Goal: Information Seeking & Learning: Compare options

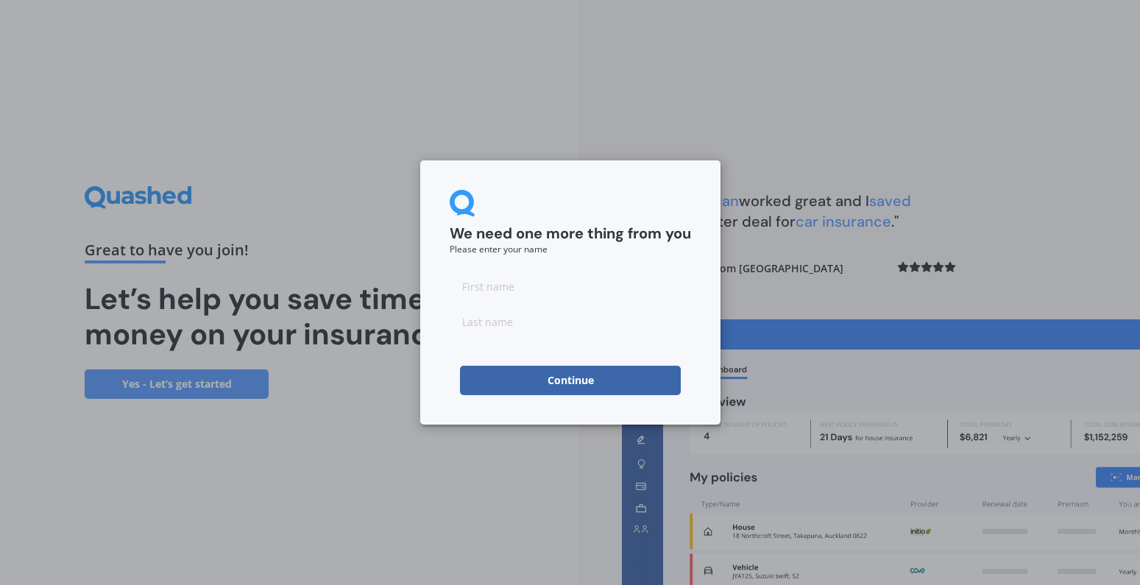
click at [493, 298] on input at bounding box center [570, 286] width 241 height 29
type input "[PERSON_NAME]"
click at [512, 323] on input at bounding box center [570, 321] width 241 height 29
type input "[PERSON_NAME]"
click at [573, 381] on button "Continue" at bounding box center [570, 380] width 221 height 29
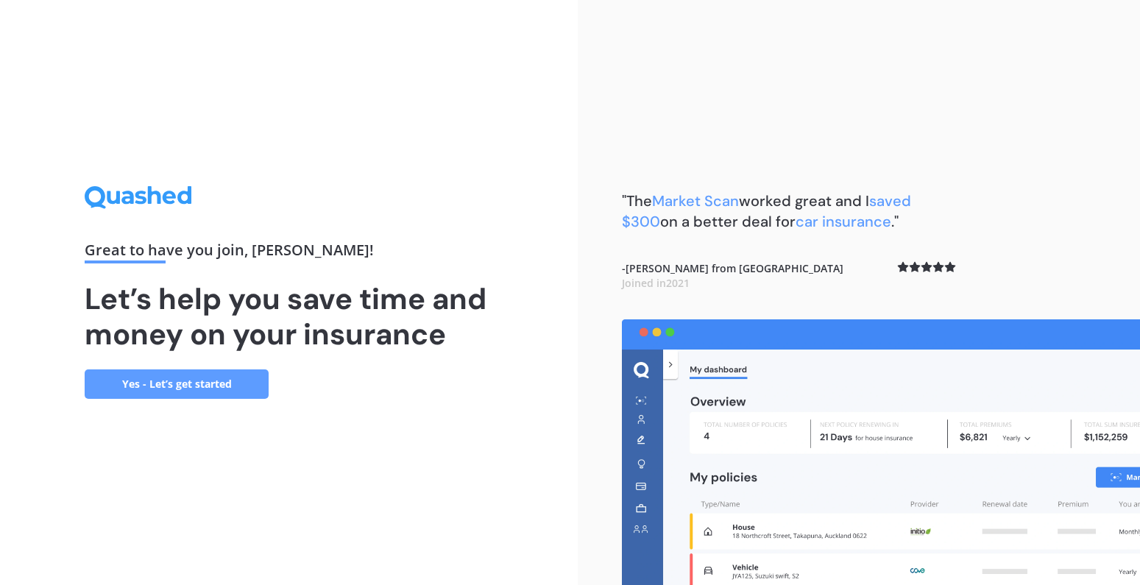
drag, startPoint x: 540, startPoint y: 355, endPoint x: 312, endPoint y: 384, distance: 230.0
click at [526, 358] on div "Great to have you join , [PERSON_NAME] ! Let’s help you save time and money on …" at bounding box center [289, 292] width 578 height 585
click at [155, 388] on link "Yes - Let’s get started" at bounding box center [177, 384] width 184 height 29
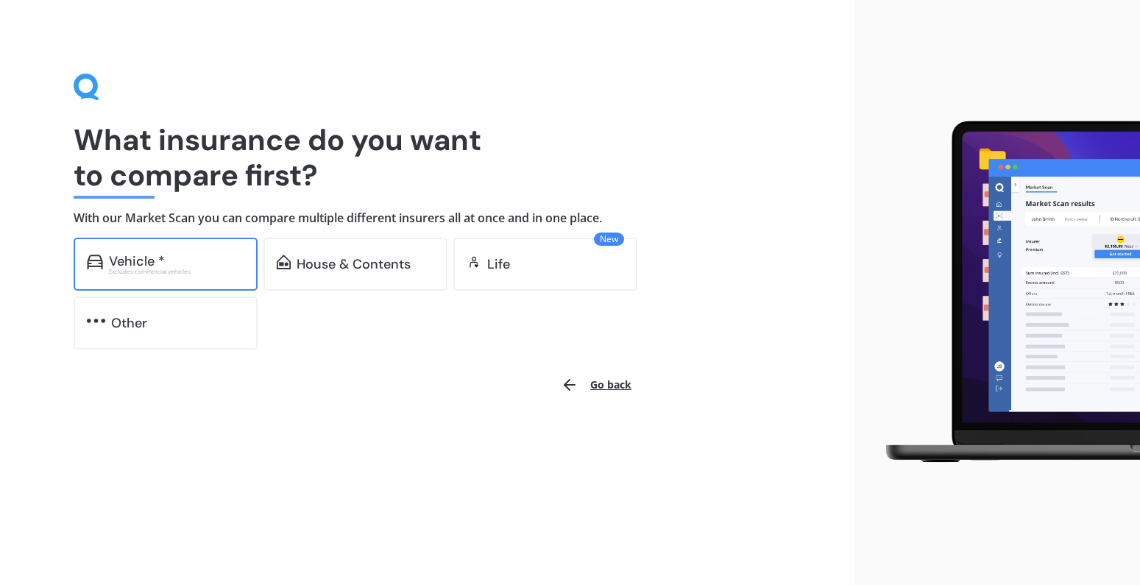
click at [150, 269] on div "Excludes commercial vehicles" at bounding box center [176, 272] width 135 height 6
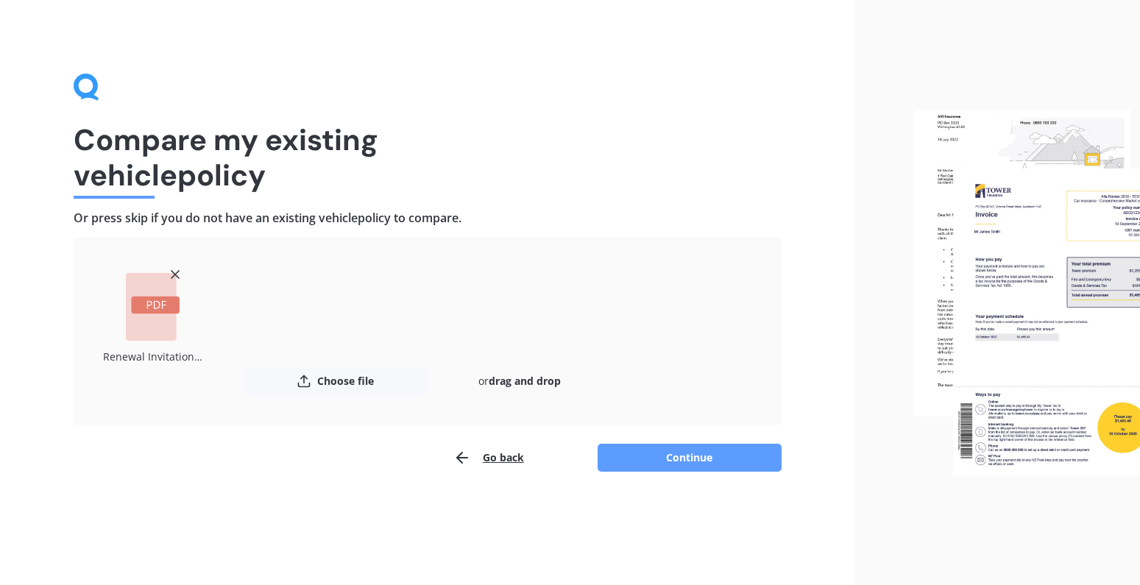
click at [280, 450] on div "Go back Continue" at bounding box center [428, 457] width 708 height 29
click at [275, 447] on div "Go back Continue" at bounding box center [428, 457] width 708 height 29
click at [698, 459] on button "Continue" at bounding box center [690, 458] width 184 height 28
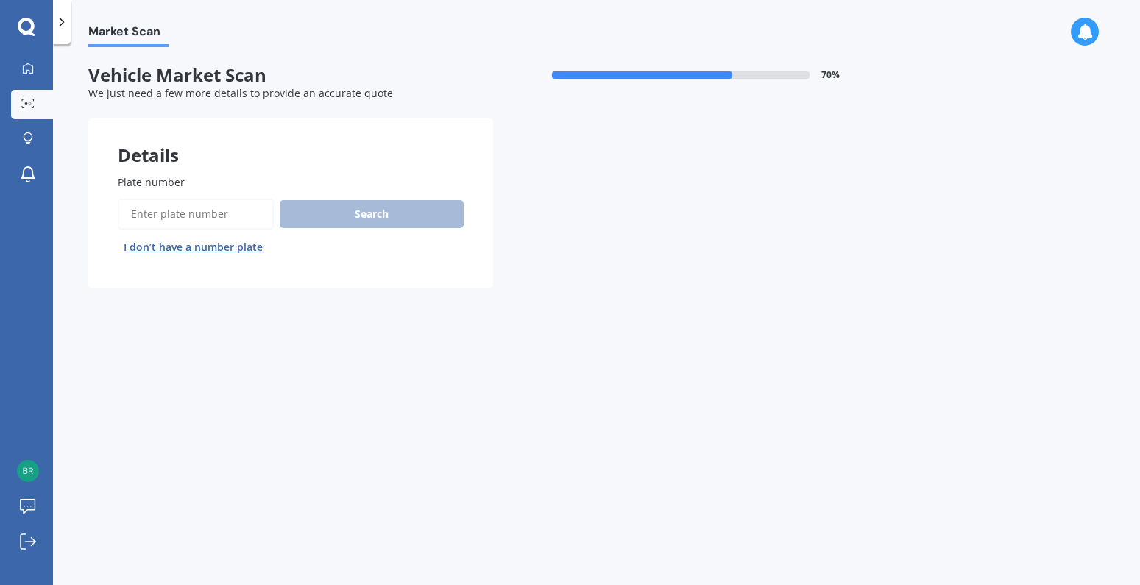
click at [171, 215] on input "Plate number" at bounding box center [196, 214] width 156 height 31
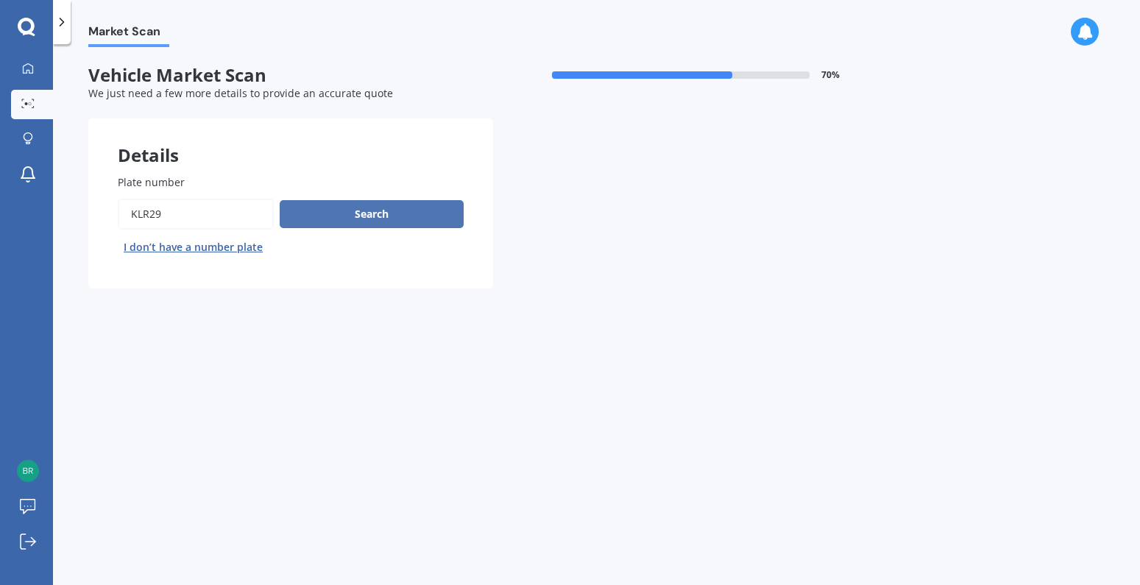
type input "KLR29"
click at [364, 219] on button "Search" at bounding box center [372, 214] width 184 height 28
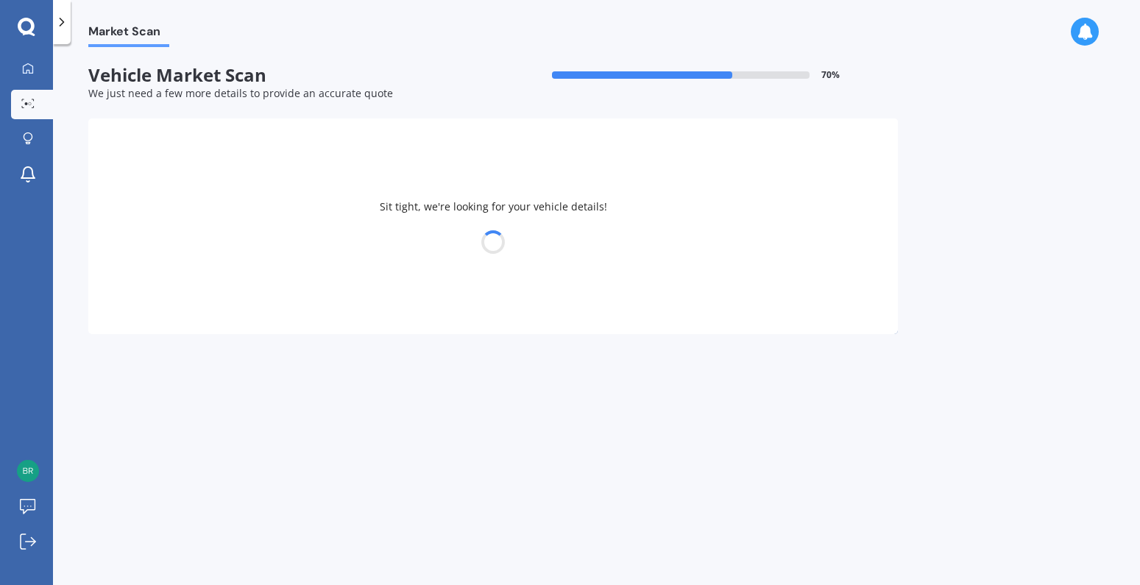
select select "VOLKSWAGEN"
select select "GOLF"
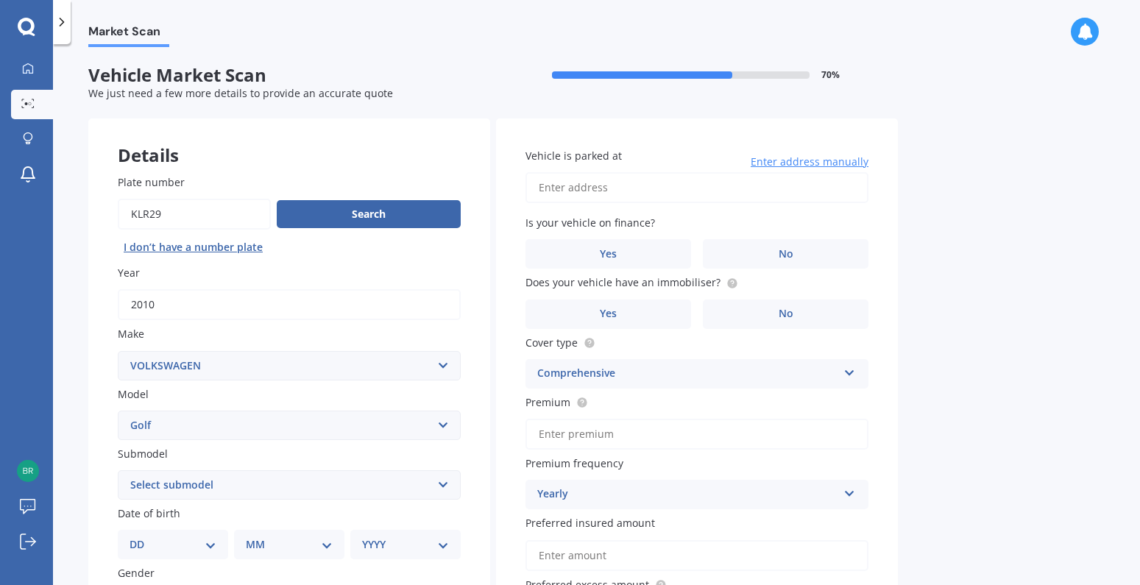
scroll to position [74, 0]
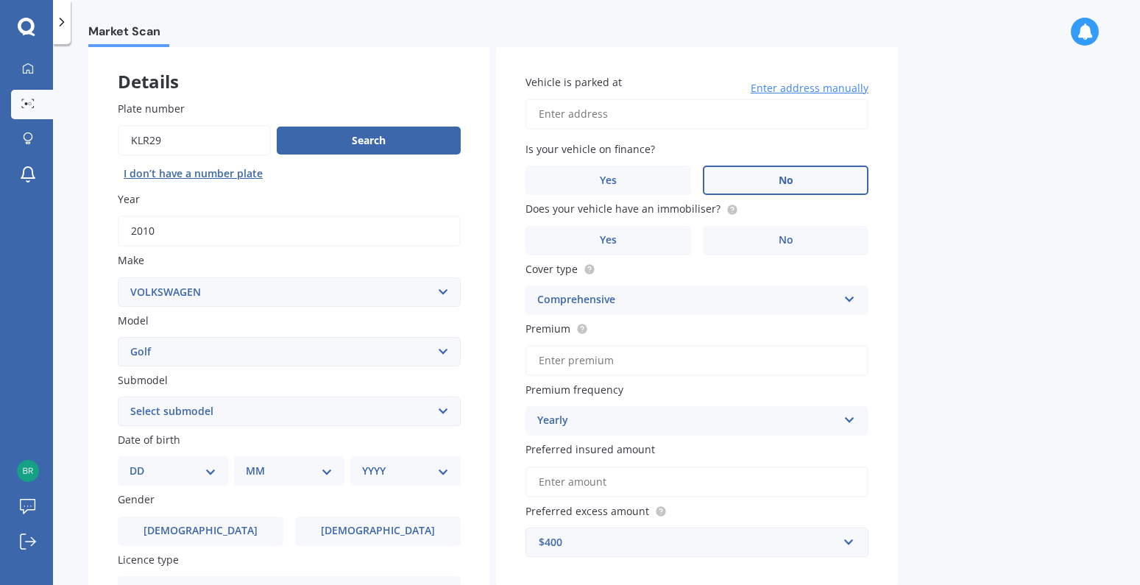
click at [792, 176] on span "No" at bounding box center [786, 180] width 15 height 13
click at [0, 0] on input "No" at bounding box center [0, 0] width 0 height 0
click at [788, 243] on span "No" at bounding box center [786, 240] width 15 height 13
click at [0, 0] on input "No" at bounding box center [0, 0] width 0 height 0
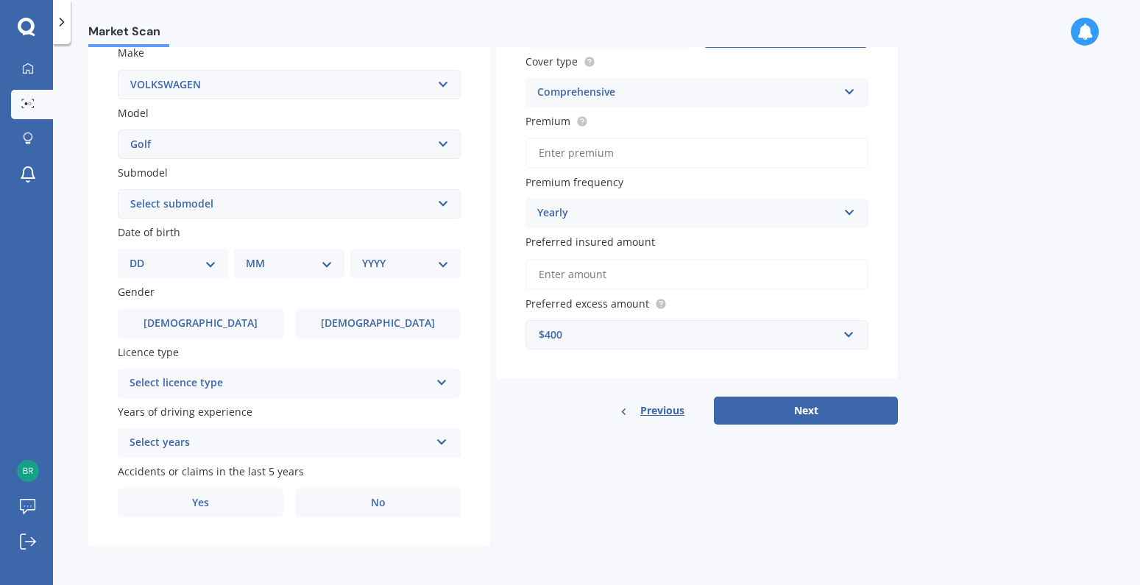
scroll to position [208, 0]
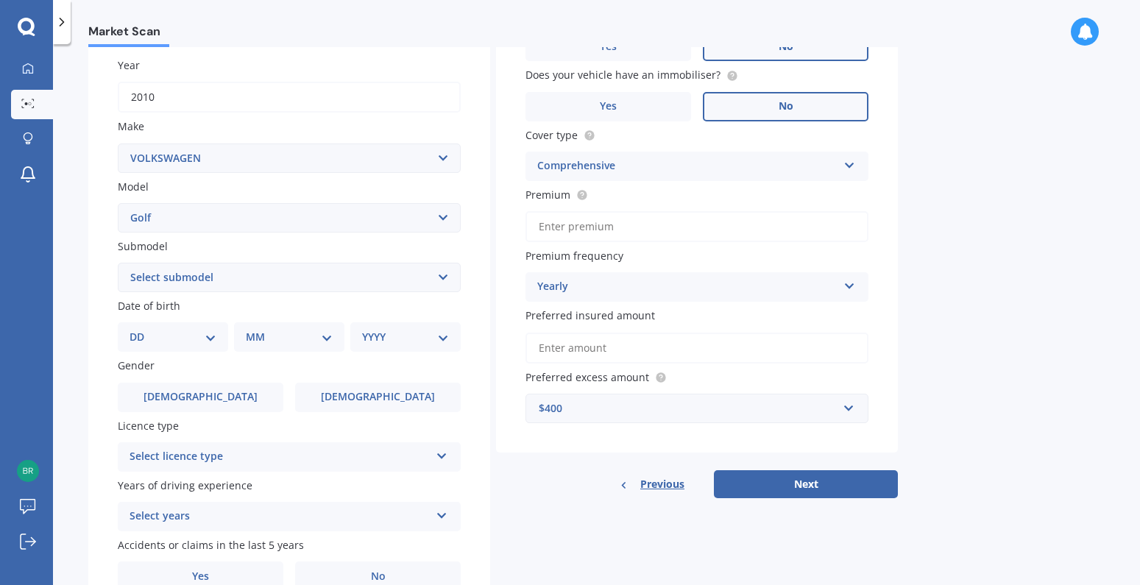
click at [442, 456] on icon at bounding box center [442, 453] width 13 height 10
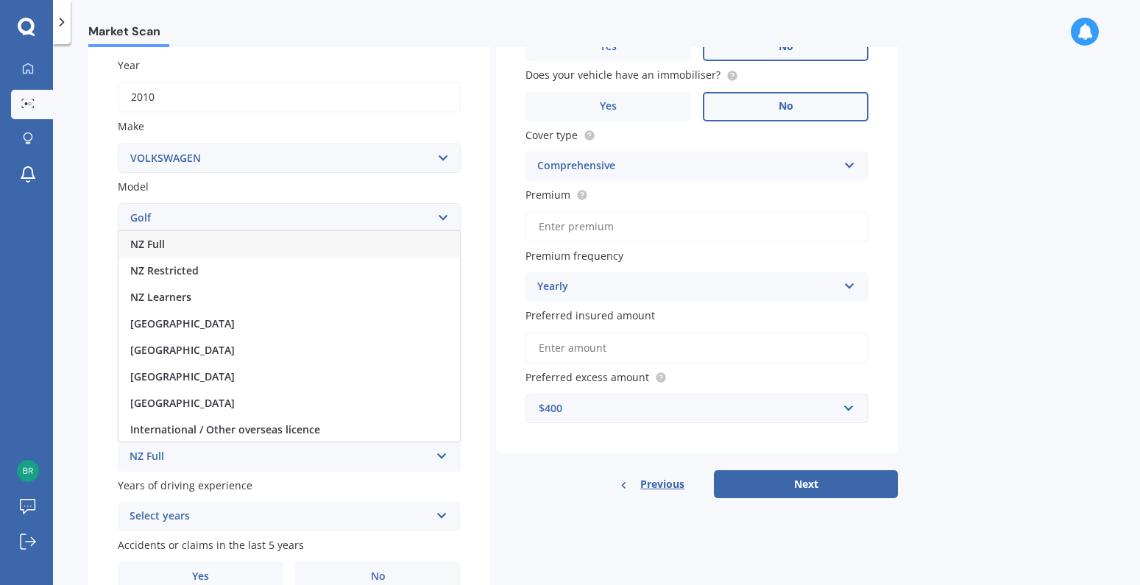
click at [158, 456] on div "NZ Full" at bounding box center [280, 457] width 300 height 18
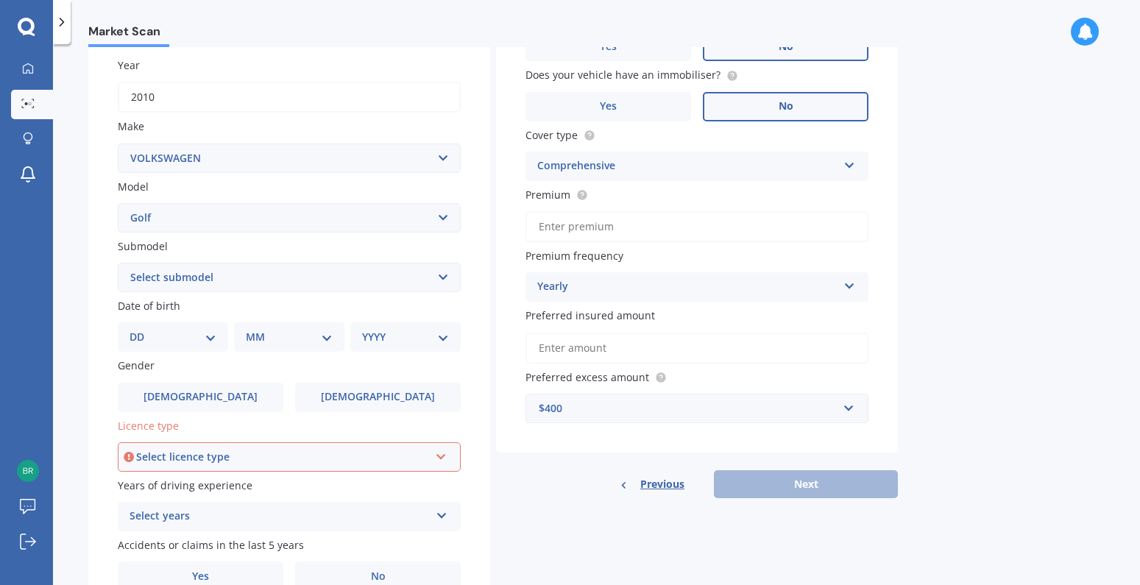
click at [219, 453] on div "Select licence type" at bounding box center [282, 457] width 293 height 16
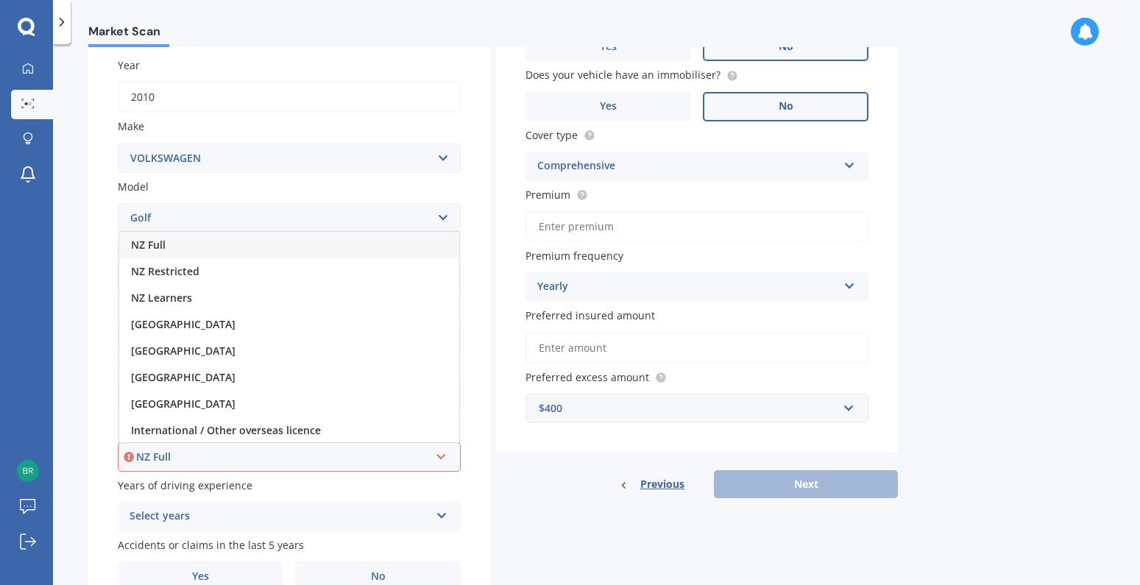
click at [177, 246] on div "NZ Full" at bounding box center [289, 245] width 340 height 27
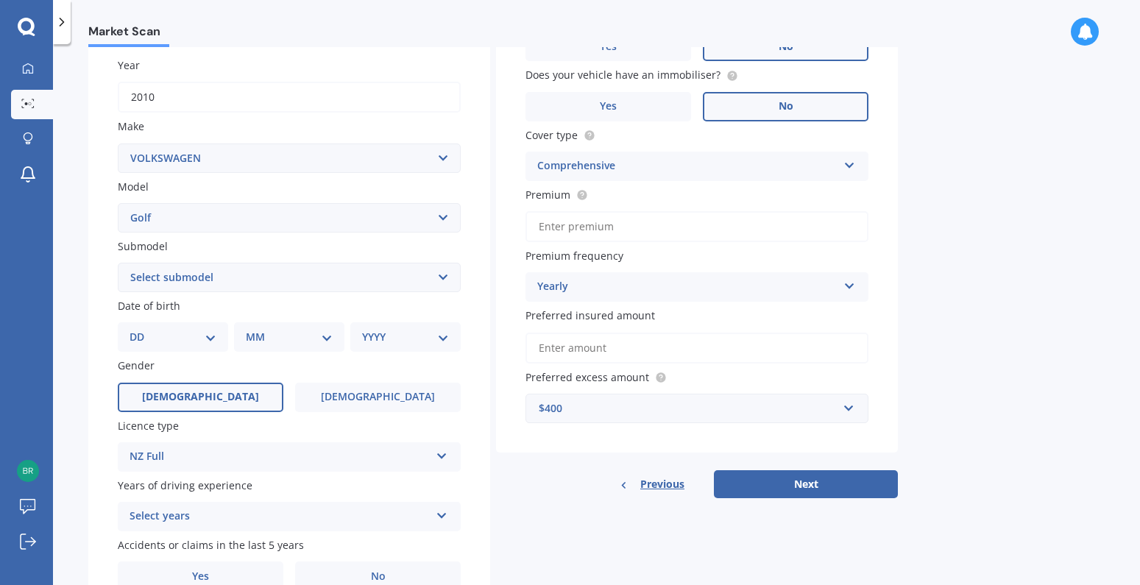
click at [203, 395] on span "[DEMOGRAPHIC_DATA]" at bounding box center [200, 397] width 117 height 13
click at [0, 0] on input "[DEMOGRAPHIC_DATA]" at bounding box center [0, 0] width 0 height 0
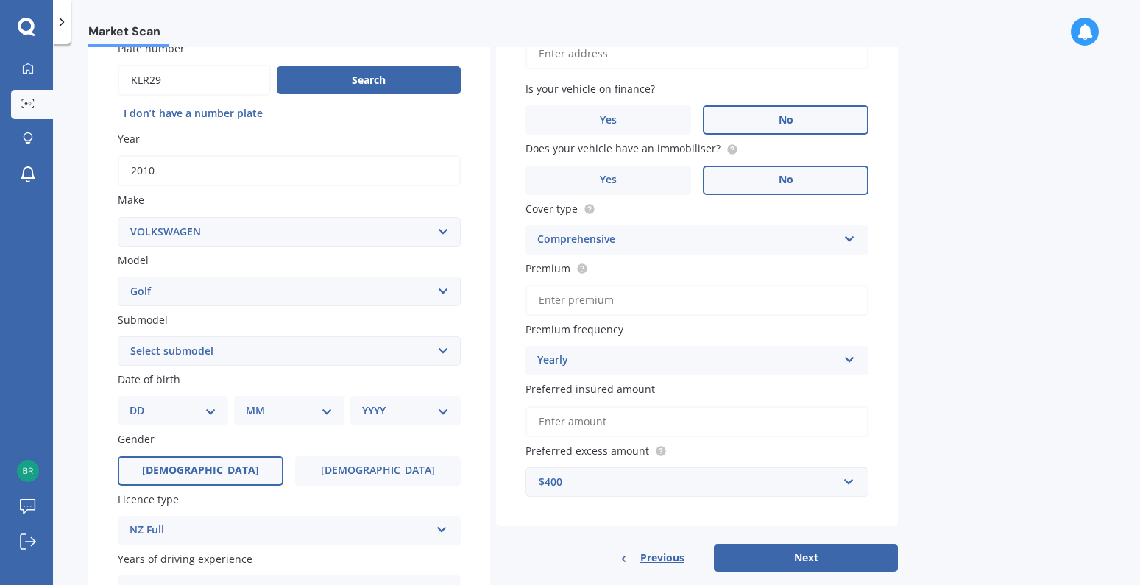
click at [204, 413] on select "DD 01 02 03 04 05 06 07 08 09 10 11 12 13 14 15 16 17 18 19 20 21 22 23 24 25 2…" at bounding box center [173, 411] width 87 height 16
select select "21"
click at [141, 403] on select "DD 01 02 03 04 05 06 07 08 09 10 11 12 13 14 15 16 17 18 19 20 21 22 23 24 25 2…" at bounding box center [173, 411] width 87 height 16
click at [266, 408] on select "MM 01 02 03 04 05 06 07 08 09 10 11 12" at bounding box center [292, 411] width 81 height 16
select select "05"
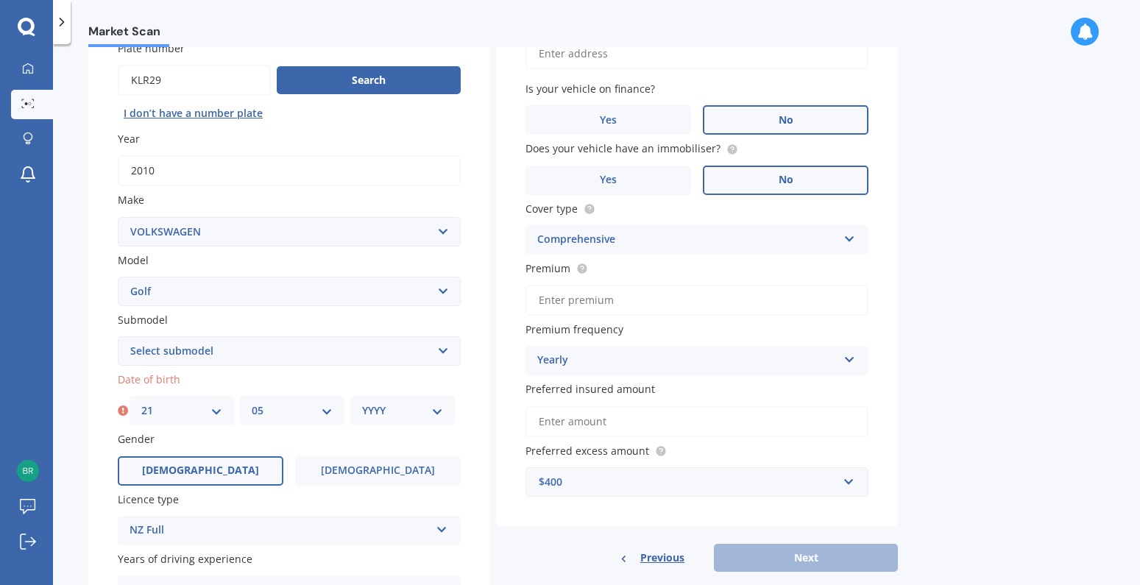
click at [252, 403] on select "MM 01 02 03 04 05 06 07 08 09 10 11 12" at bounding box center [292, 411] width 81 height 16
click at [378, 408] on select "YYYY 2025 2024 2023 2022 2021 2020 2019 2018 2017 2016 2015 2014 2013 2012 2011…" at bounding box center [402, 411] width 81 height 16
select select "2006"
click at [362, 403] on select "YYYY 2025 2024 2023 2022 2021 2020 2019 2018 2017 2016 2015 2014 2013 2012 2011…" at bounding box center [402, 411] width 81 height 16
click at [596, 414] on input "Preferred insured amount" at bounding box center [697, 421] width 343 height 31
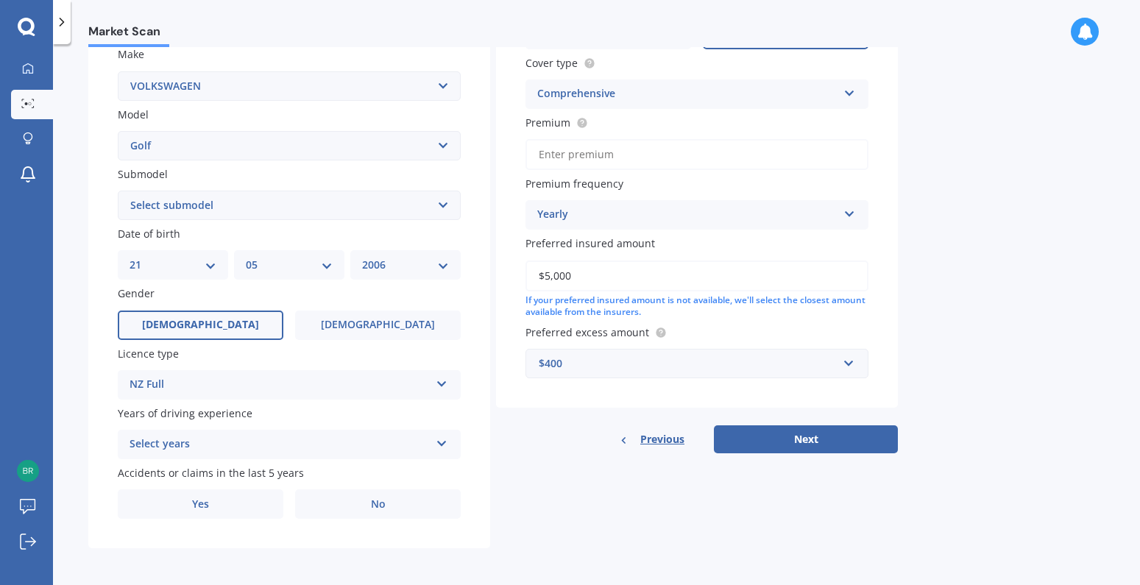
scroll to position [281, 0]
type input "$5,000"
click at [556, 493] on div "Details Plate number Search I don’t have a number plate Year [DATE] Make Select…" at bounding box center [493, 192] width 810 height 710
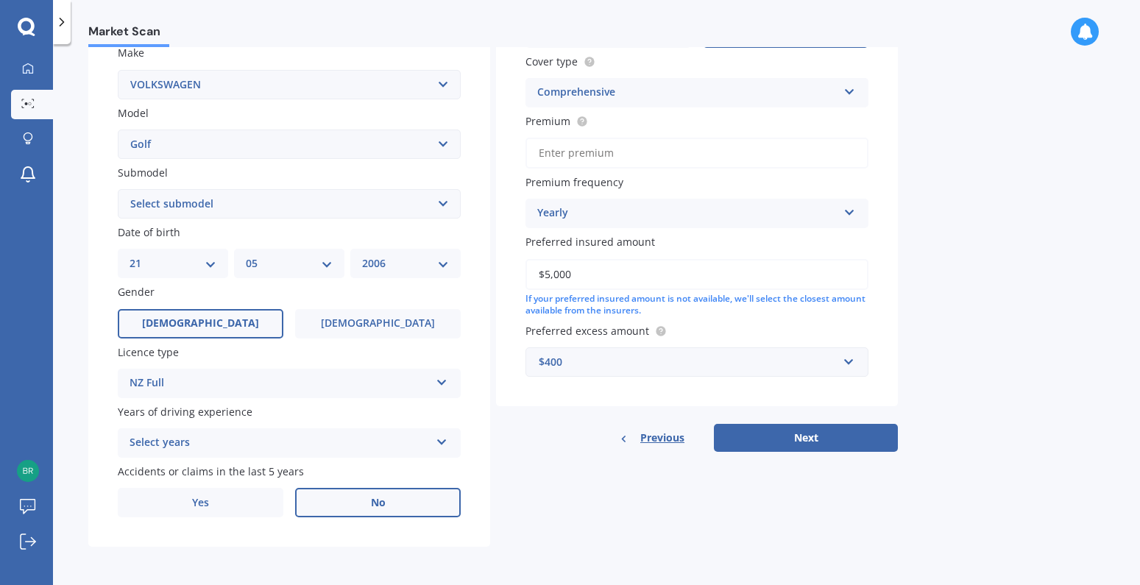
drag, startPoint x: 790, startPoint y: 438, endPoint x: 445, endPoint y: 502, distance: 350.4
click at [473, 502] on div "Details Plate number Search I don’t have a number plate Year [DATE] Make Select…" at bounding box center [493, 192] width 810 height 710
click at [386, 505] on label "No" at bounding box center [378, 502] width 166 height 29
click at [0, 0] on input "No" at bounding box center [0, 0] width 0 height 0
click at [824, 434] on button "Next" at bounding box center [806, 438] width 184 height 28
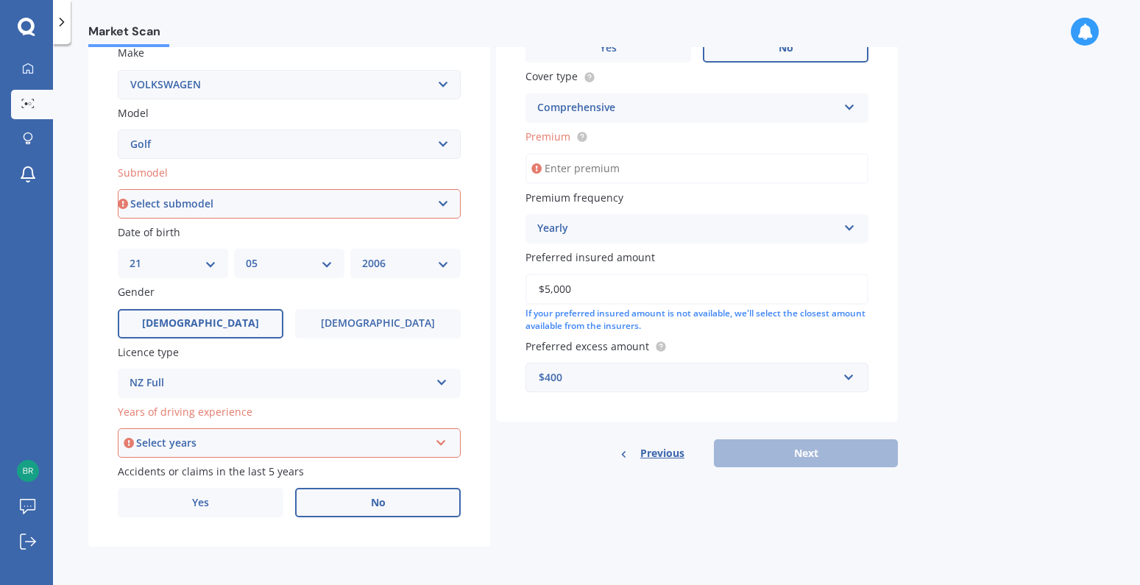
click at [266, 201] on select "Select submodel (All other) 1.4 GT TSI 1.4 TSI 1.6 1.6 FSI 1.6 TSI 1.8 1.9 TDI …" at bounding box center [289, 203] width 343 height 29
click at [1099, 233] on div "Market Scan Vehicle Market Scan 70 % We just need a few more details to provide…" at bounding box center [596, 317] width 1087 height 541
click at [362, 437] on div "Select years" at bounding box center [282, 443] width 293 height 16
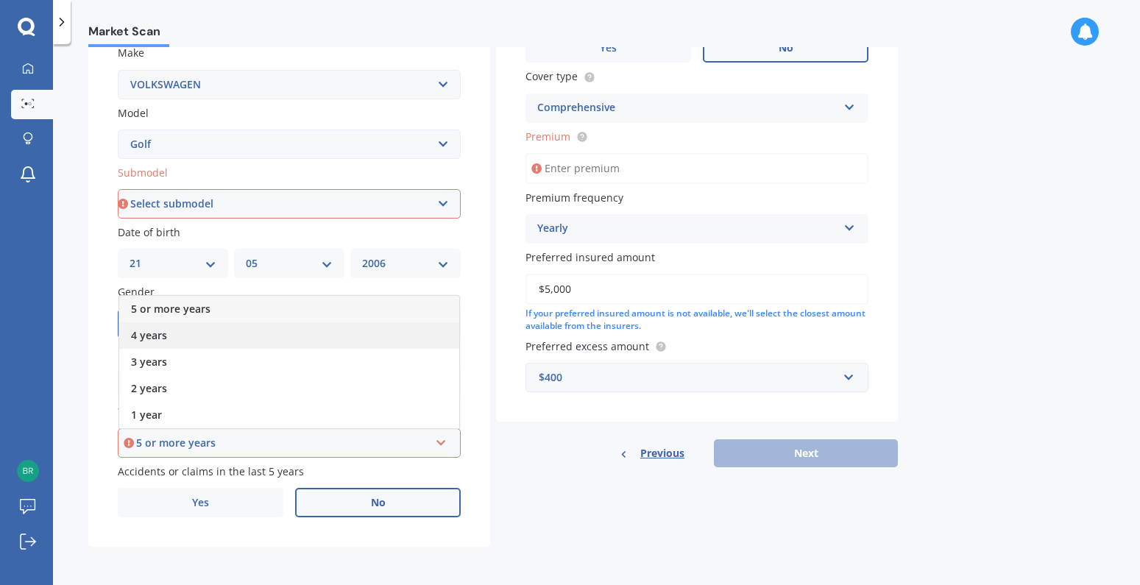
click at [153, 335] on span "4 years" at bounding box center [149, 335] width 36 height 14
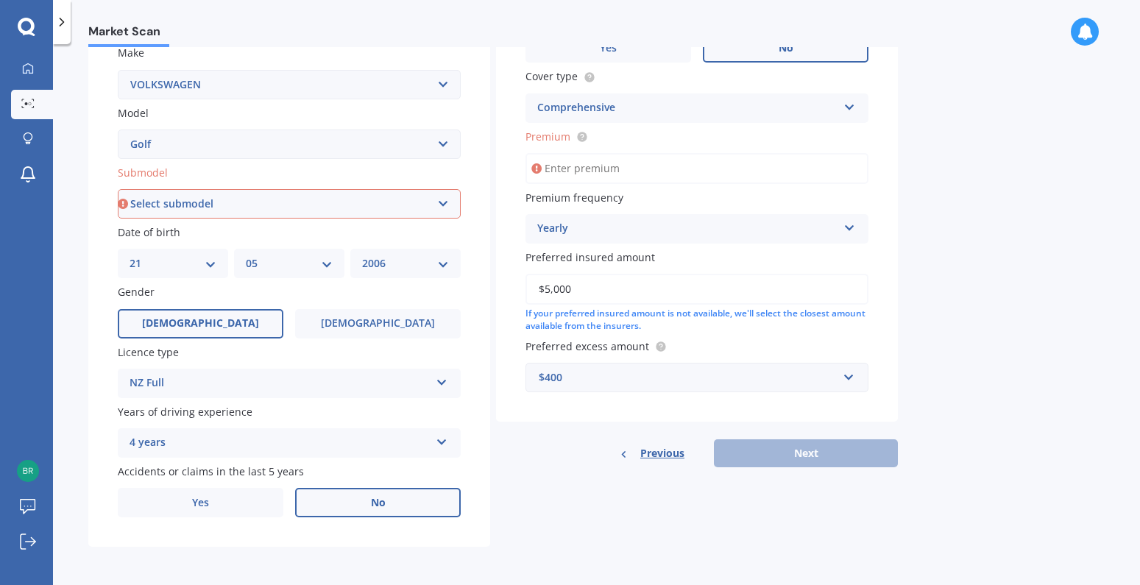
click at [167, 444] on div "4 years" at bounding box center [280, 443] width 300 height 18
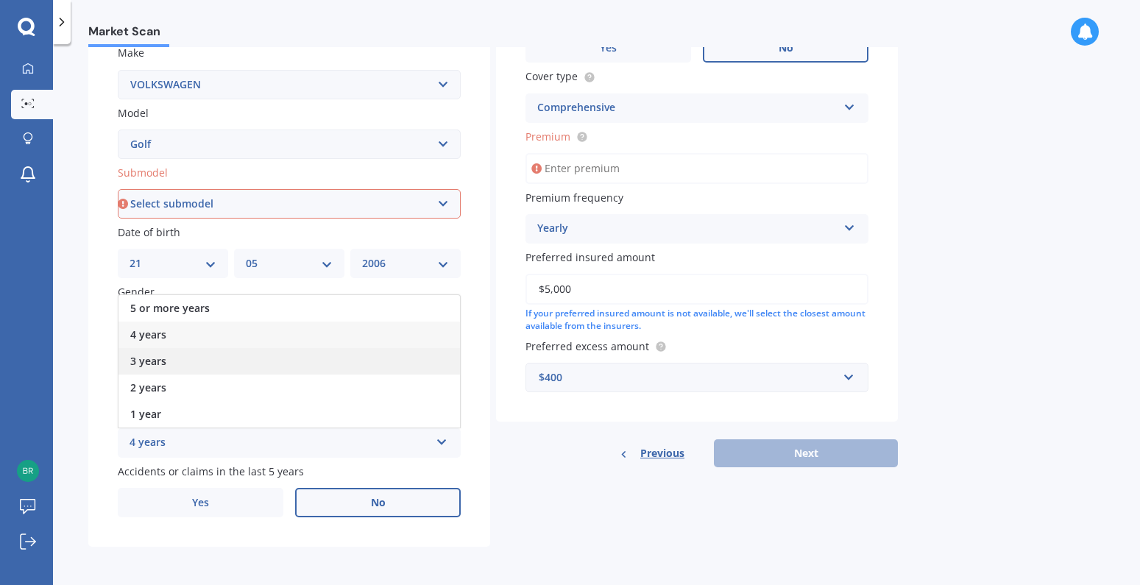
click at [166, 363] on div "3 years" at bounding box center [290, 361] width 342 height 27
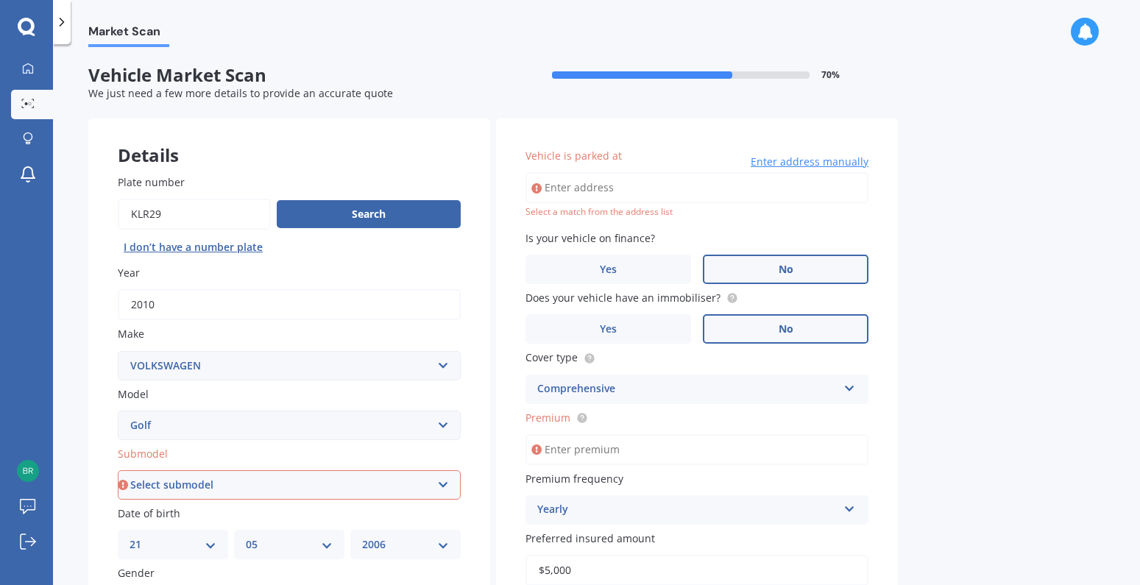
scroll to position [74, 0]
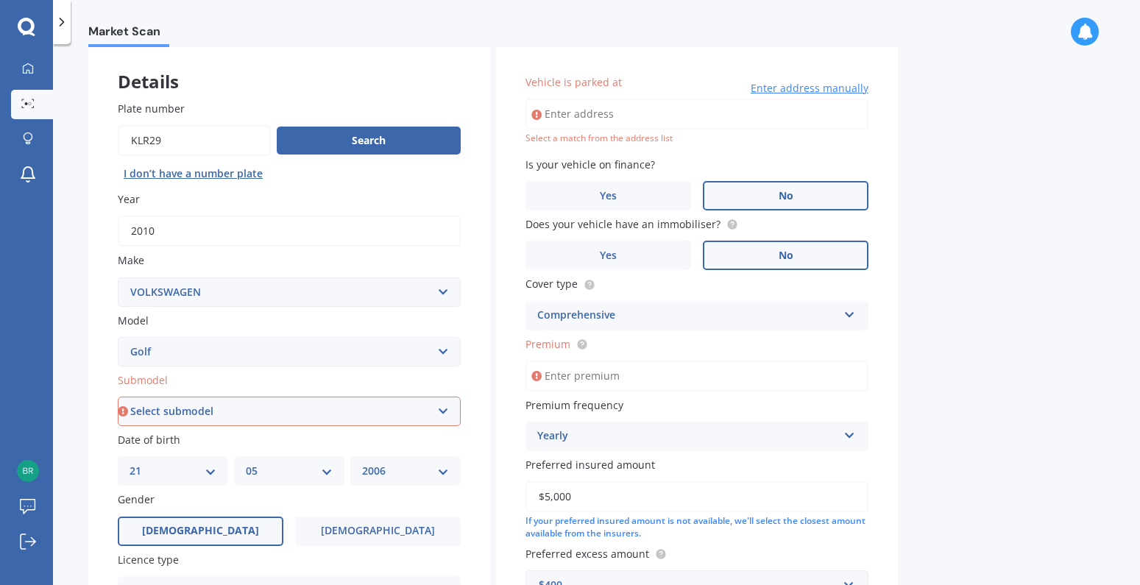
click at [195, 378] on label "Submodel" at bounding box center [286, 379] width 337 height 15
click at [195, 397] on select "Select submodel (All other) 1.4 GT TSI 1.4 TSI 1.6 1.6 FSI 1.6 TSI 1.8 1.9 TDI …" at bounding box center [289, 411] width 343 height 29
click at [185, 409] on select "Select submodel (All other) 1.4 GT TSI 1.4 TSI 1.6 1.6 FSI 1.6 TSI 1.8 1.9 TDI …" at bounding box center [289, 411] width 343 height 29
select select "1.6 TSI"
click at [118, 397] on select "Select submodel (All other) 1.4 GT TSI 1.4 TSI 1.6 1.6 FSI 1.6 TSI 1.8 1.9 TDI …" at bounding box center [289, 411] width 343 height 29
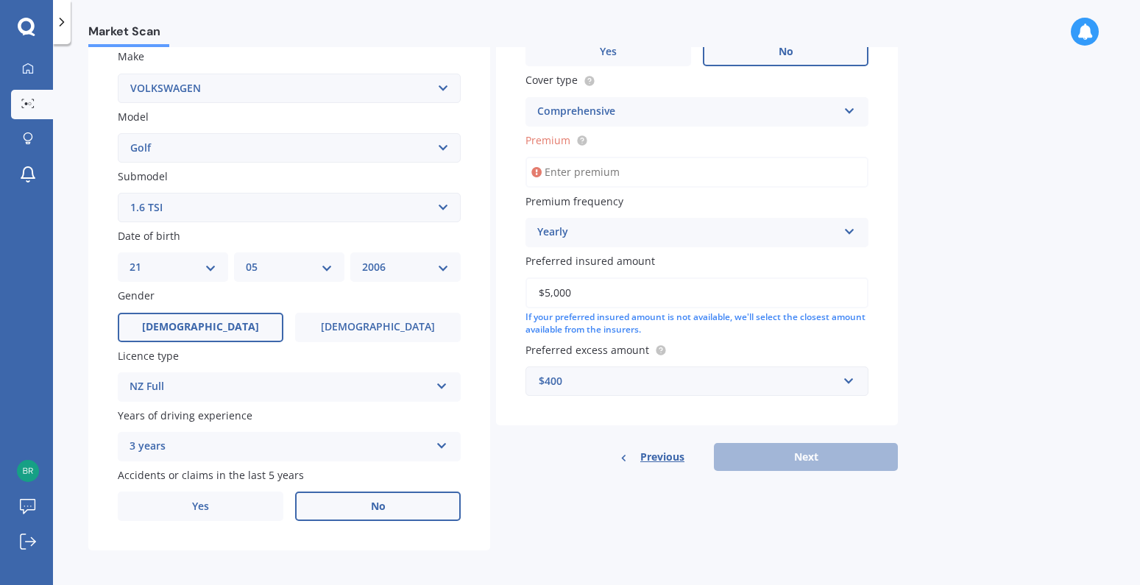
scroll to position [281, 0]
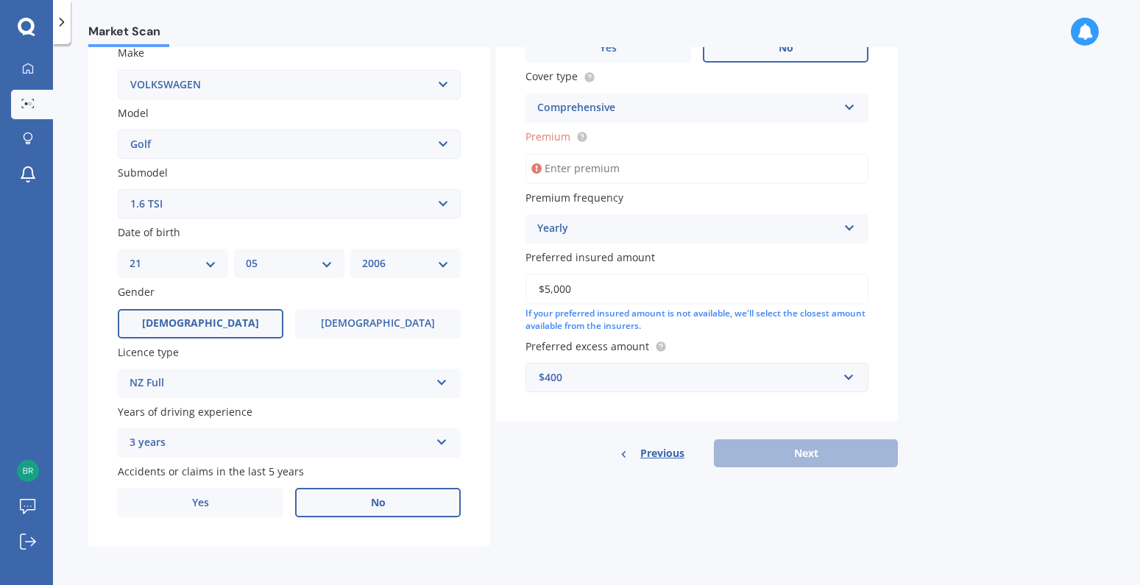
drag, startPoint x: 612, startPoint y: 515, endPoint x: 592, endPoint y: 514, distance: 20.6
click at [603, 515] on div "Details Plate number Search I don’t have a number plate Year [DATE] Make Select…" at bounding box center [493, 192] width 810 height 710
click at [556, 135] on span "Premium" at bounding box center [548, 137] width 45 height 14
click at [556, 153] on input "Premium" at bounding box center [697, 168] width 343 height 31
click at [573, 168] on input "Premium" at bounding box center [697, 168] width 343 height 31
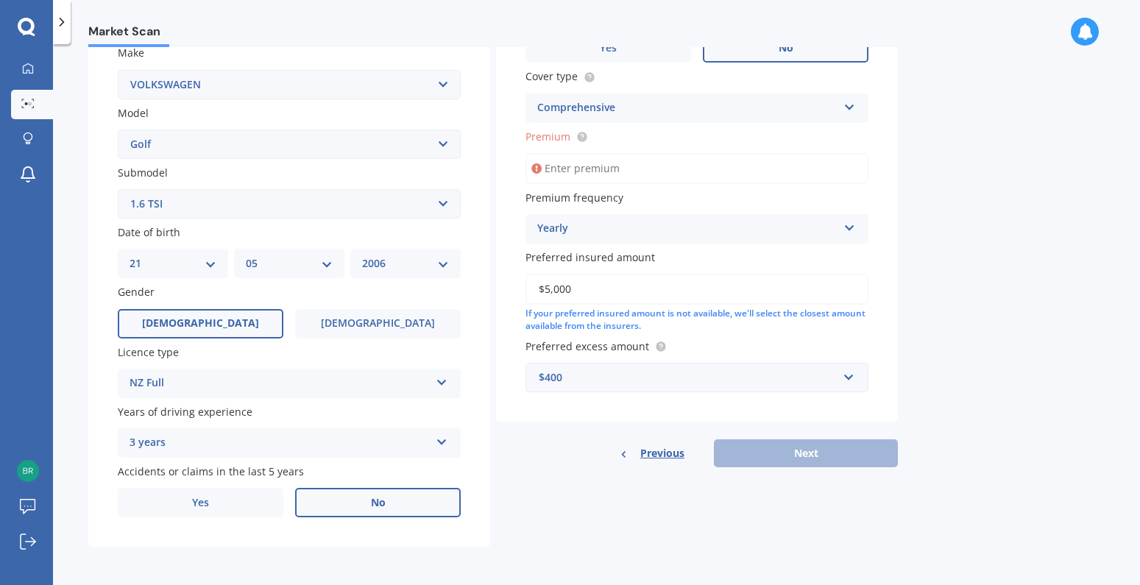
drag, startPoint x: 565, startPoint y: 134, endPoint x: 595, endPoint y: 136, distance: 29.5
click at [594, 136] on label "Premium" at bounding box center [694, 136] width 337 height 15
click at [594, 153] on input "Premium" at bounding box center [697, 168] width 343 height 31
click at [584, 135] on circle at bounding box center [582, 137] width 10 height 10
click at [591, 167] on input "Premium" at bounding box center [697, 168] width 343 height 31
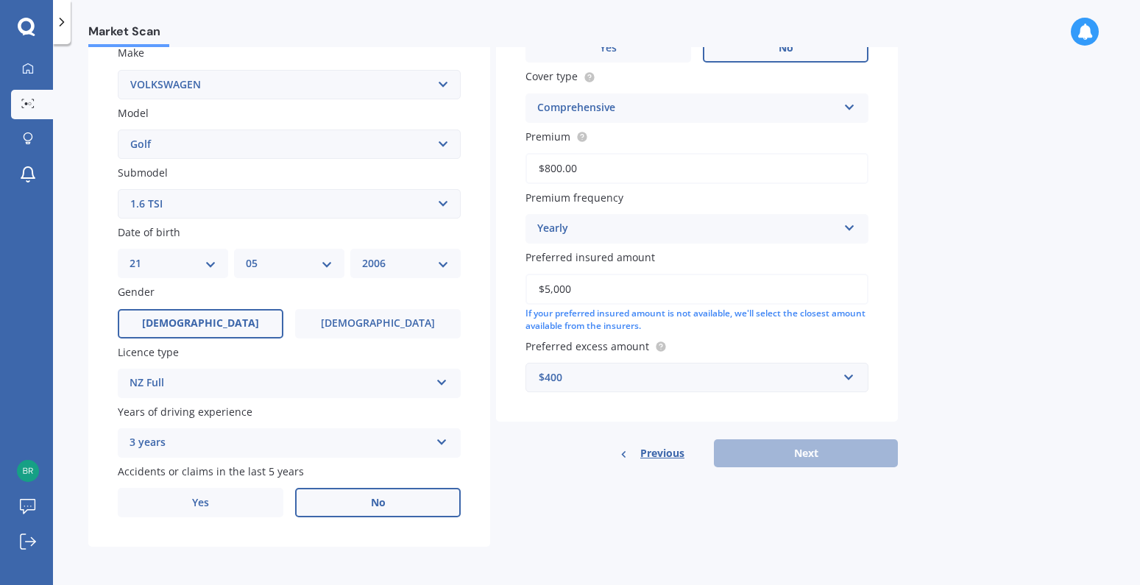
type input "$800.00"
drag, startPoint x: 708, startPoint y: 483, endPoint x: 639, endPoint y: 490, distance: 69.6
click at [699, 483] on div "Details Plate number Search I don’t have a number plate Year [DATE] Make Select…" at bounding box center [493, 192] width 810 height 710
drag, startPoint x: 746, startPoint y: 314, endPoint x: 777, endPoint y: 311, distance: 30.3
click at [777, 311] on div "If your preferred insured amount is not available, we'll select the closest amo…" at bounding box center [697, 320] width 343 height 25
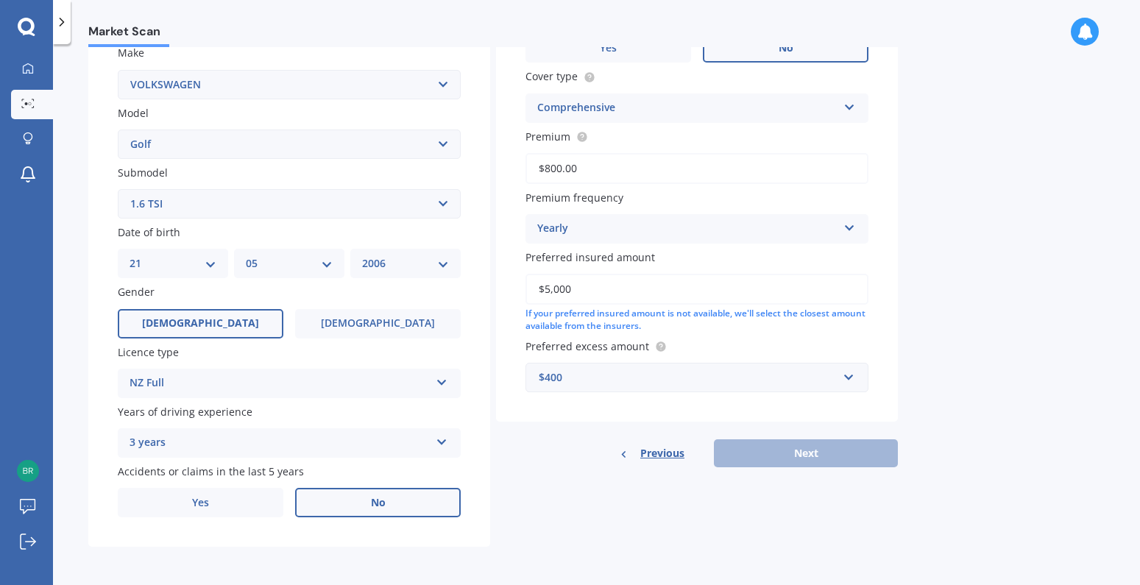
click at [822, 312] on div "If your preferred insured amount is not available, we'll select the closest amo…" at bounding box center [697, 320] width 343 height 25
drag, startPoint x: 621, startPoint y: 321, endPoint x: 618, endPoint y: 342, distance: 20.9
click at [621, 322] on div "If your preferred insured amount is not available, we'll select the closest amo…" at bounding box center [697, 320] width 343 height 25
click at [621, 347] on span "Preferred excess amount" at bounding box center [588, 346] width 124 height 14
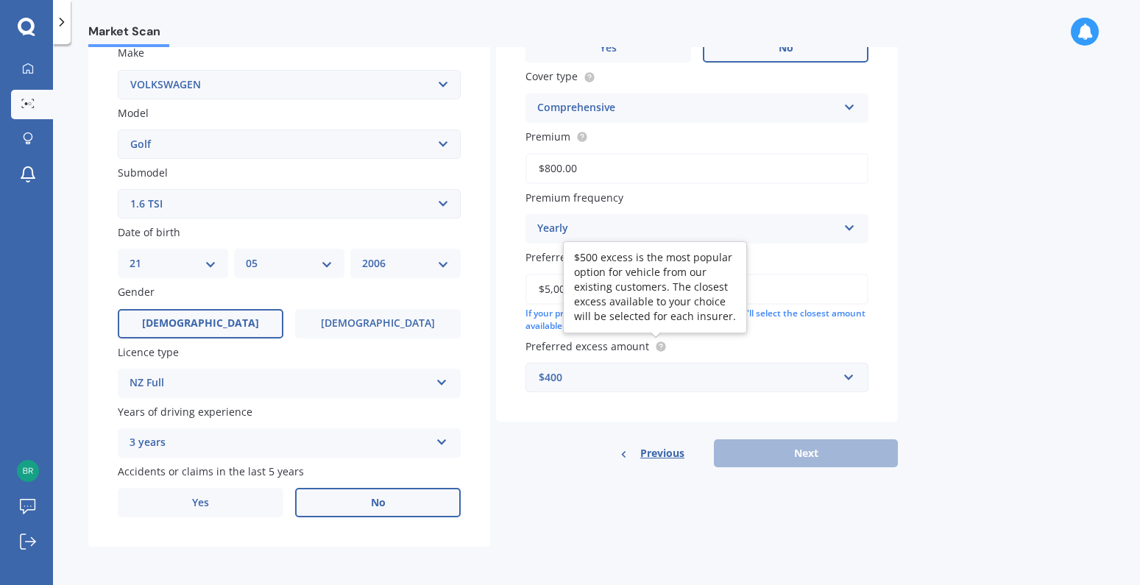
click at [667, 345] on label "Preferred excess amount" at bounding box center [694, 346] width 337 height 15
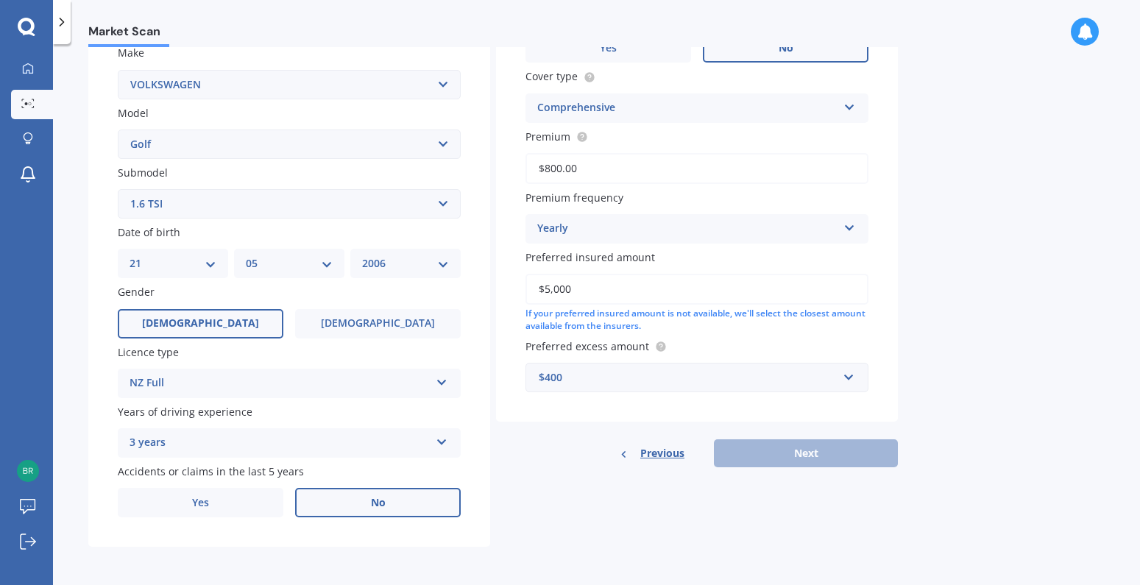
drag, startPoint x: 578, startPoint y: 375, endPoint x: 647, endPoint y: 380, distance: 69.4
click at [583, 376] on div "$400" at bounding box center [688, 378] width 299 height 16
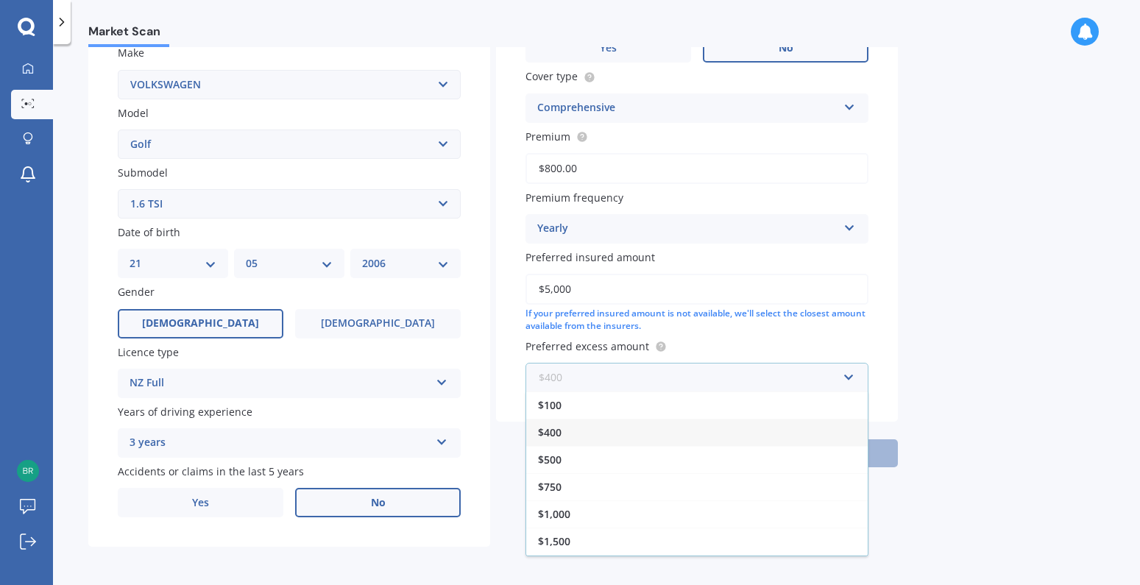
click at [670, 380] on input "text" at bounding box center [692, 378] width 330 height 28
click at [557, 437] on span "$400" at bounding box center [550, 432] width 24 height 14
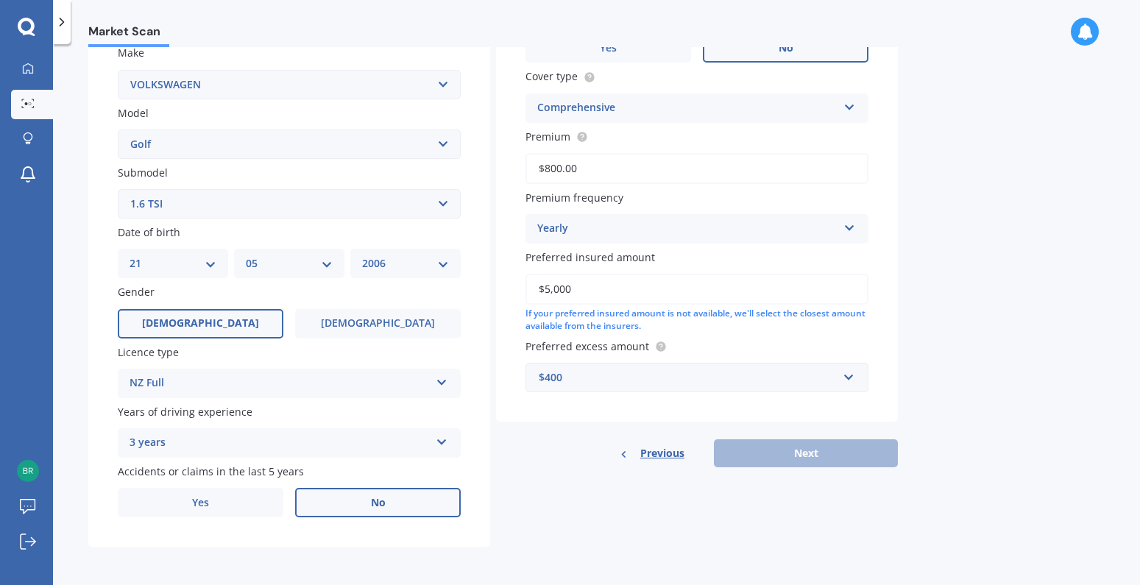
click at [975, 393] on div "Market Scan Vehicle Market Scan 70 % We just need a few more details to provide…" at bounding box center [596, 317] width 1087 height 541
click at [790, 455] on div "Previous Next" at bounding box center [697, 453] width 402 height 28
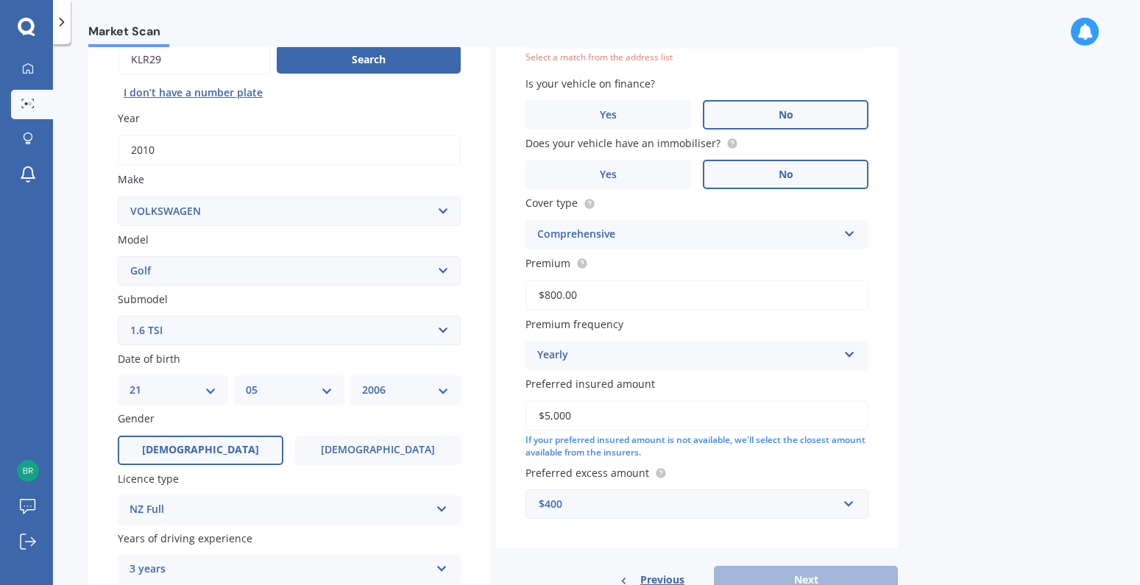
scroll to position [0, 0]
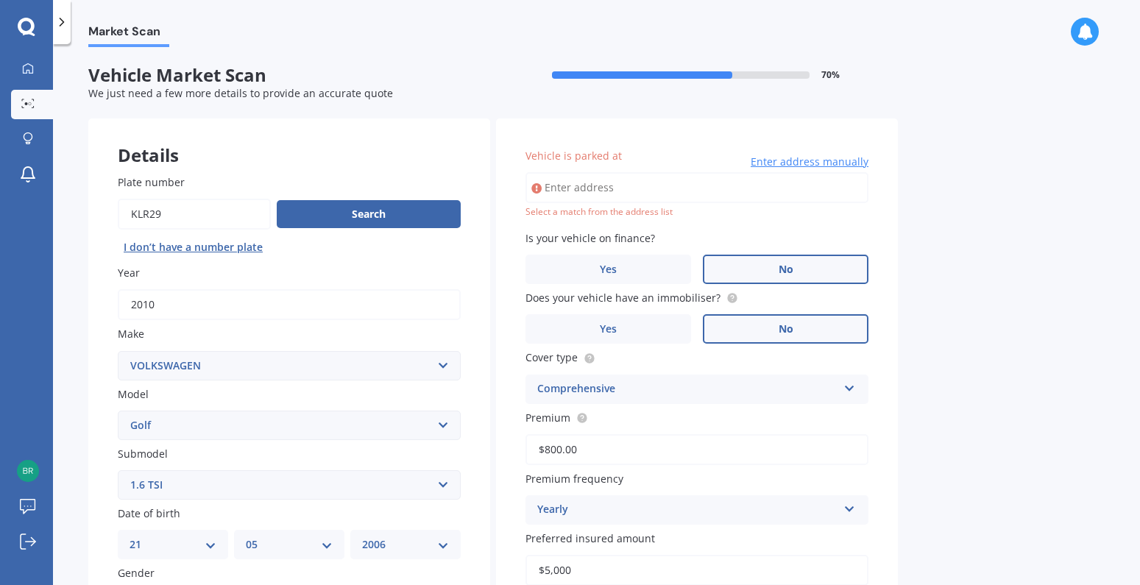
click at [588, 211] on div "Select a match from the address list" at bounding box center [697, 212] width 343 height 13
click at [584, 190] on input "Vehicle is parked at" at bounding box center [697, 187] width 343 height 31
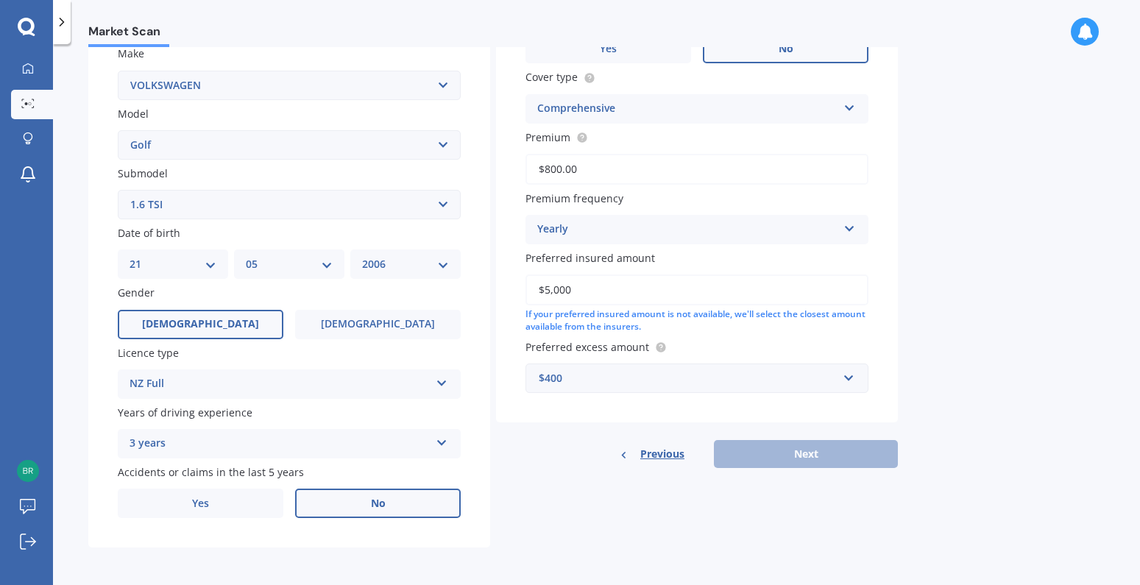
scroll to position [281, 0]
click at [803, 455] on div "Previous Next" at bounding box center [697, 453] width 402 height 28
drag, startPoint x: 774, startPoint y: 488, endPoint x: 776, endPoint y: 480, distance: 8.2
click at [775, 486] on div "Details Plate number Search I don’t have a number plate Year [DATE] Make Select…" at bounding box center [493, 192] width 810 height 710
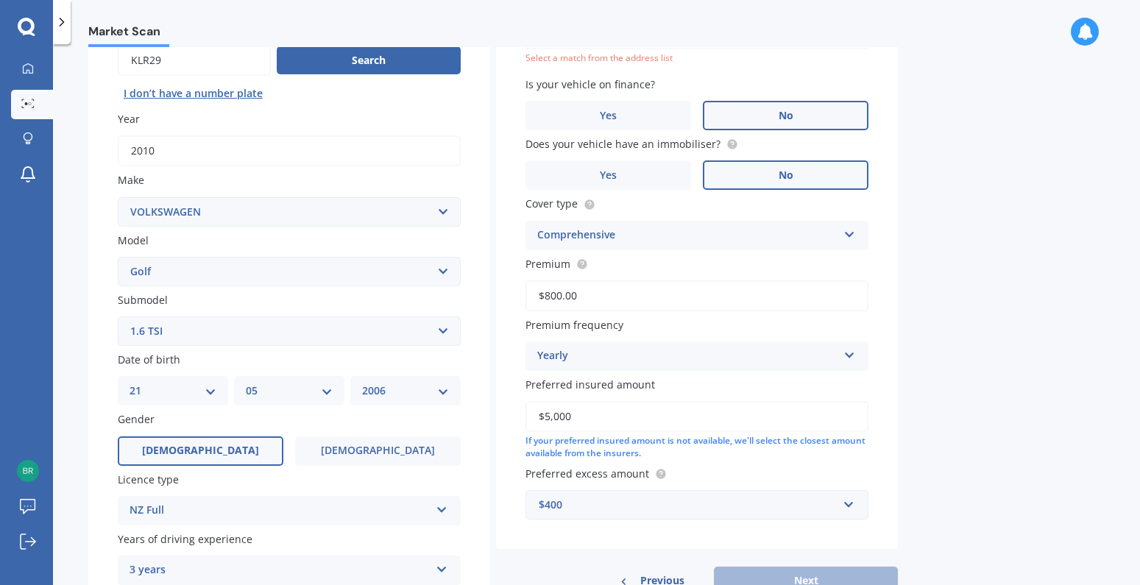
scroll to position [0, 0]
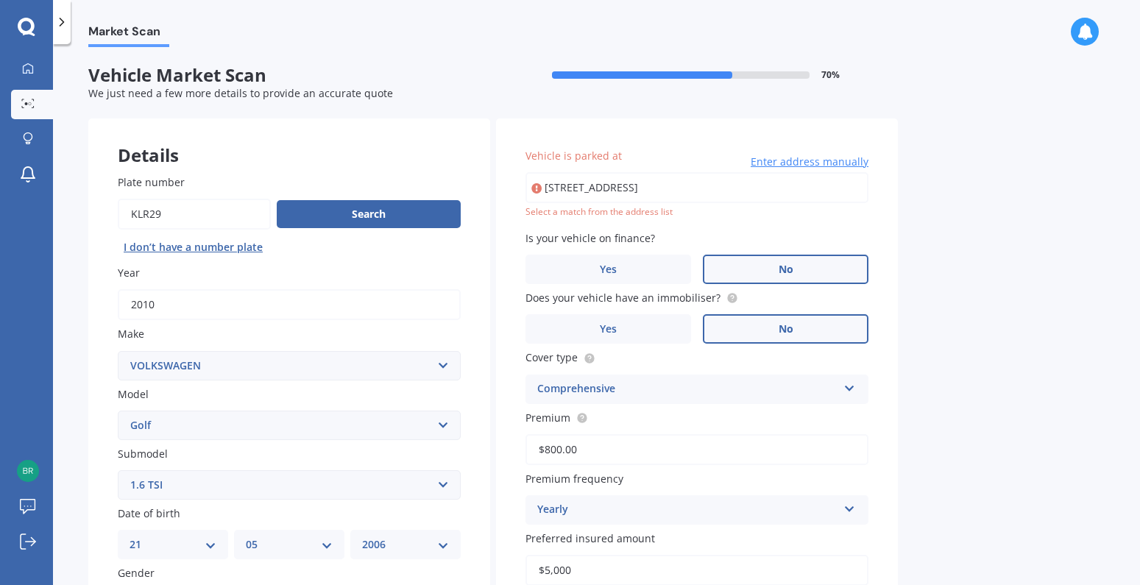
drag, startPoint x: 992, startPoint y: 326, endPoint x: 867, endPoint y: 293, distance: 129.5
click at [989, 325] on div "Market Scan Vehicle Market Scan 70 % We just need a few more details to provide…" at bounding box center [596, 317] width 1087 height 541
click at [620, 209] on div "Select a match from the address list" at bounding box center [697, 212] width 343 height 13
click at [799, 192] on input "[STREET_ADDRESS]" at bounding box center [697, 187] width 343 height 31
click at [925, 216] on div "Market Scan Vehicle Market Scan 70 % We just need a few more details to provide…" at bounding box center [596, 317] width 1087 height 541
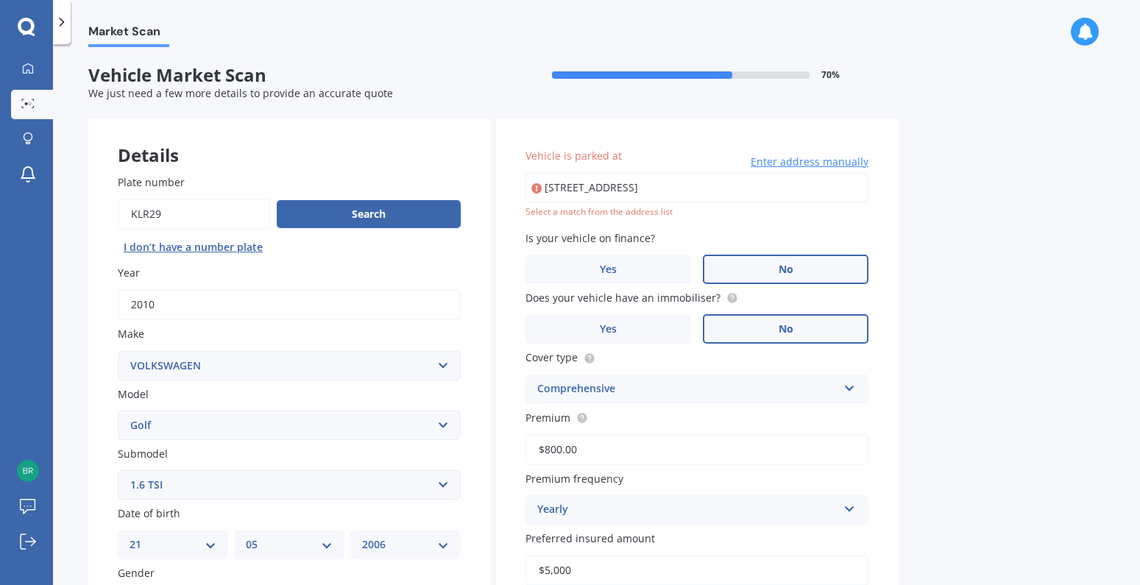
click at [605, 214] on div "Select a match from the address list" at bounding box center [697, 212] width 343 height 13
click at [601, 239] on span "Is your vehicle on finance?" at bounding box center [591, 238] width 130 height 14
click at [833, 196] on input "[STREET_ADDRESS]" at bounding box center [697, 187] width 343 height 31
drag, startPoint x: 668, startPoint y: 183, endPoint x: 672, endPoint y: 191, distance: 8.6
click at [669, 186] on input "[STREET_ADDRESS]" at bounding box center [697, 187] width 343 height 31
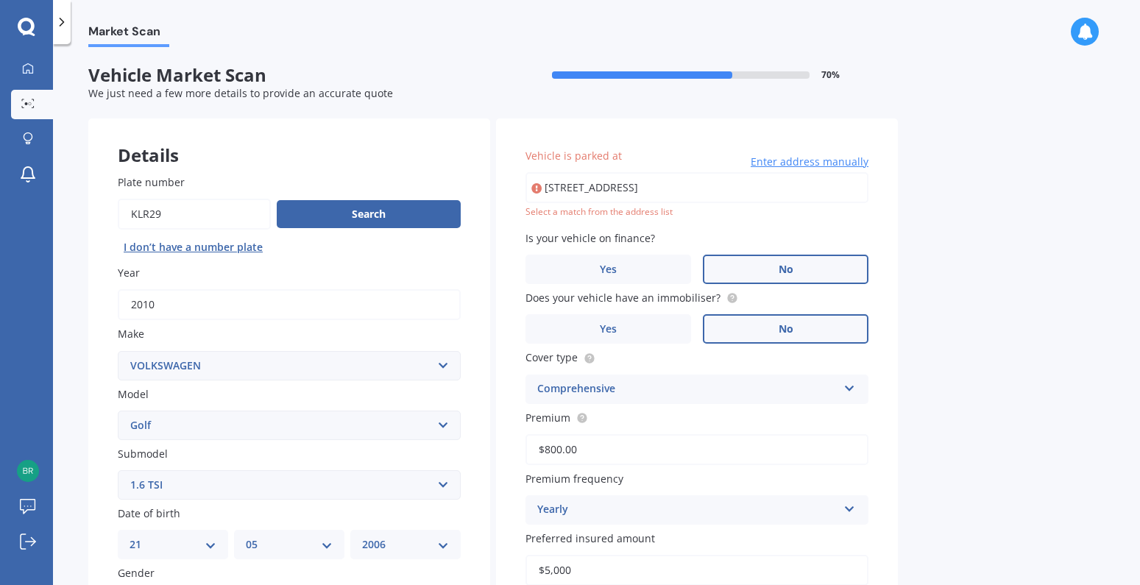
type input "[STREET_ADDRESS]"
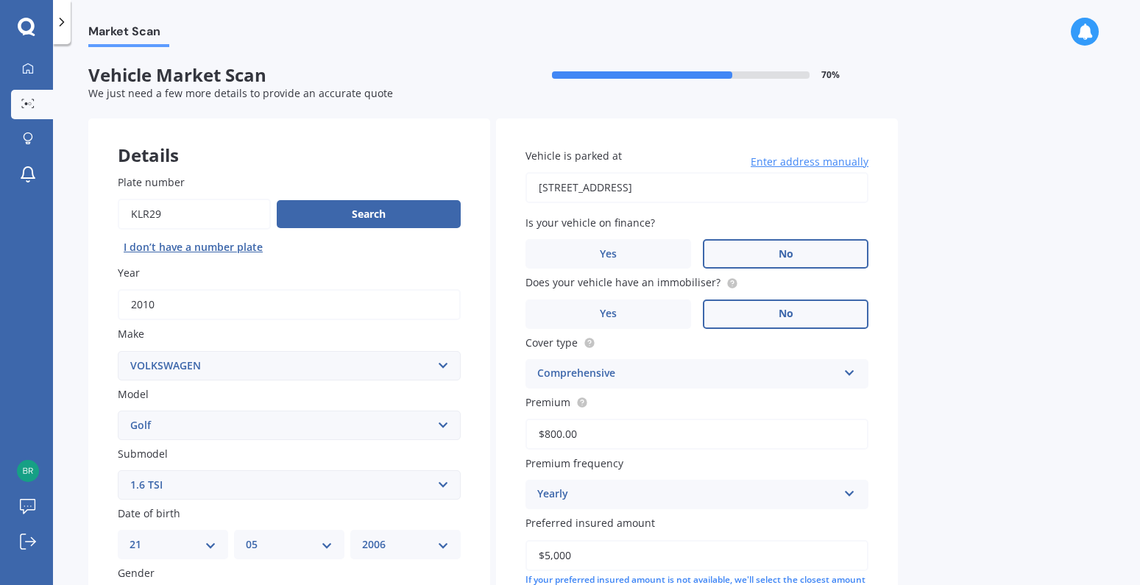
drag, startPoint x: 972, startPoint y: 210, endPoint x: 968, endPoint y: 233, distance: 23.2
click at [973, 211] on div "Market Scan Vehicle Market Scan 70 % We just need a few more details to provide…" at bounding box center [596, 317] width 1087 height 541
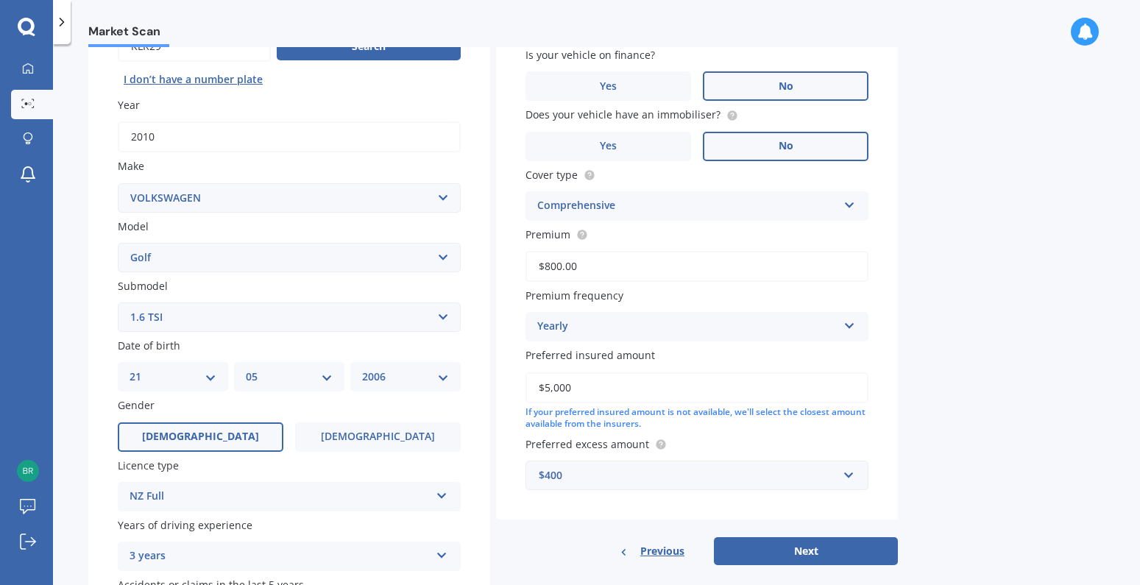
scroll to position [281, 0]
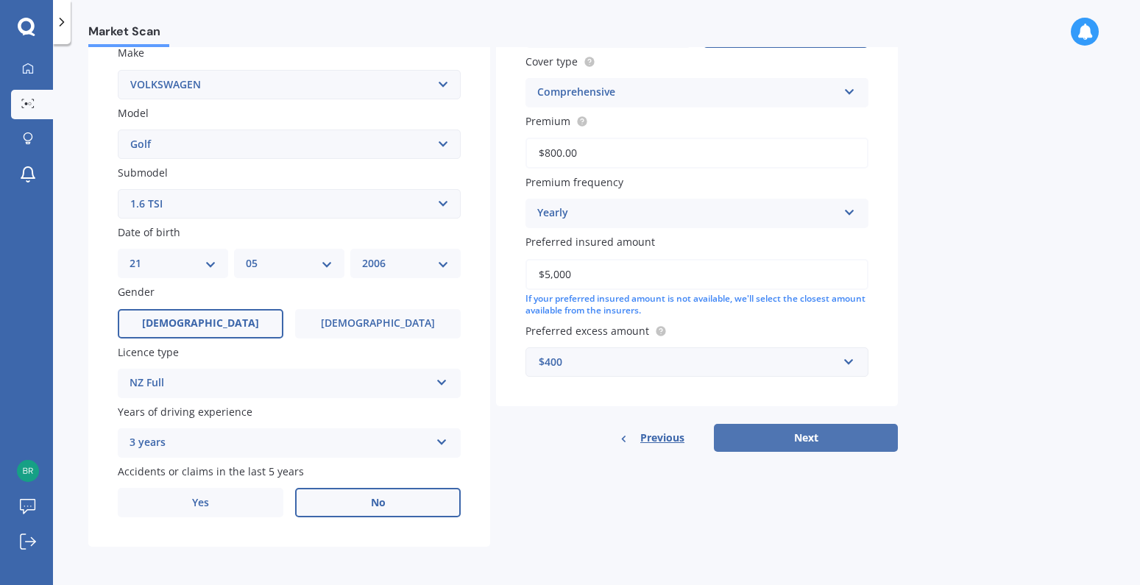
click at [794, 435] on button "Next" at bounding box center [806, 438] width 184 height 28
select select "21"
select select "05"
select select "2006"
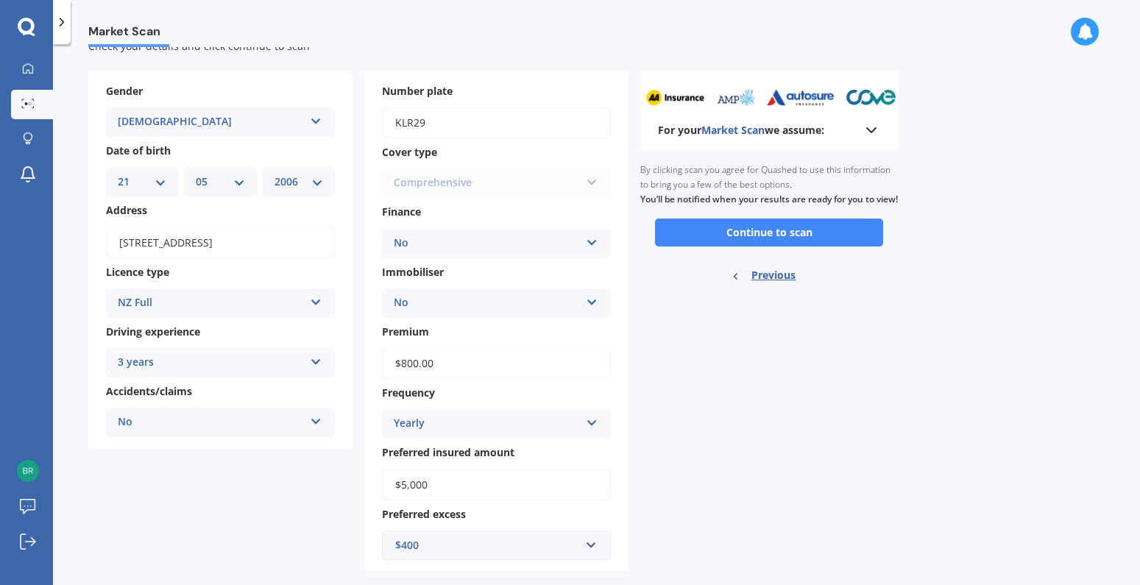
scroll to position [72, 0]
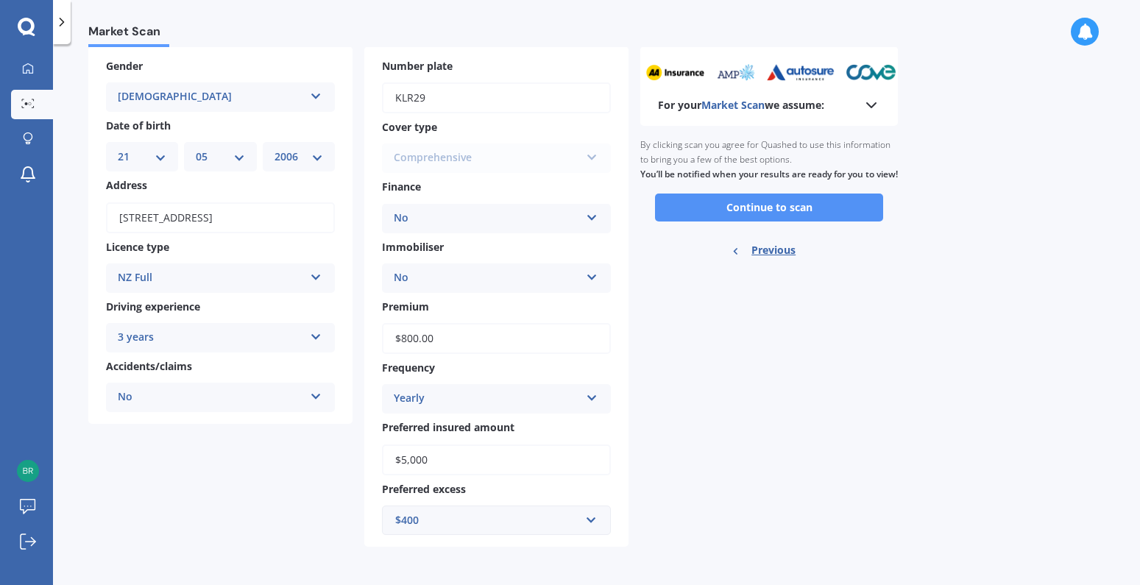
click at [790, 219] on button "Continue to scan" at bounding box center [769, 208] width 228 height 28
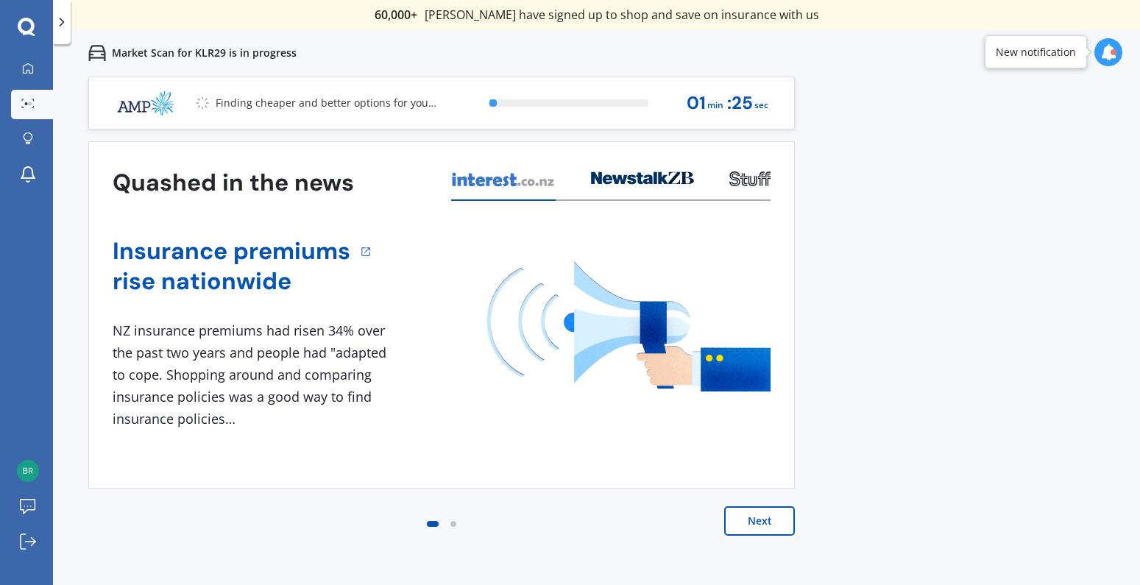
click at [747, 519] on button "Next" at bounding box center [759, 520] width 71 height 29
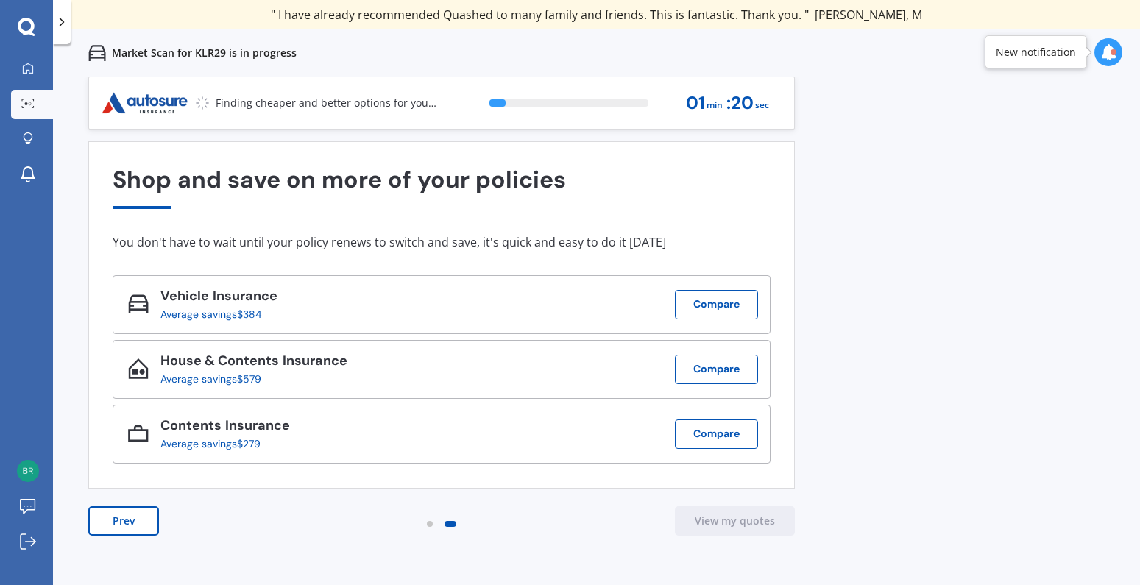
click at [535, 523] on div "Prev View my quotes" at bounding box center [441, 535] width 707 height 59
click at [966, 434] on div "Previous 60,000+ Kiwis have signed up to shop and save on insurance with us " H…" at bounding box center [596, 369] width 1087 height 585
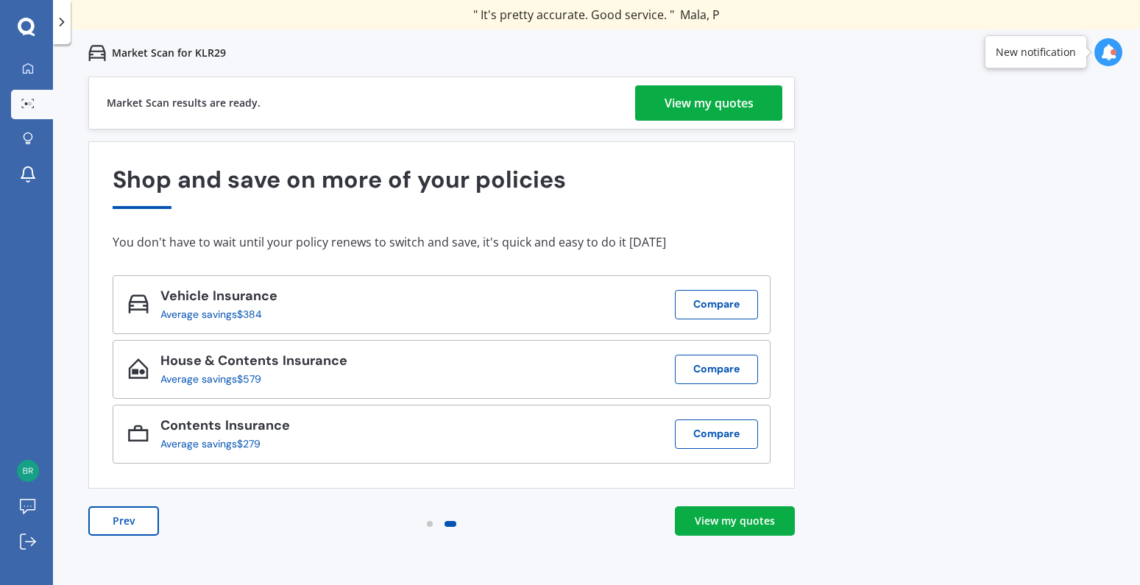
click at [699, 103] on div "View my quotes" at bounding box center [709, 102] width 89 height 35
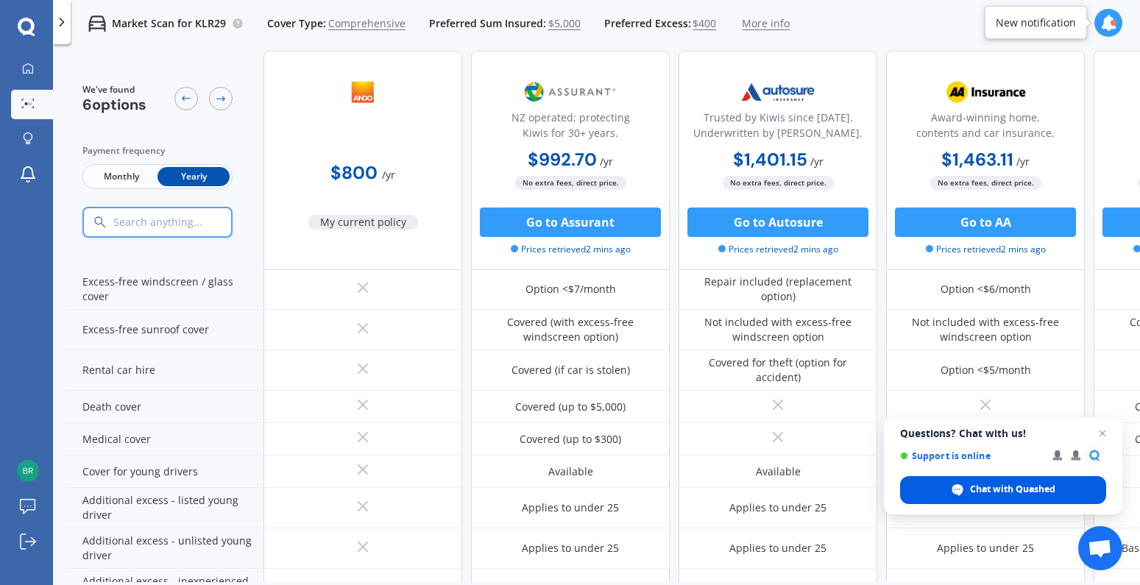
scroll to position [566, 0]
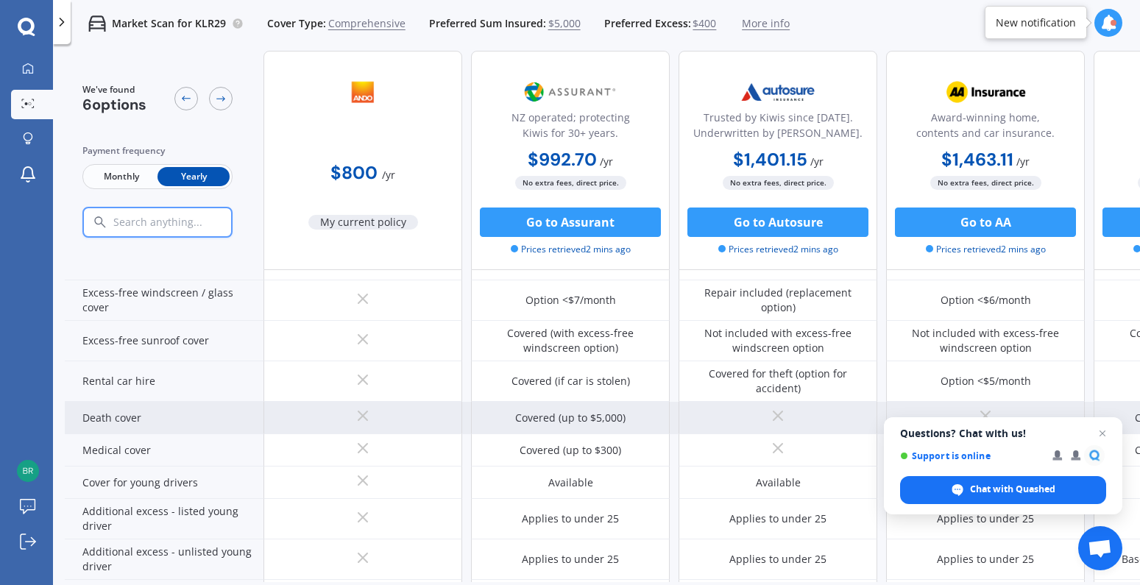
click at [1106, 434] on span "Close chat" at bounding box center [1103, 434] width 18 height 18
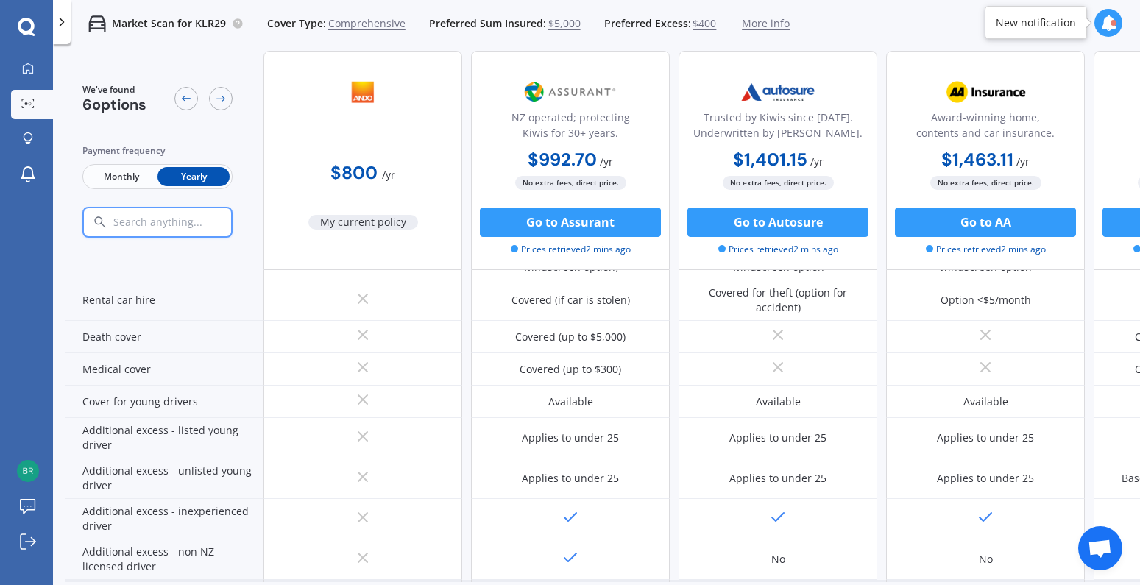
scroll to position [787, 0]
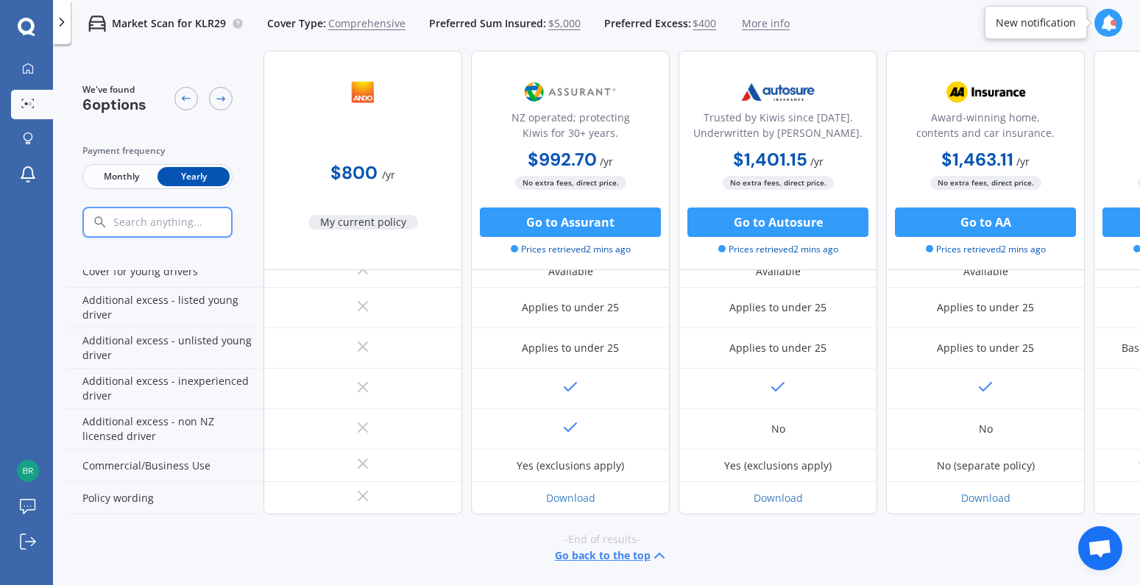
drag, startPoint x: 649, startPoint y: 569, endPoint x: 708, endPoint y: 576, distance: 59.4
click at [787, 578] on div "We've found 6 options Payment frequency Monthly Yearly $800 / yr My current pol…" at bounding box center [603, 317] width 1076 height 532
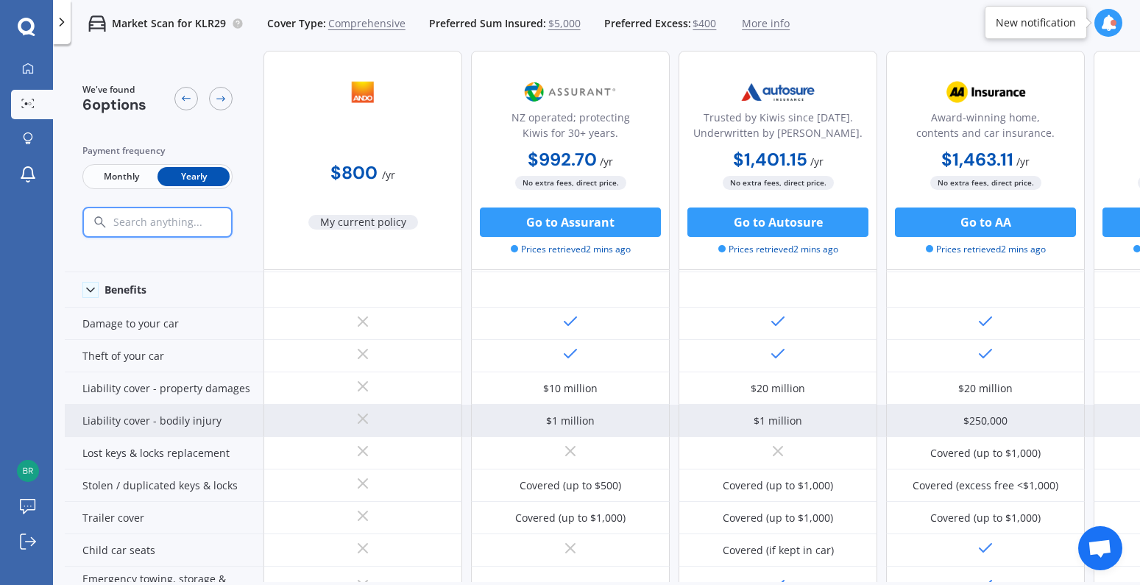
scroll to position [0, 0]
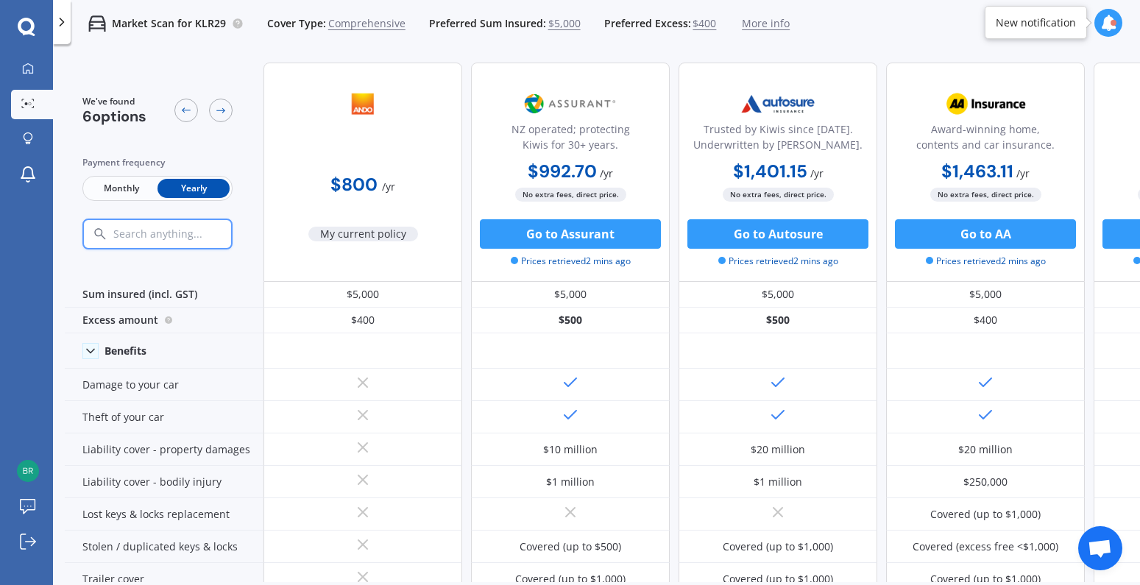
click at [366, 21] on span "Comprehensive" at bounding box center [366, 23] width 77 height 15
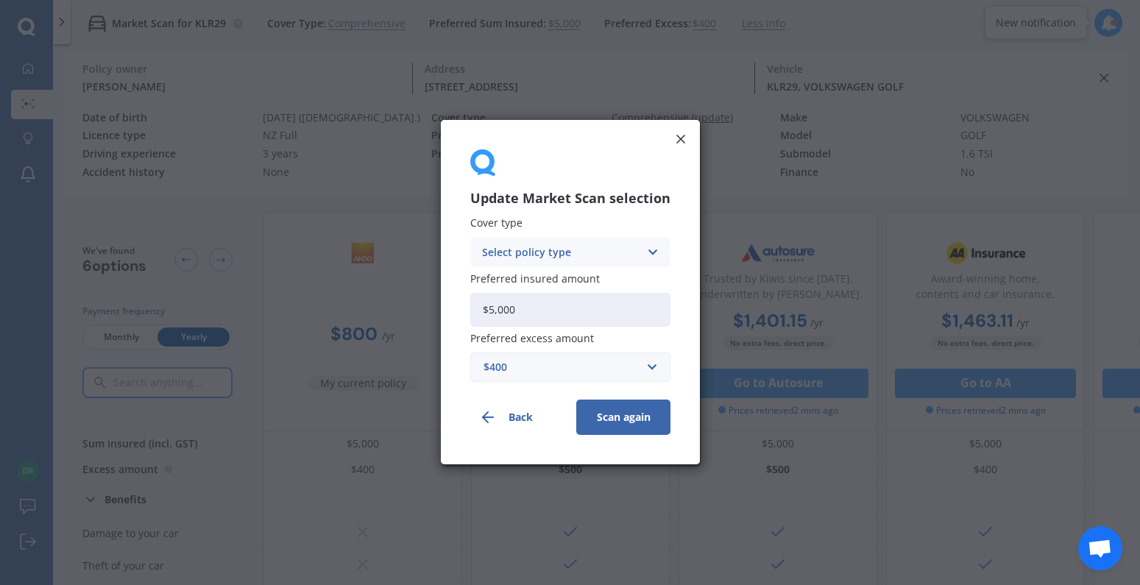
click at [558, 252] on div "Select policy type" at bounding box center [561, 252] width 158 height 16
click at [545, 310] on span "Third Party, Fire & Theft" at bounding box center [543, 308] width 121 height 10
drag, startPoint x: 622, startPoint y: 422, endPoint x: 630, endPoint y: 412, distance: 12.5
click at [622, 423] on button "Scan again" at bounding box center [623, 417] width 94 height 35
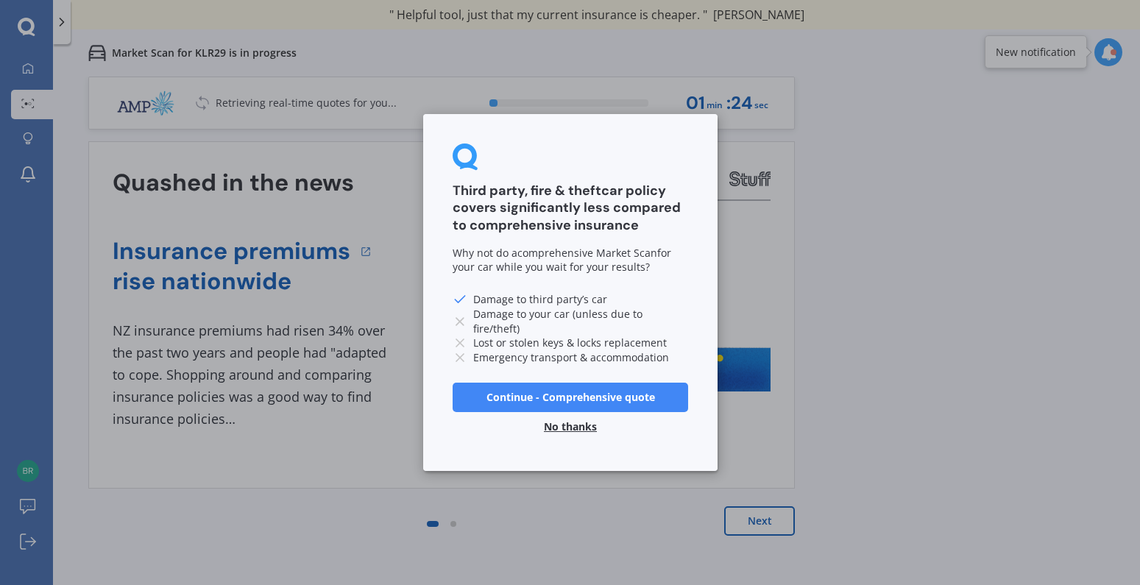
click at [585, 430] on button "No thanks" at bounding box center [570, 426] width 71 height 29
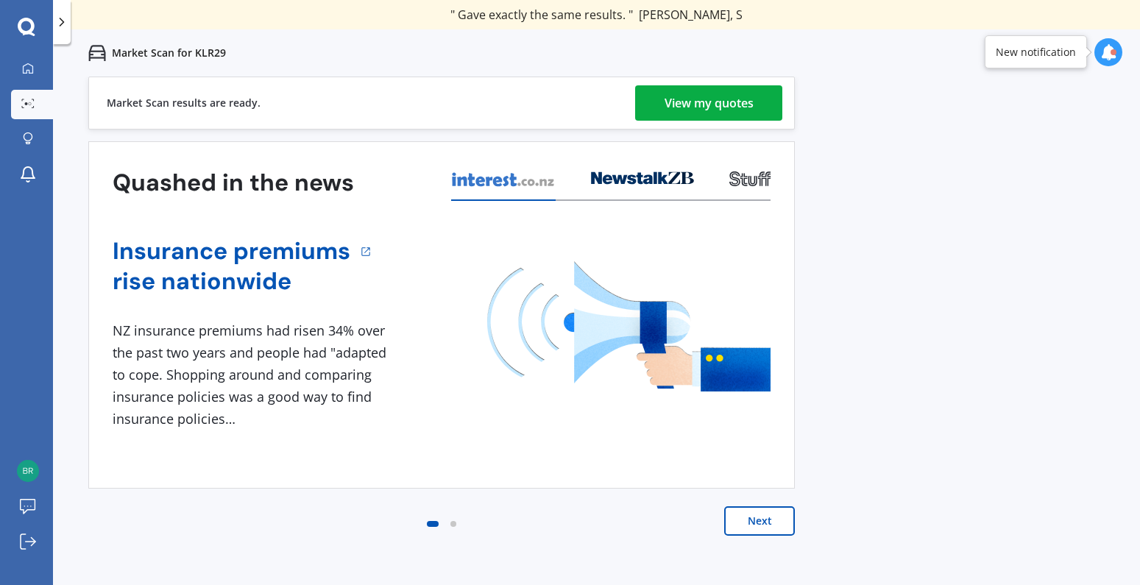
click at [696, 105] on div "View my quotes" at bounding box center [709, 102] width 89 height 35
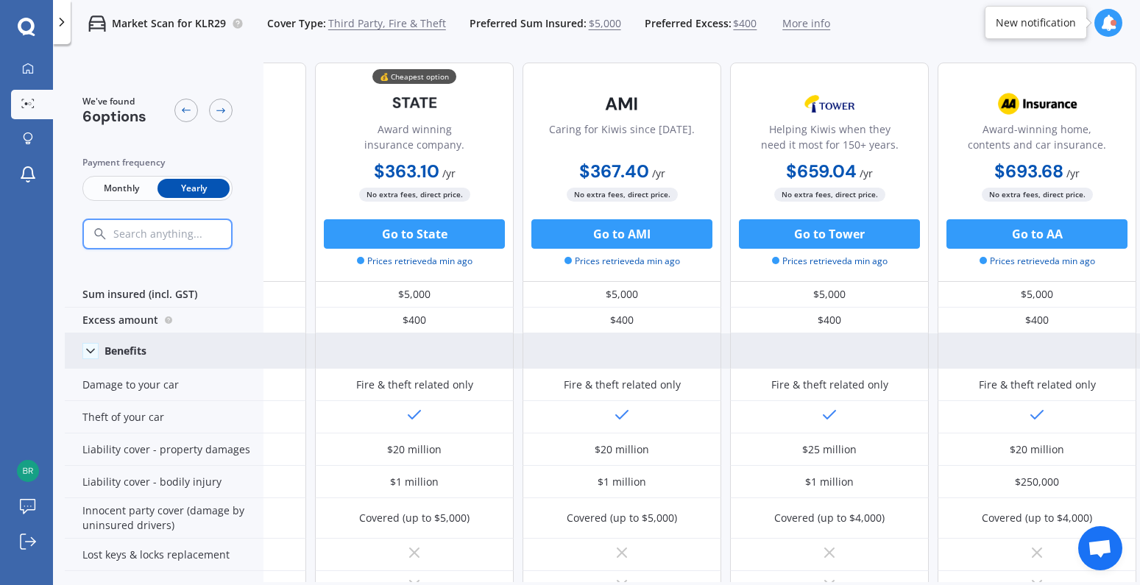
scroll to position [0, 367]
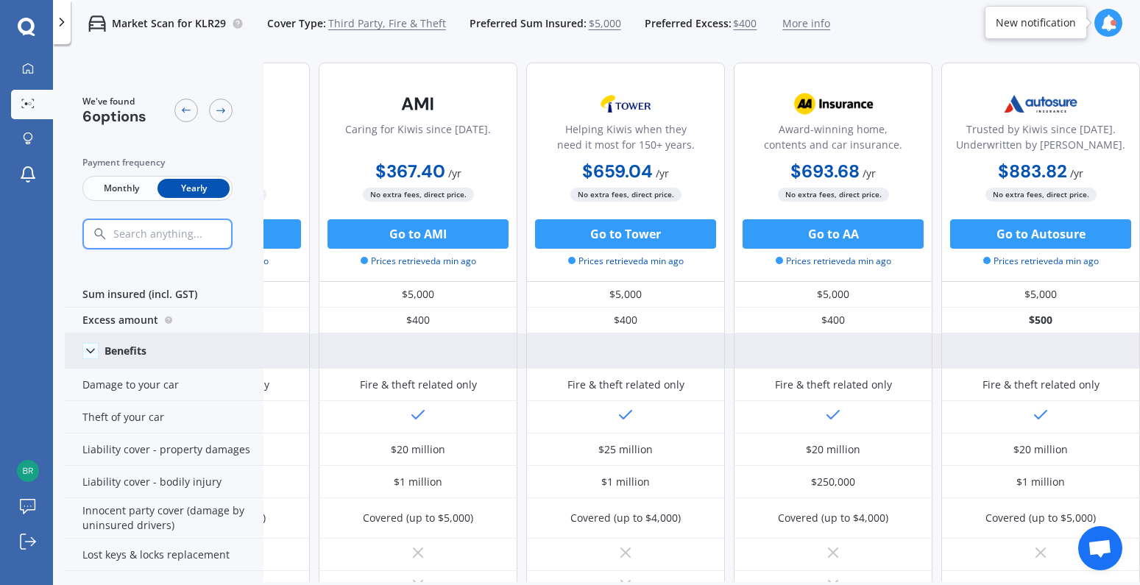
drag, startPoint x: 576, startPoint y: 353, endPoint x: 643, endPoint y: 352, distance: 67.7
drag, startPoint x: 548, startPoint y: 349, endPoint x: 695, endPoint y: 353, distance: 147.3
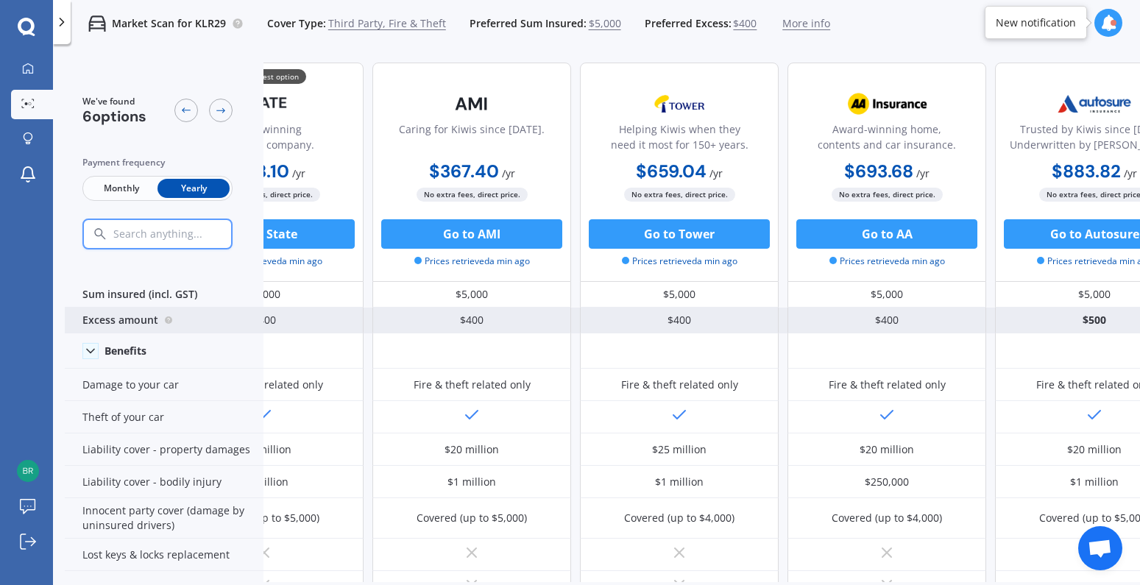
scroll to position [0, 0]
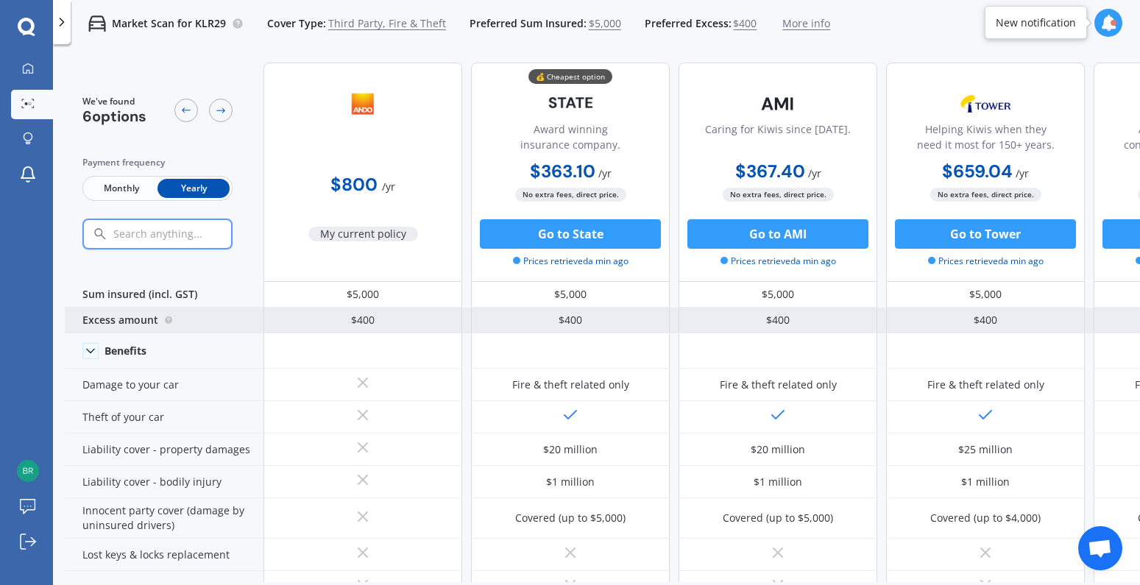
drag, startPoint x: 727, startPoint y: 343, endPoint x: 582, endPoint y: 333, distance: 146.1
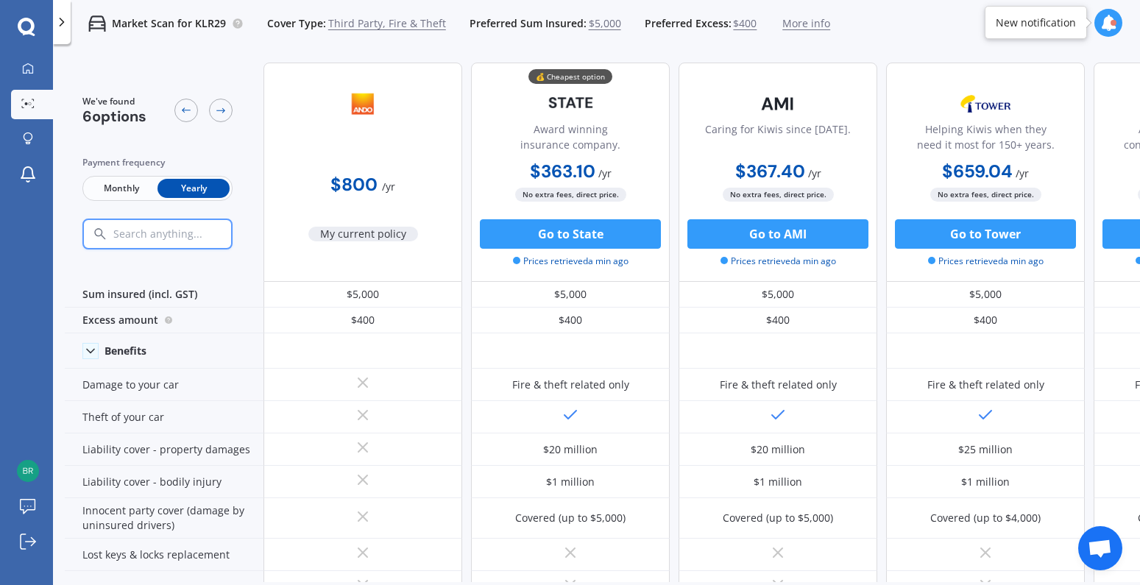
click at [202, 24] on p "Market Scan for KLR29" at bounding box center [169, 23] width 114 height 15
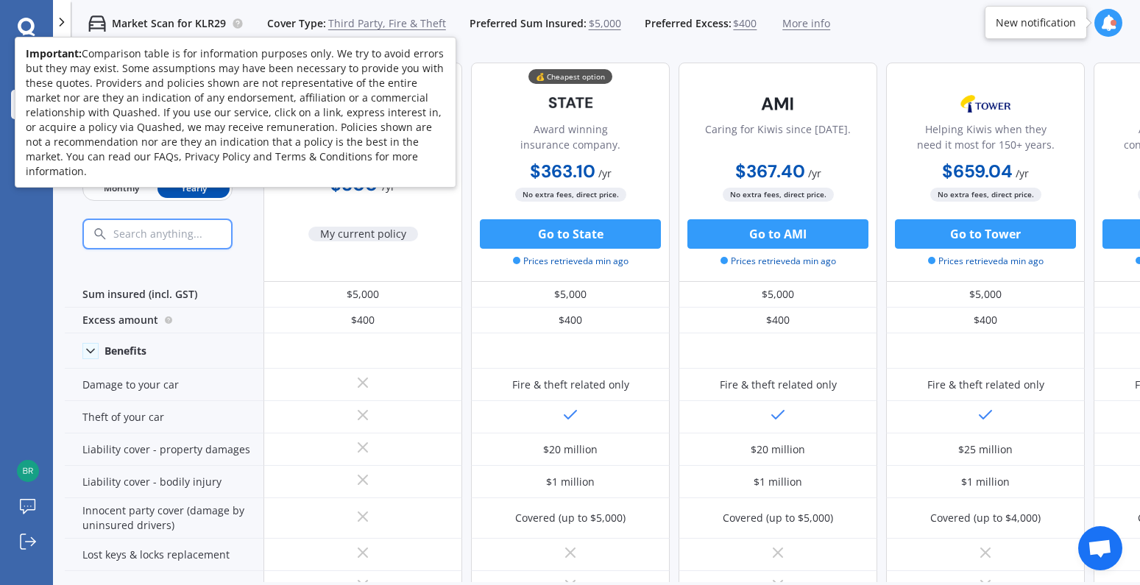
click at [236, 24] on icon at bounding box center [237, 22] width 3 height 3
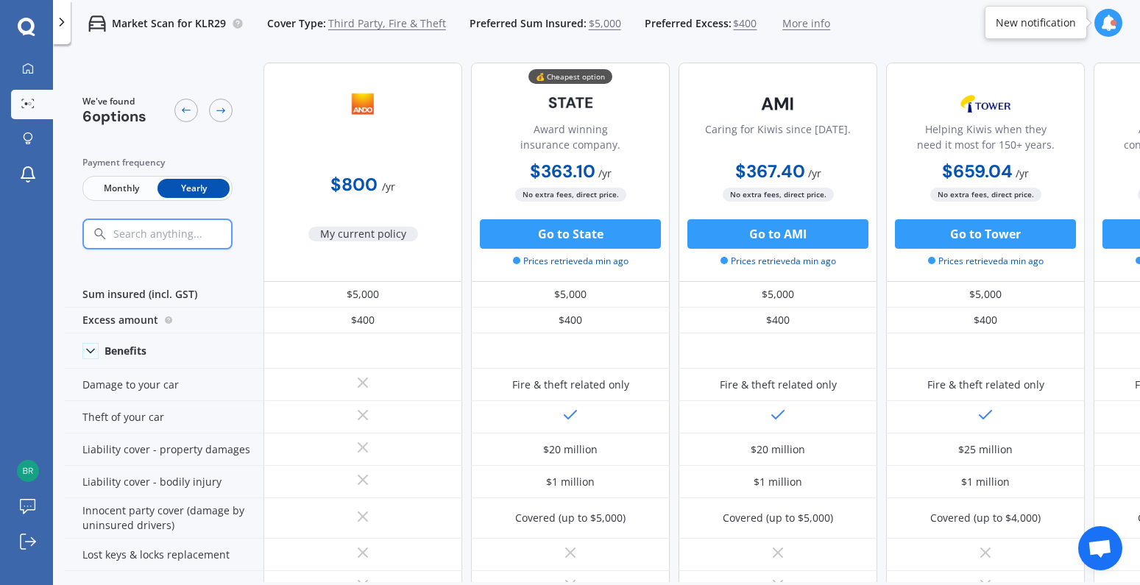
click at [187, 25] on p "Market Scan for KLR29" at bounding box center [169, 23] width 114 height 15
click at [797, 19] on span "More info" at bounding box center [807, 23] width 48 height 15
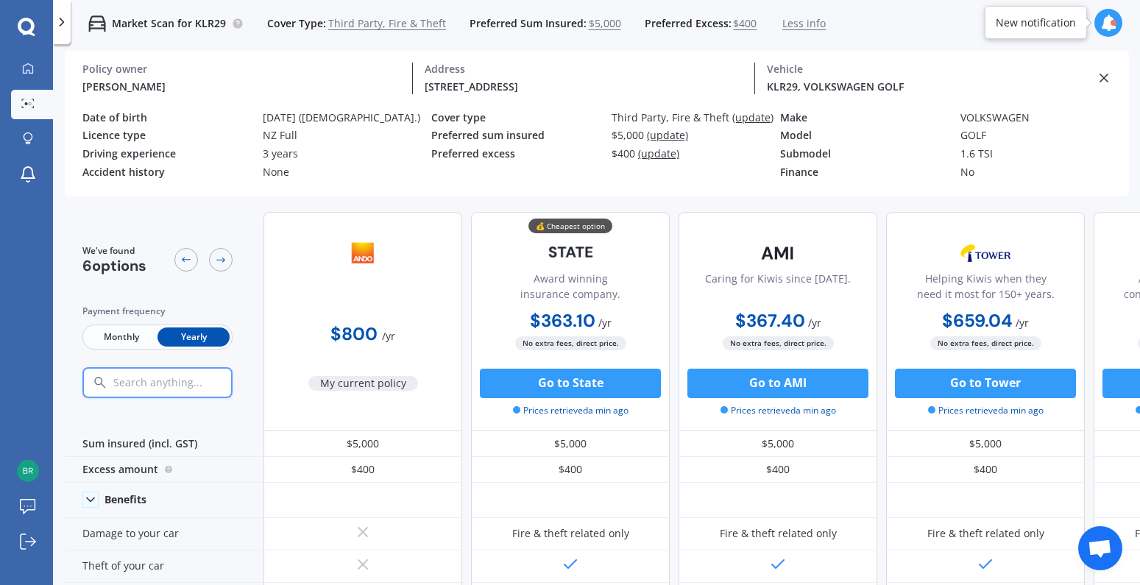
drag, startPoint x: 285, startPoint y: 152, endPoint x: 258, endPoint y: 153, distance: 26.5
click at [282, 153] on div "3 years" at bounding box center [347, 154] width 169 height 13
click at [165, 151] on div "Driving experience" at bounding box center [166, 154] width 169 height 13
click at [165, 217] on div "We've found 6 options Payment frequency Monthly Yearly" at bounding box center [164, 321] width 199 height 219
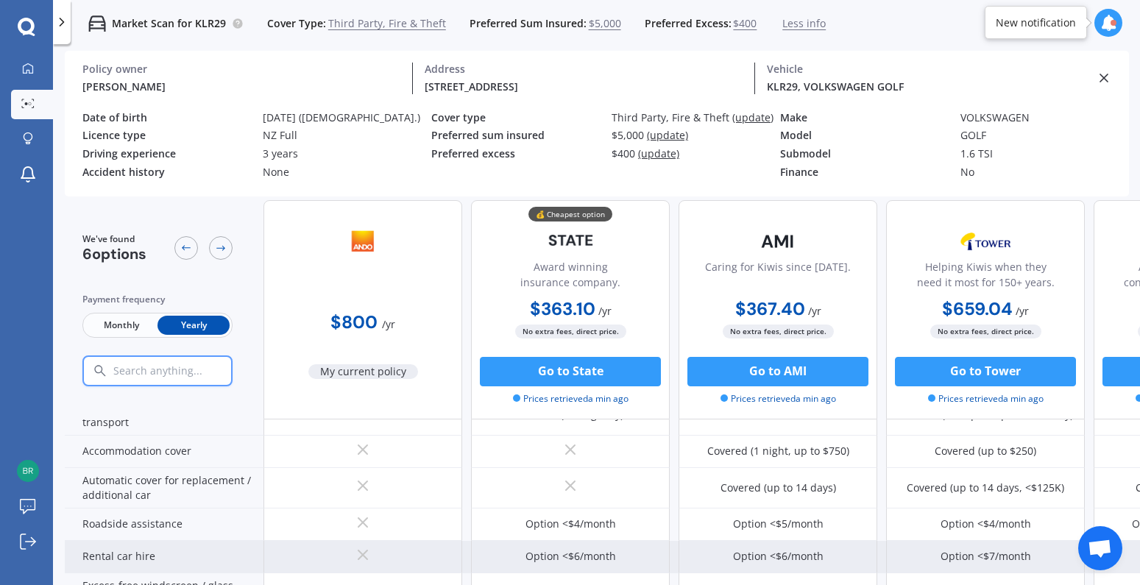
scroll to position [350, 0]
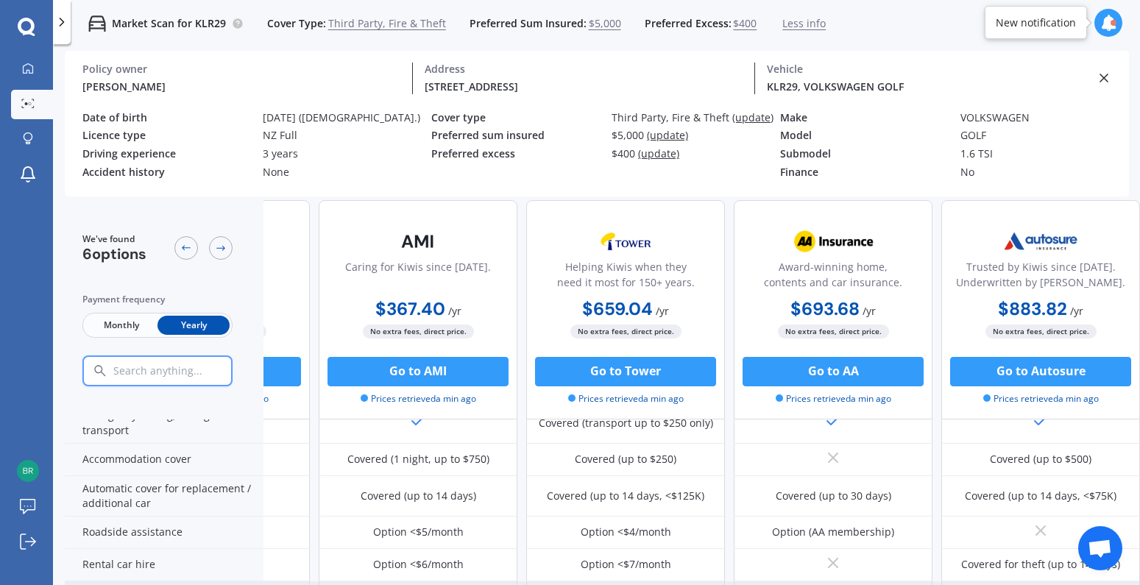
drag, startPoint x: 597, startPoint y: 580, endPoint x: 892, endPoint y: 561, distance: 295.8
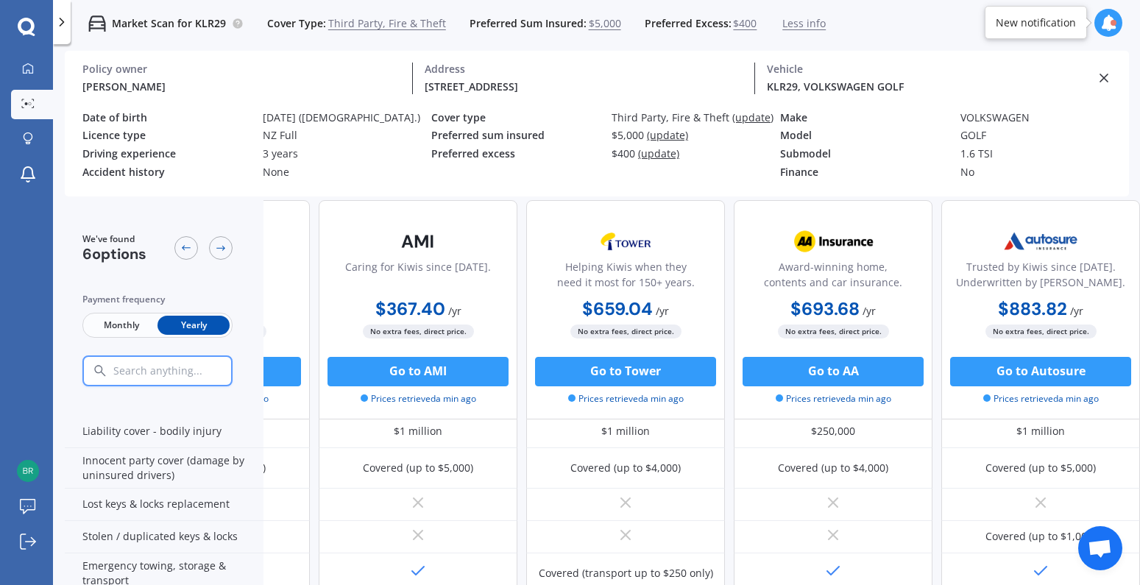
scroll to position [0, 367]
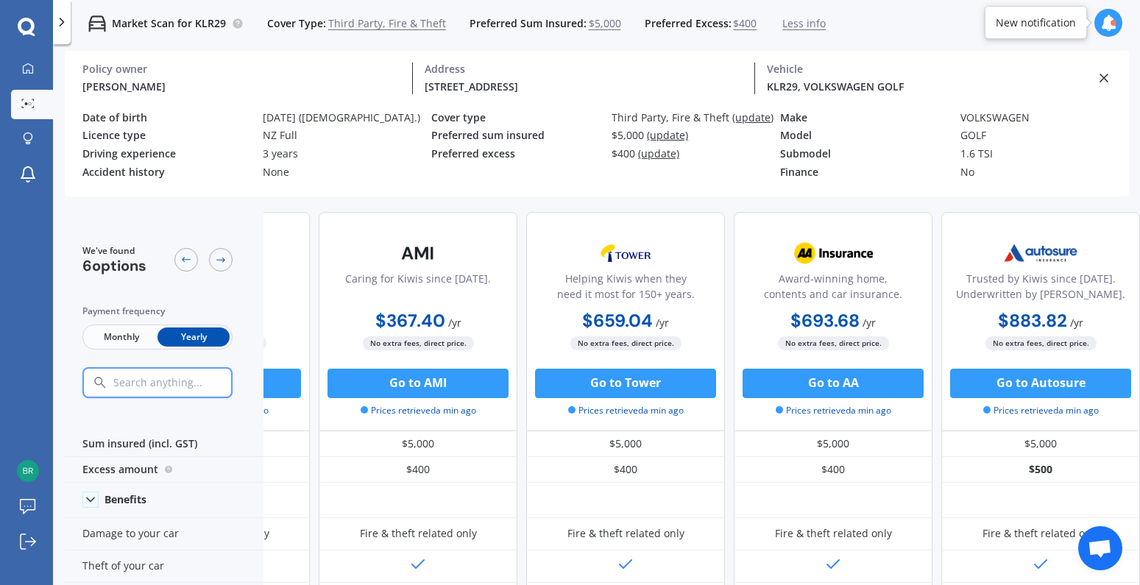
drag, startPoint x: 253, startPoint y: 60, endPoint x: 322, endPoint y: 40, distance: 71.5
click at [254, 59] on div "[PERSON_NAME] Policy owner [STREET_ADDRESS] Address KLR29, VOLKSWAGEN GOLF Vehi…" at bounding box center [596, 78] width 1029 height 55
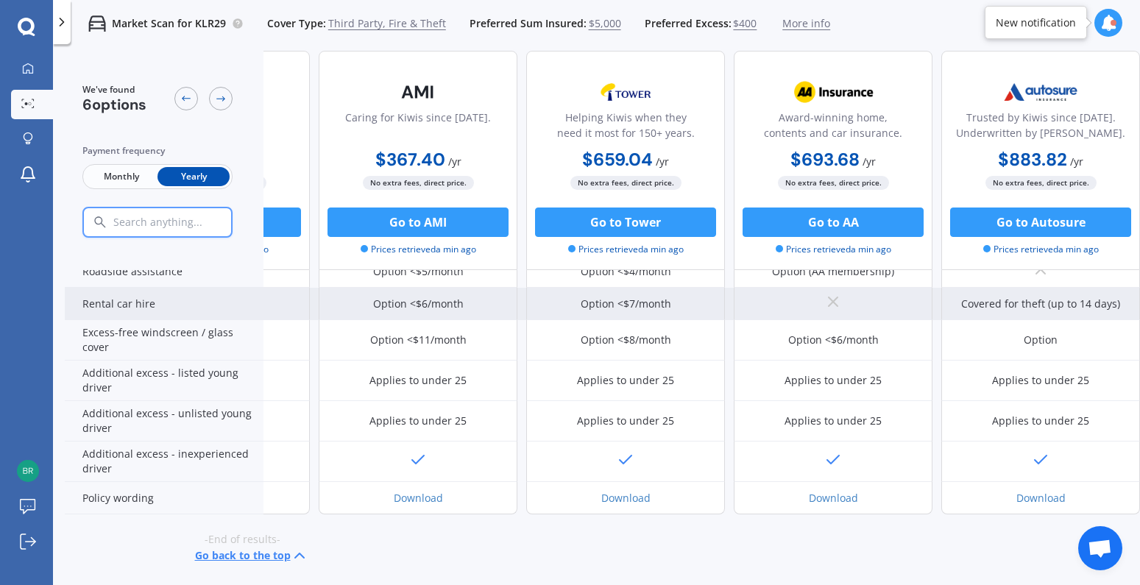
scroll to position [471, 367]
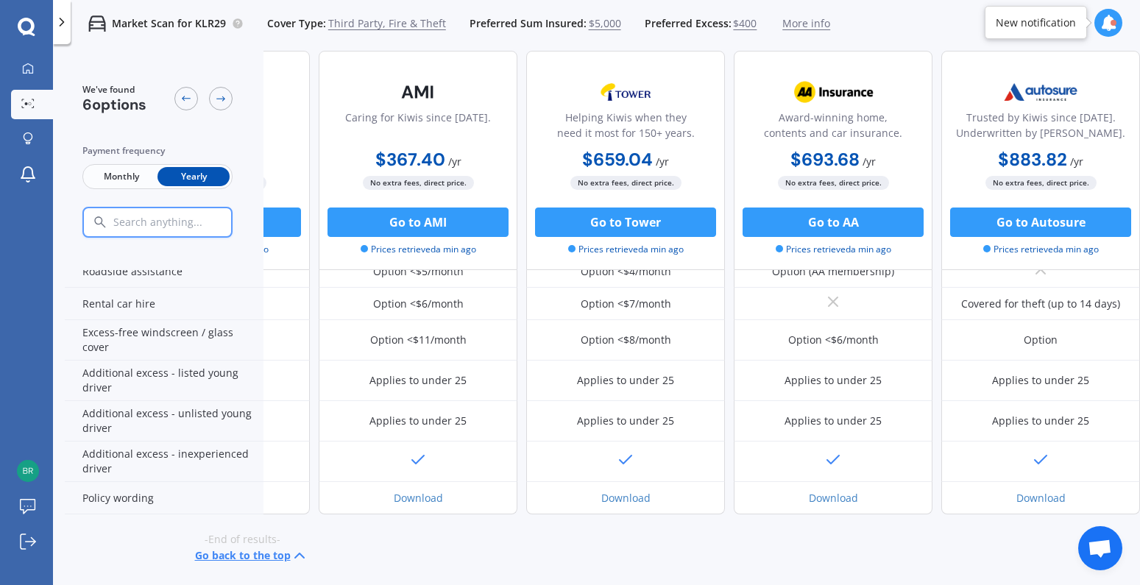
click at [250, 547] on button "Go back to the top" at bounding box center [251, 556] width 113 height 18
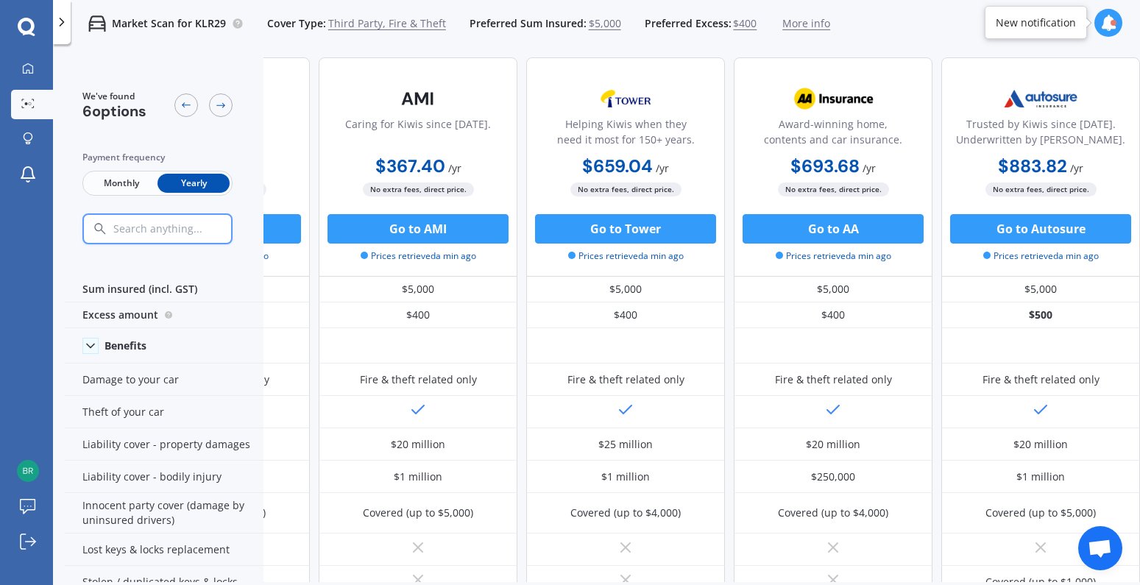
scroll to position [0, 367]
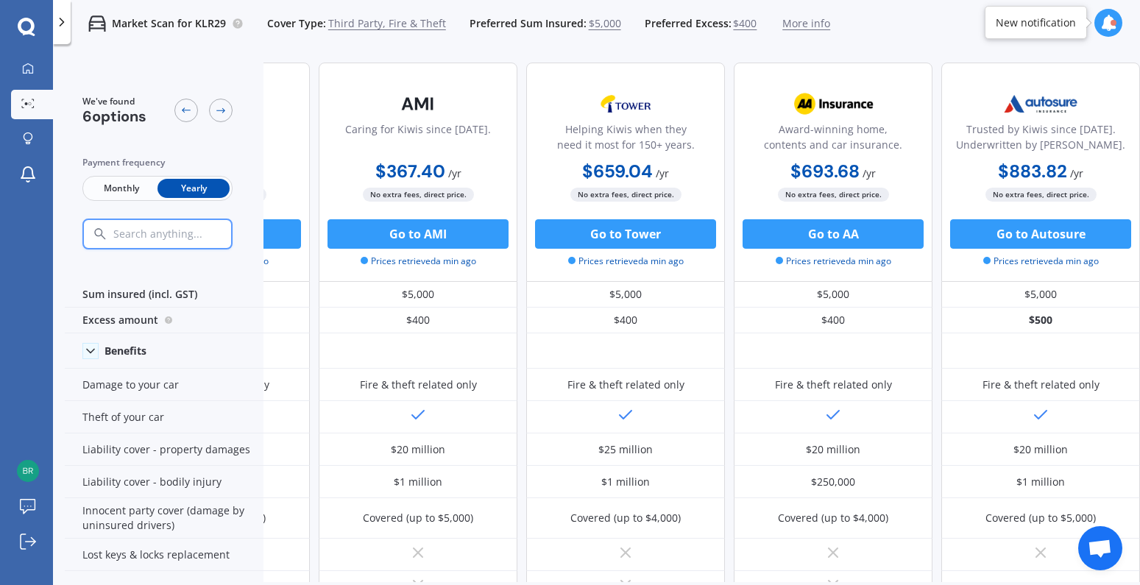
click at [67, 23] on icon at bounding box center [61, 22] width 15 height 15
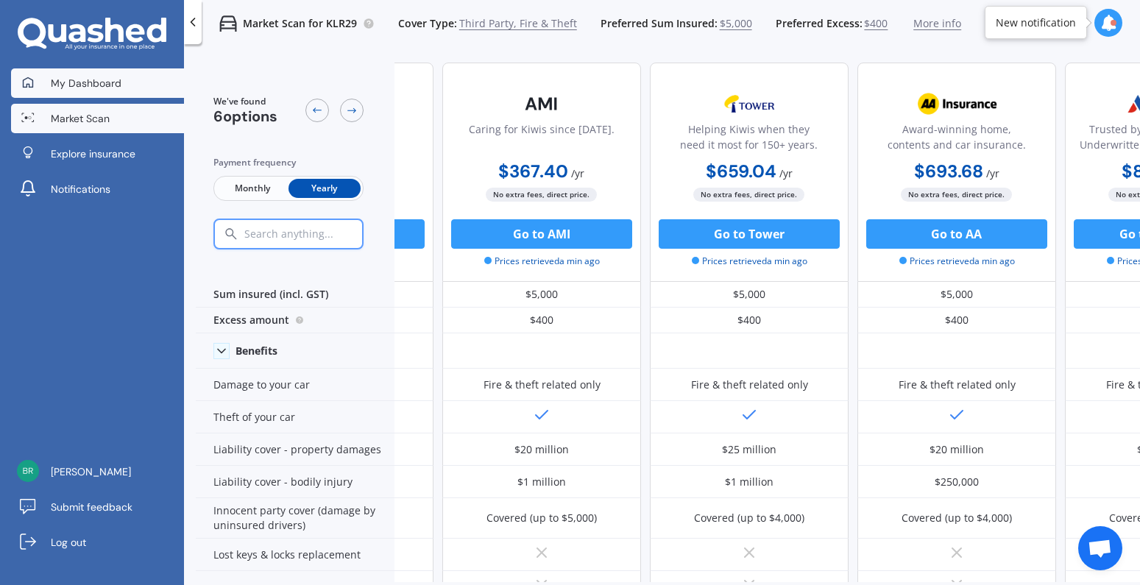
click at [97, 90] on span "My Dashboard" at bounding box center [86, 83] width 71 height 15
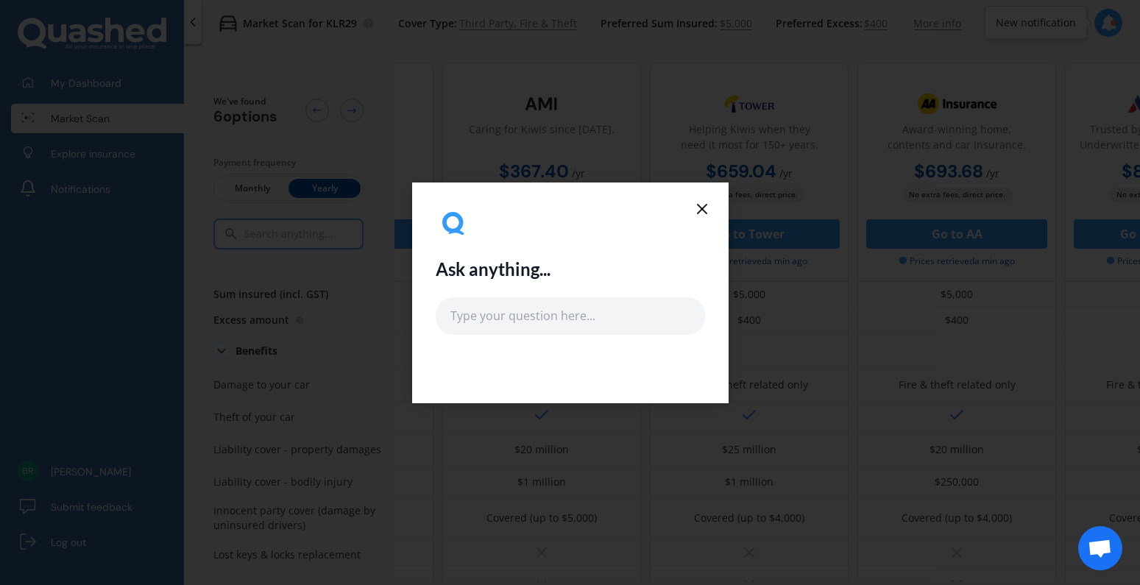
drag, startPoint x: 702, startPoint y: 205, endPoint x: 691, endPoint y: 212, distance: 13.3
click at [702, 205] on icon at bounding box center [702, 209] width 18 height 18
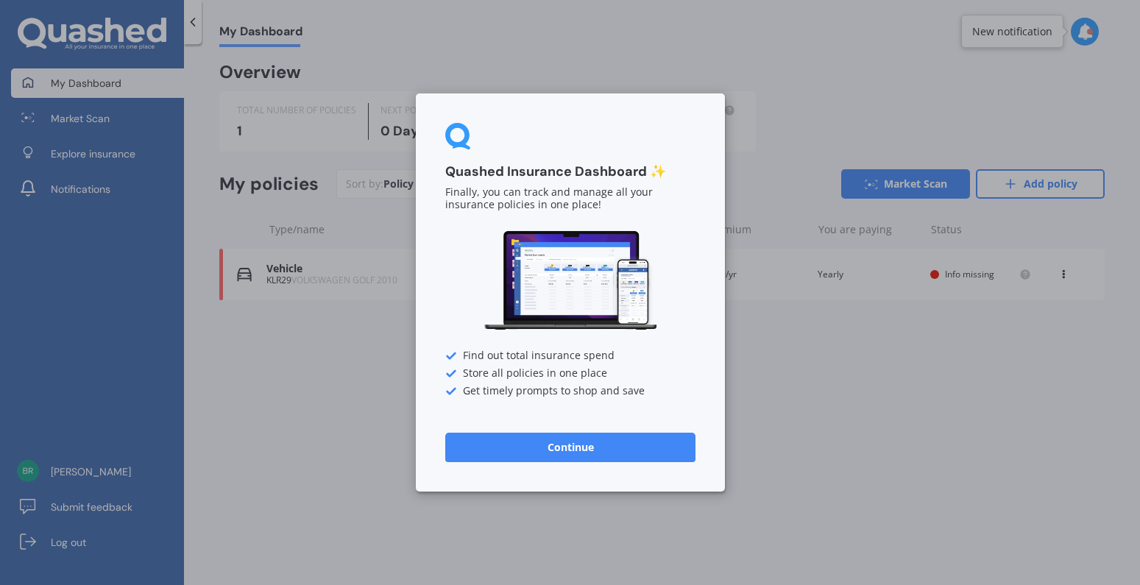
drag, startPoint x: 587, startPoint y: 447, endPoint x: 526, endPoint y: 443, distance: 61.2
click at [587, 447] on button "Continue" at bounding box center [570, 447] width 250 height 29
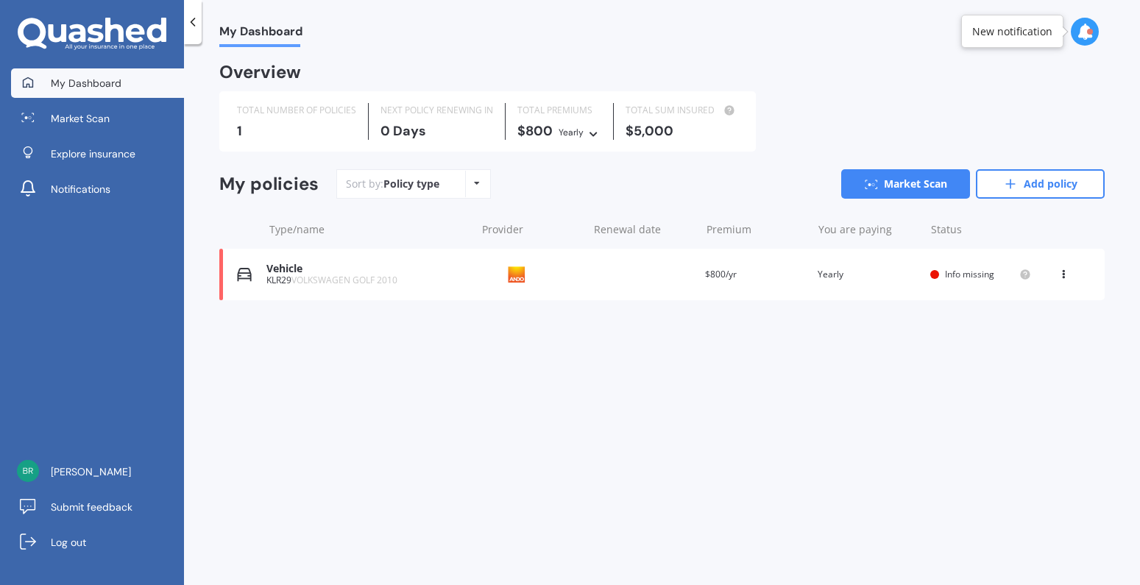
click at [386, 426] on div "My Dashboard Overview TOTAL NUMBER OF POLICIES 1 NEXT POLICY RENEWING [DATE] TO…" at bounding box center [662, 317] width 956 height 541
click at [297, 272] on div "Vehicle" at bounding box center [367, 269] width 202 height 13
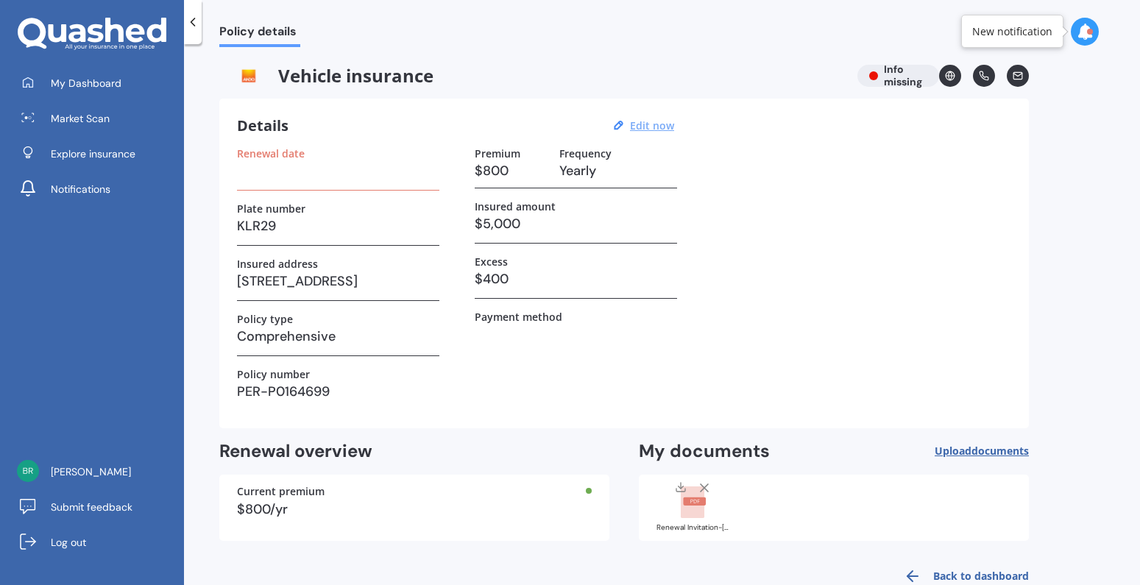
click at [649, 124] on u "Edit now" at bounding box center [652, 126] width 44 height 14
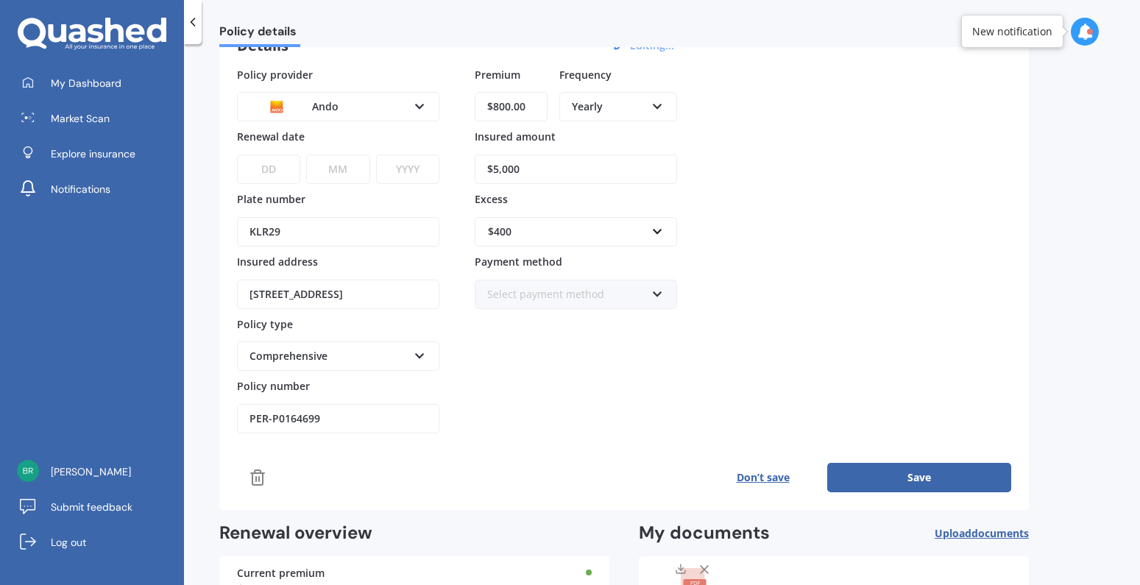
scroll to position [197, 0]
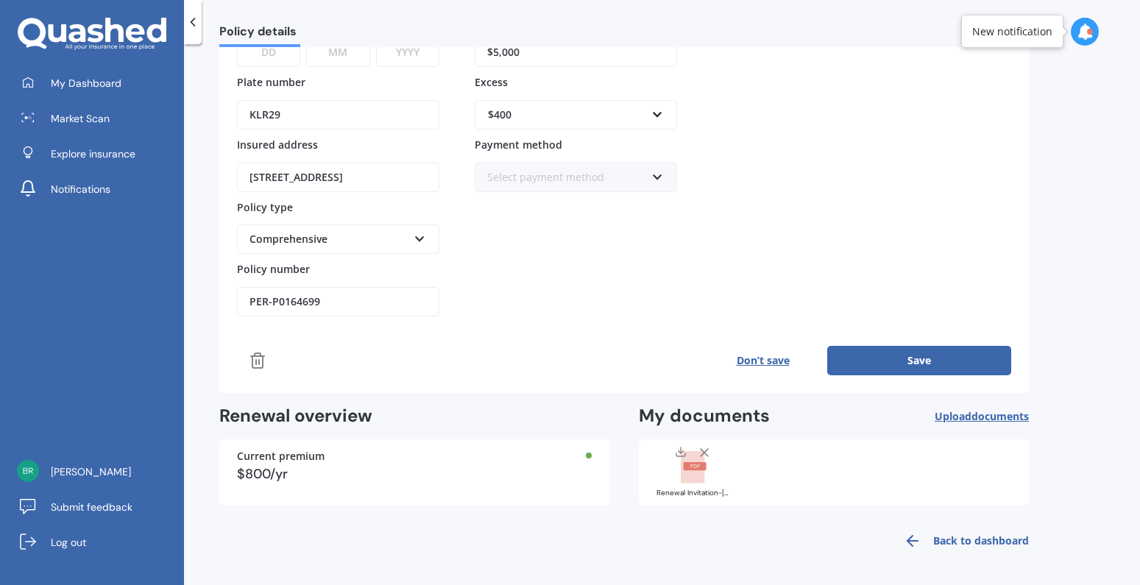
click at [744, 539] on div "Back to dashboard" at bounding box center [624, 540] width 810 height 35
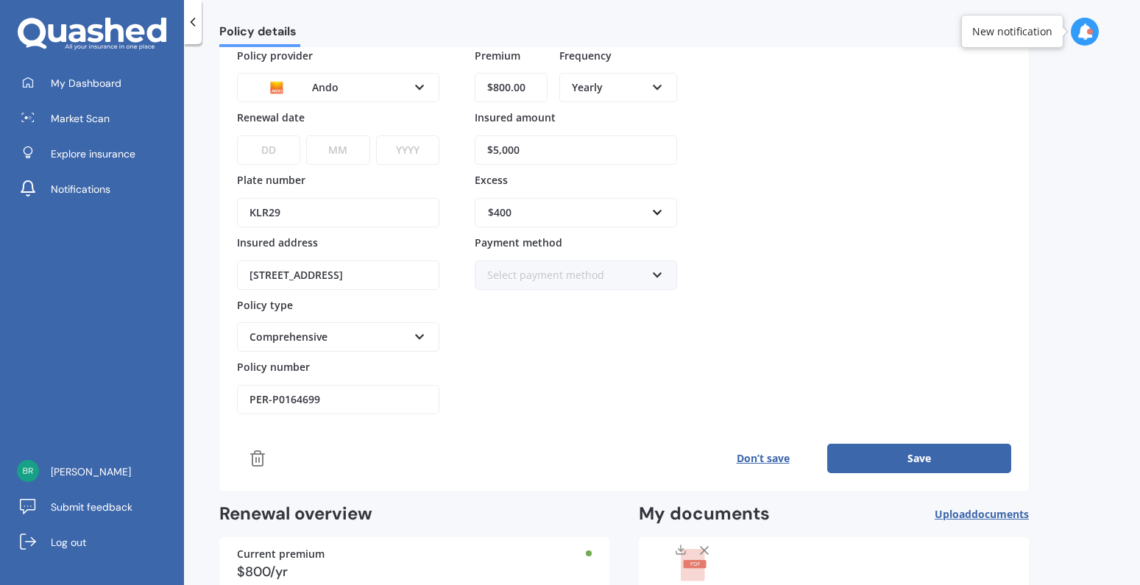
scroll to position [0, 0]
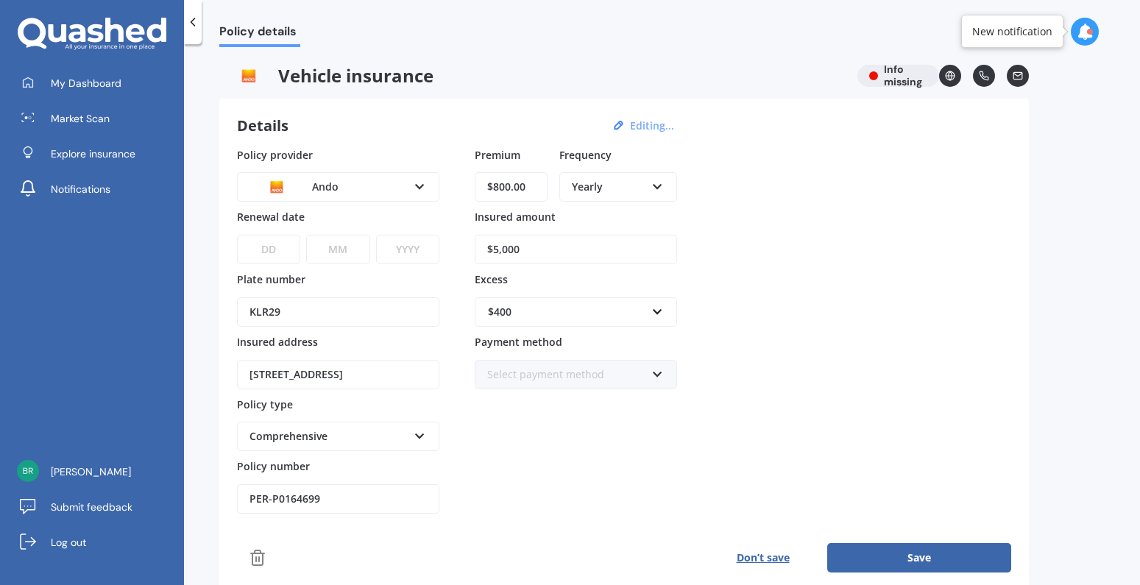
click at [763, 223] on div "Policy provider Ando AA AMI AMP ANZ ASB [PERSON_NAME] Dowa Ando Assurant Autosu…" at bounding box center [624, 330] width 774 height 367
click at [540, 417] on div "Premium $800.00 Frequency Yearly Yearly Six-Monthly Quarterly Monthly Fortnight…" at bounding box center [576, 330] width 202 height 367
click at [539, 367] on div "Select payment method" at bounding box center [566, 375] width 158 height 16
drag, startPoint x: 771, startPoint y: 367, endPoint x: 648, endPoint y: 384, distance: 124.7
click at [768, 369] on div "Policy provider Ando AA AMI AMP ANZ ASB [PERSON_NAME] Dowa Ando Assurant Autosu…" at bounding box center [624, 330] width 774 height 367
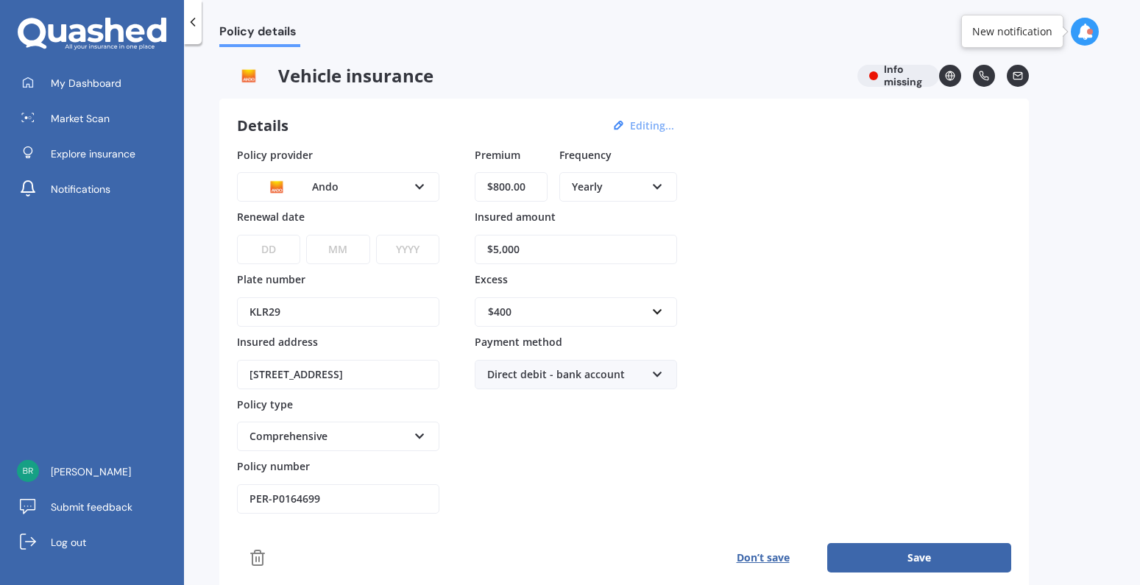
drag, startPoint x: 529, startPoint y: 375, endPoint x: 707, endPoint y: 384, distance: 179.1
click at [532, 375] on div "Direct debit - bank account" at bounding box center [566, 375] width 158 height 16
click at [770, 411] on div "Policy provider Ando AA AMI AMP ANZ ASB [PERSON_NAME] Dowa Ando Assurant Autosu…" at bounding box center [624, 330] width 774 height 367
click at [884, 222] on div "Policy provider Ando AA AMI AMP ANZ ASB [PERSON_NAME] Dowa Ando Assurant Autosu…" at bounding box center [624, 330] width 774 height 367
drag, startPoint x: 912, startPoint y: 159, endPoint x: 735, endPoint y: 122, distance: 181.2
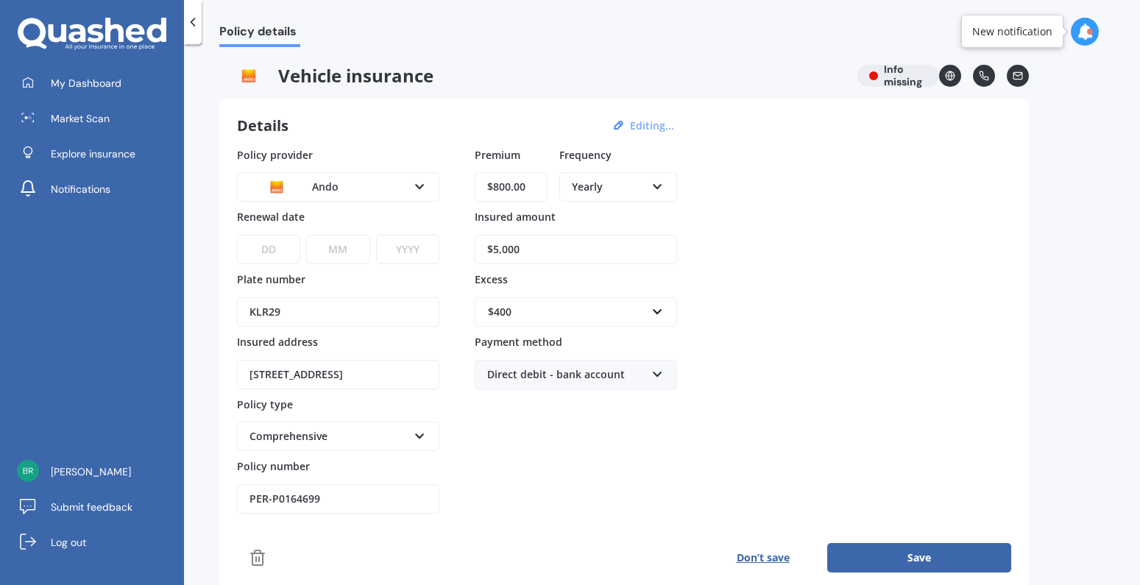
click at [905, 155] on div "Policy provider Ando AA AMI AMP ANZ ASB [PERSON_NAME] Dowa Ando Assurant Autosu…" at bounding box center [624, 330] width 774 height 367
click at [191, 19] on icon at bounding box center [193, 22] width 15 height 15
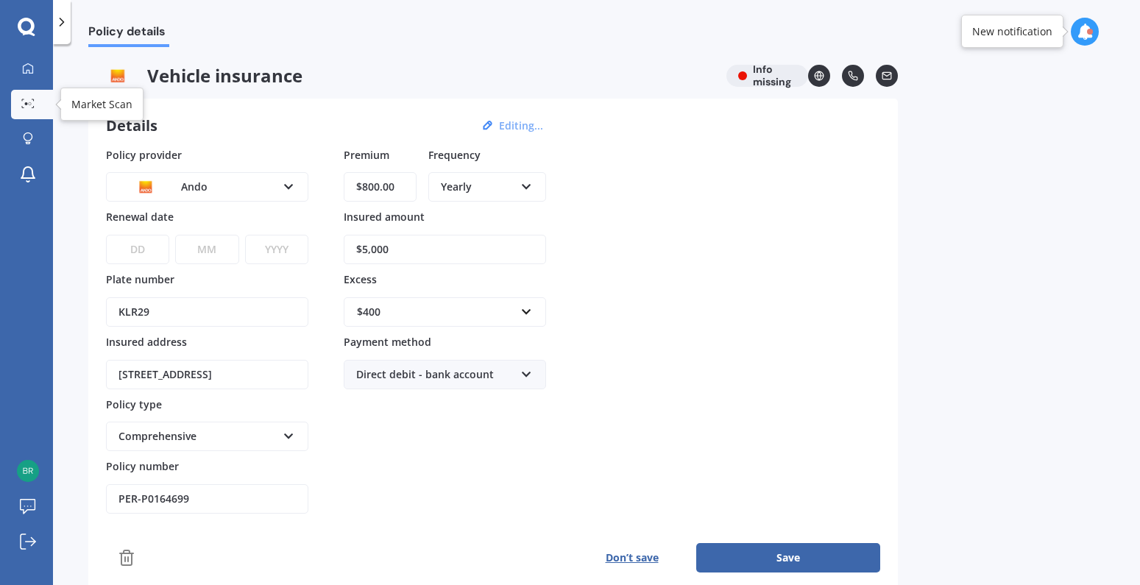
click at [31, 90] on link "Market Scan" at bounding box center [32, 104] width 42 height 29
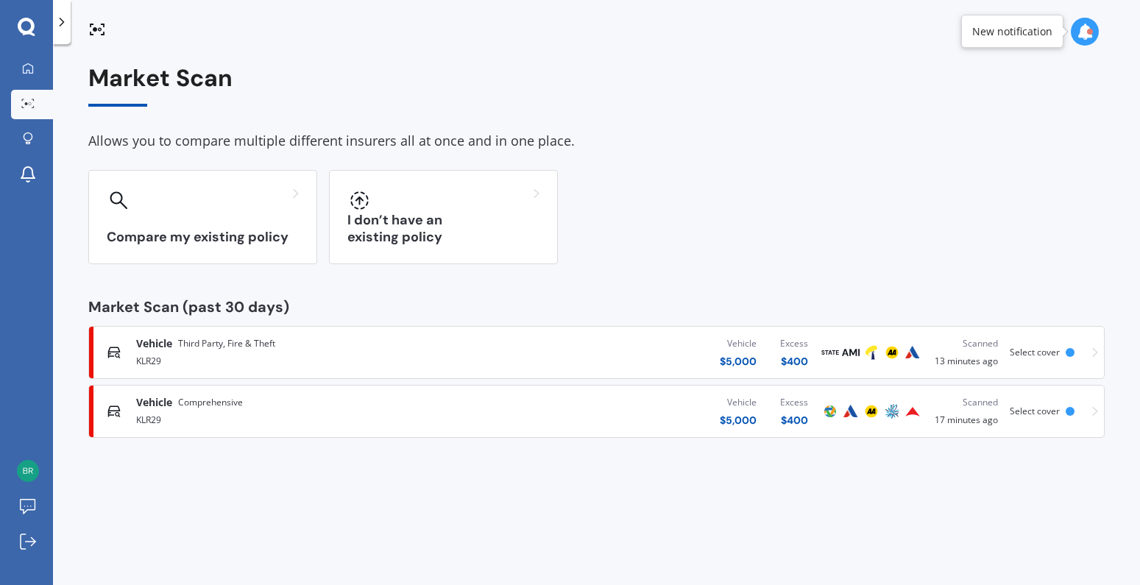
click at [1037, 412] on span "Select cover" at bounding box center [1035, 411] width 50 height 13
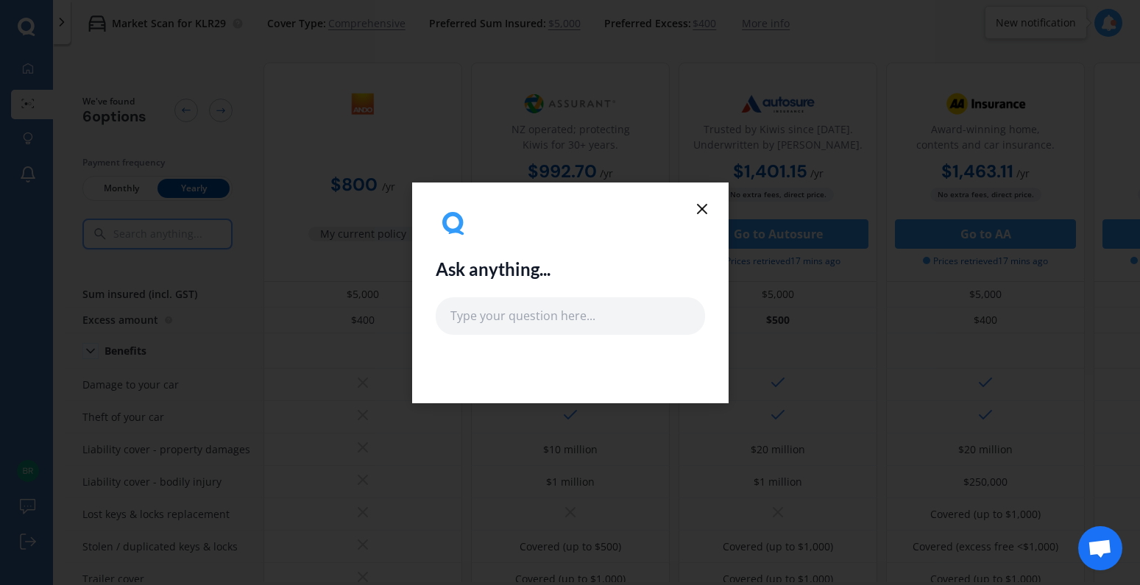
click at [702, 205] on icon at bounding box center [702, 209] width 18 height 18
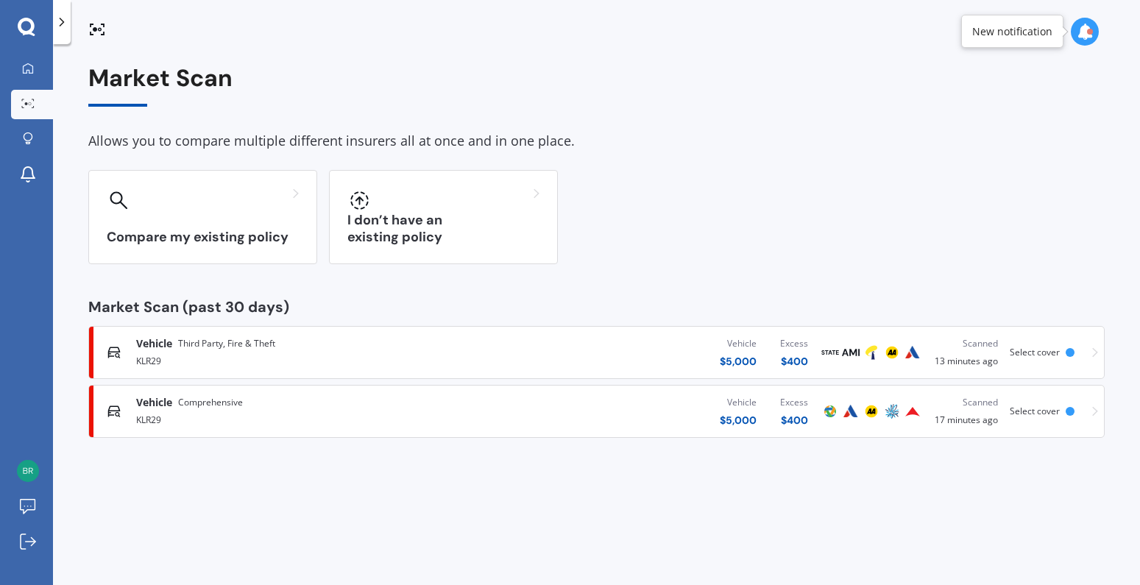
click at [442, 286] on div "Market Scan Allows you to compare multiple different insurers all at once and i…" at bounding box center [596, 251] width 1017 height 373
click at [38, 63] on div at bounding box center [28, 69] width 22 height 13
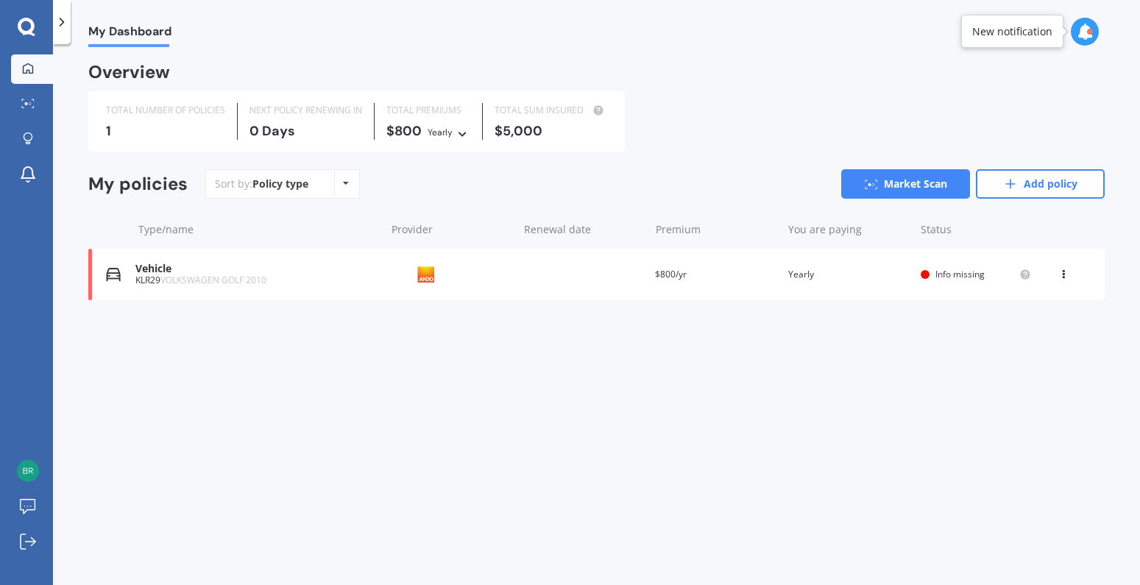
click at [182, 327] on div "Overview TOTAL NUMBER OF POLICIES 1 NEXT POLICY RENEWING [DATE] TOTAL PREMIUMS …" at bounding box center [596, 200] width 1017 height 271
click at [949, 274] on span "Info missing" at bounding box center [960, 274] width 49 height 13
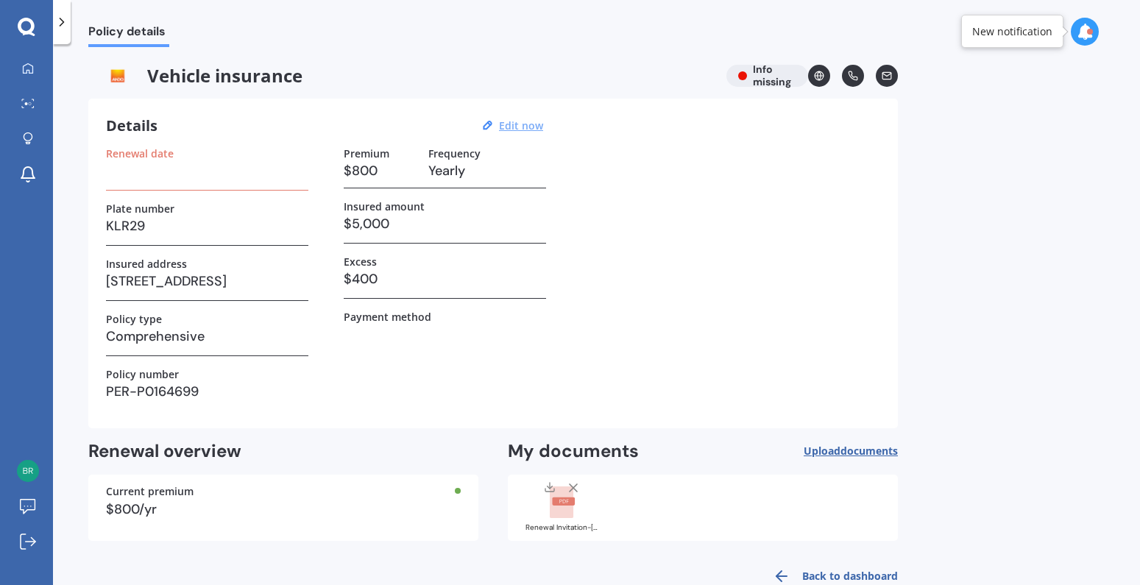
click at [518, 124] on u "Edit now" at bounding box center [521, 126] width 44 height 14
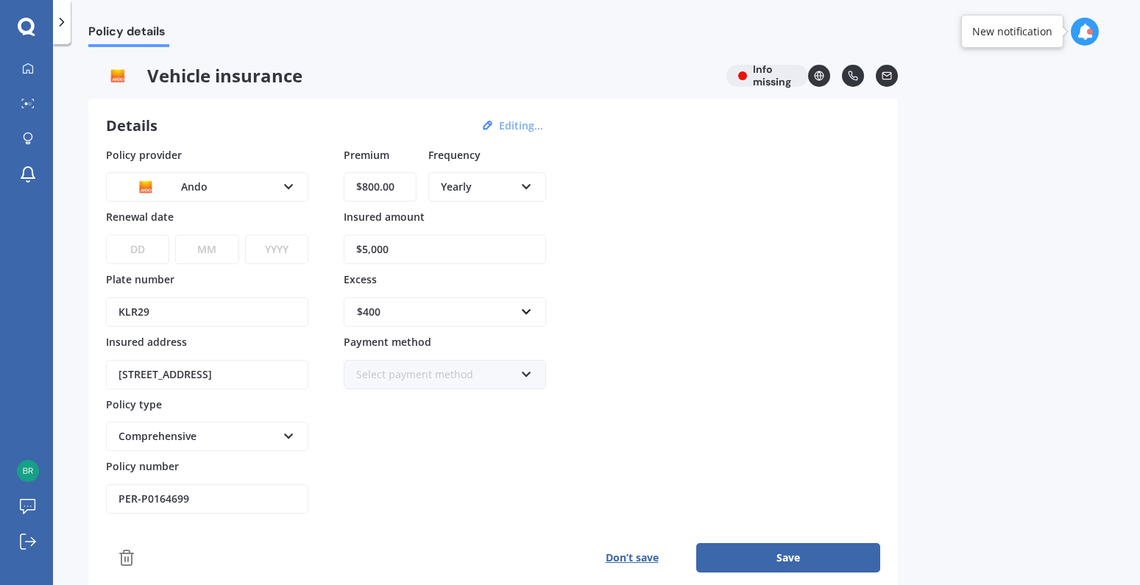
click at [854, 206] on div "Policy provider Ando AA AMI AMP ANZ ASB [PERSON_NAME] Dowa Ando Assurant Autosu…" at bounding box center [493, 330] width 774 height 367
click at [31, 478] on img at bounding box center [28, 471] width 22 height 22
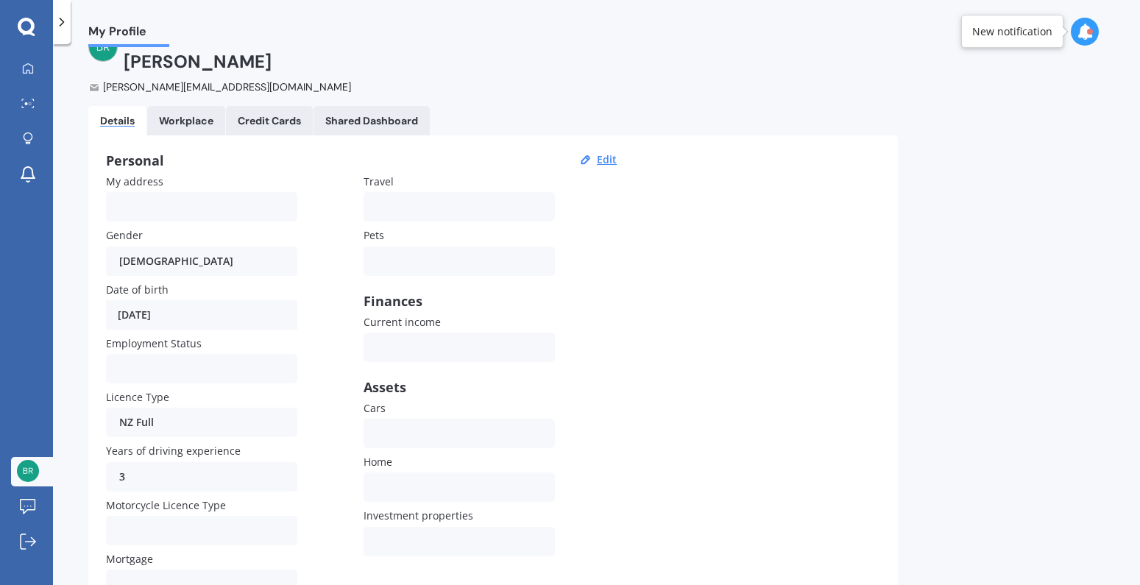
scroll to position [99, 0]
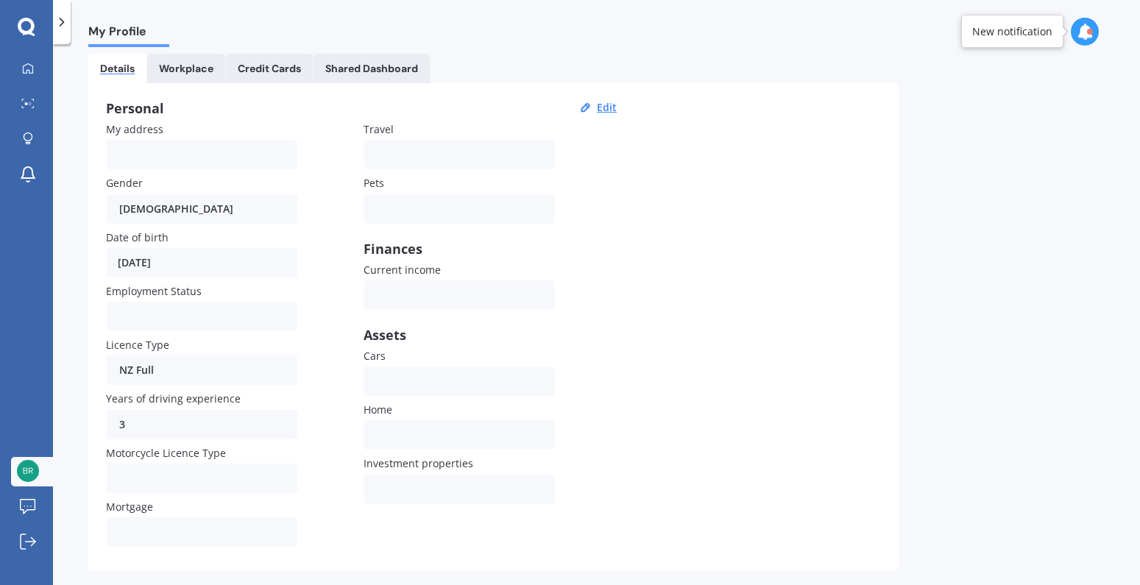
click at [177, 392] on span "Years of driving experience" at bounding box center [173, 399] width 135 height 14
drag, startPoint x: 161, startPoint y: 413, endPoint x: 155, endPoint y: 423, distance: 12.3
click at [155, 423] on div "My address Gender [DEMOGRAPHIC_DATA] [DEMOGRAPHIC_DATA] [DEMOGRAPHIC_DATA] Date…" at bounding box center [363, 336] width 515 height 431
click at [155, 446] on span "Motorcycle Licence Type" at bounding box center [166, 453] width 120 height 14
drag, startPoint x: 155, startPoint y: 423, endPoint x: 180, endPoint y: 412, distance: 28.0
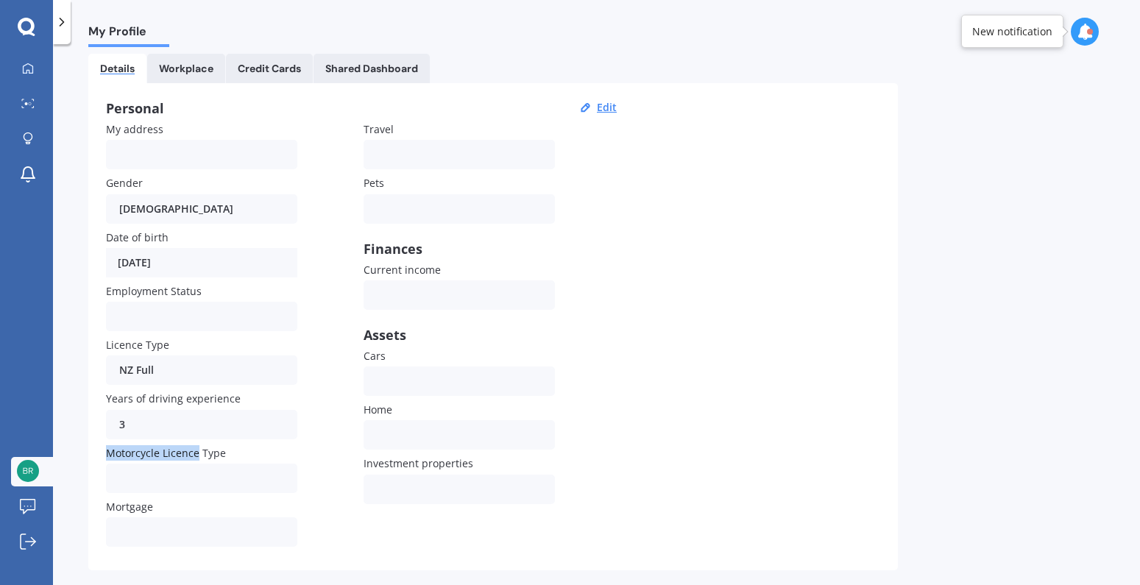
click at [168, 446] on span "Motorcycle Licence Type" at bounding box center [166, 453] width 120 height 14
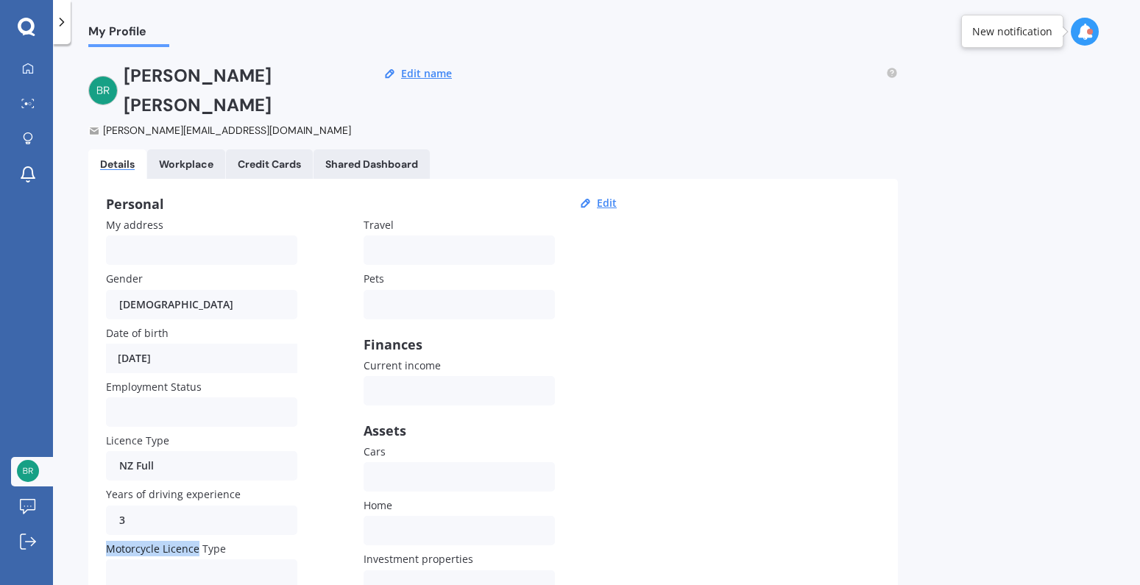
scroll to position [0, 0]
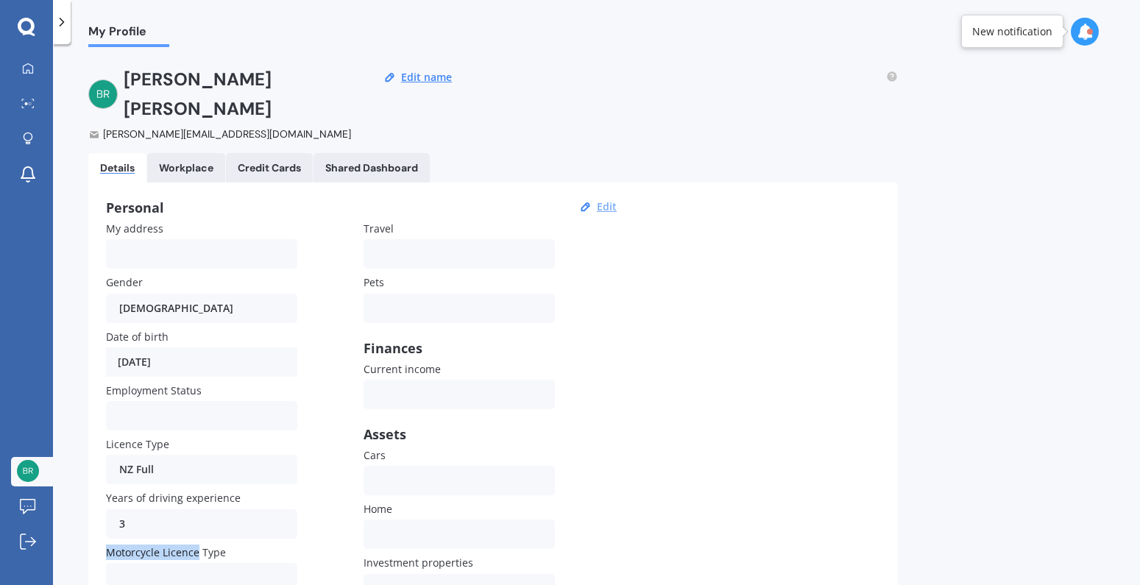
click at [615, 200] on button "Edit" at bounding box center [607, 206] width 29 height 13
select select "21"
select select "05"
select select "2006"
click at [598, 200] on button "Save" at bounding box center [606, 206] width 32 height 13
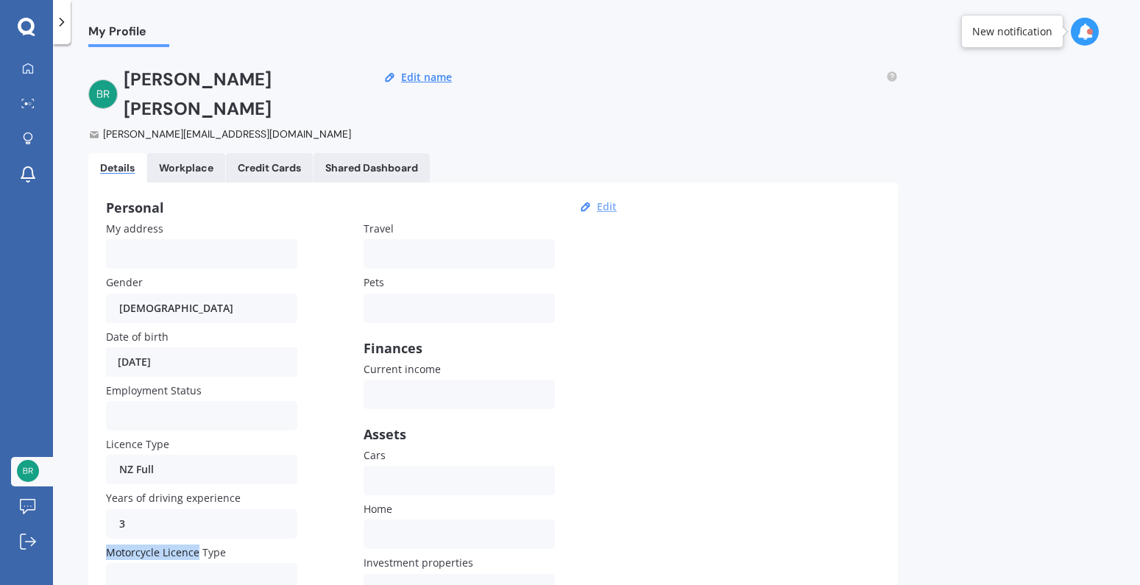
click at [611, 200] on button "Edit" at bounding box center [607, 206] width 29 height 13
select select "21"
select select "05"
select select "2006"
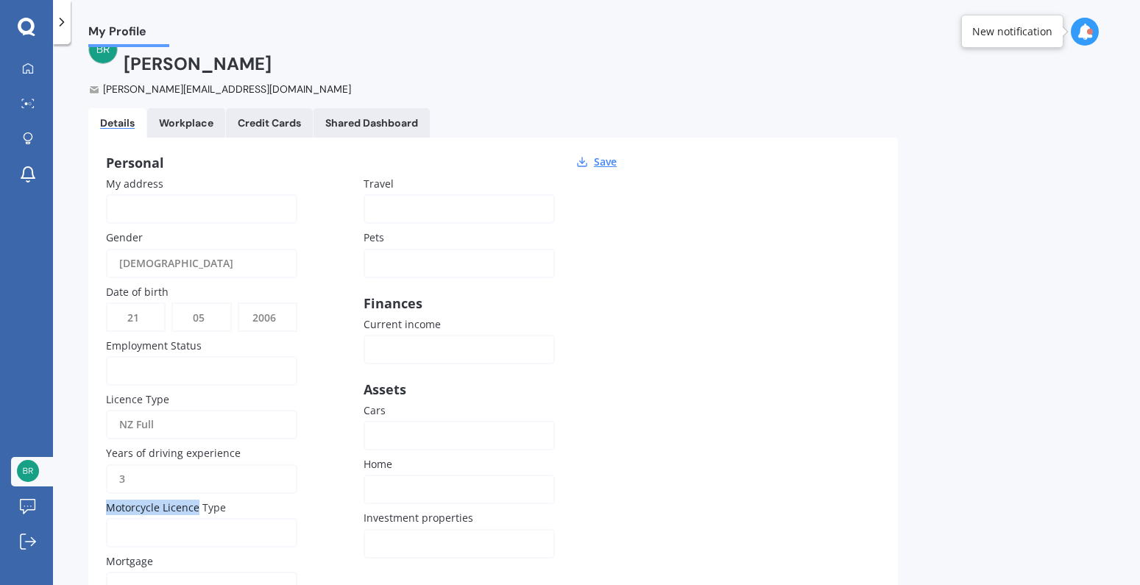
scroll to position [99, 0]
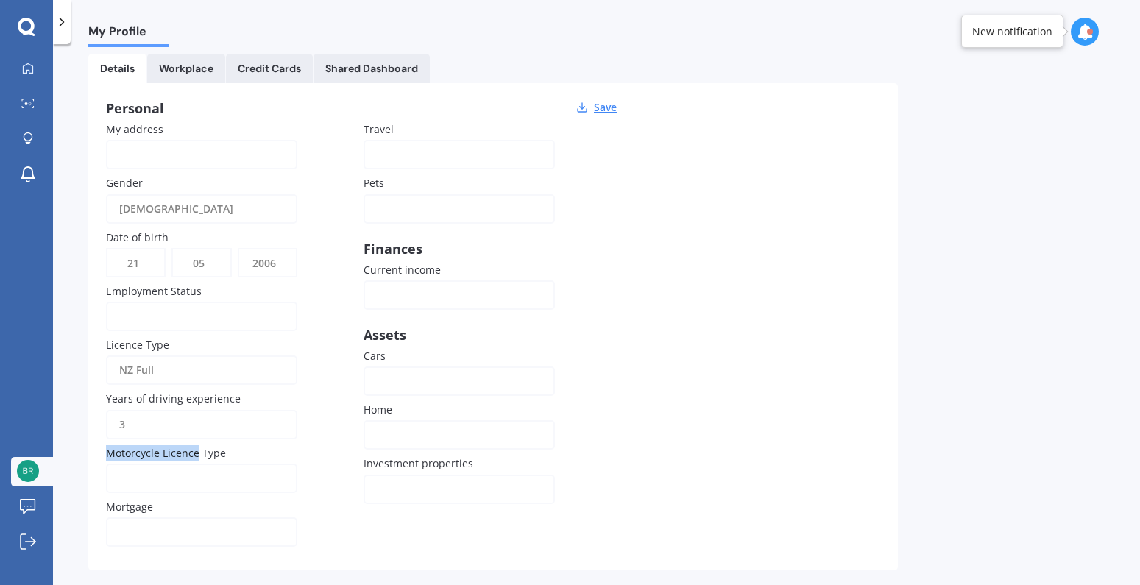
click at [133, 250] on select "DD 01 02 03 04 05 06 07 08 09 10 11 12 13 14 15 16 17 18 19 20 21 22 23 24 25 2…" at bounding box center [135, 263] width 57 height 27
click at [107, 250] on select "DD 01 02 03 04 05 06 07 08 09 10 11 12 13 14 15 16 17 18 19 20 21 22 23 24 25 2…" at bounding box center [135, 263] width 57 height 27
click at [138, 250] on select "DD 01 02 03 04 05 06 07 08 09 10 11 12 13 14 15 16 17 18 19 20 21 22 23 24 25 2…" at bounding box center [135, 263] width 57 height 27
select select "24"
click at [107, 250] on select "DD 01 02 03 04 05 06 07 08 09 10 11 12 13 14 15 16 17 18 19 20 21 22 23 24 25 2…" at bounding box center [135, 263] width 57 height 27
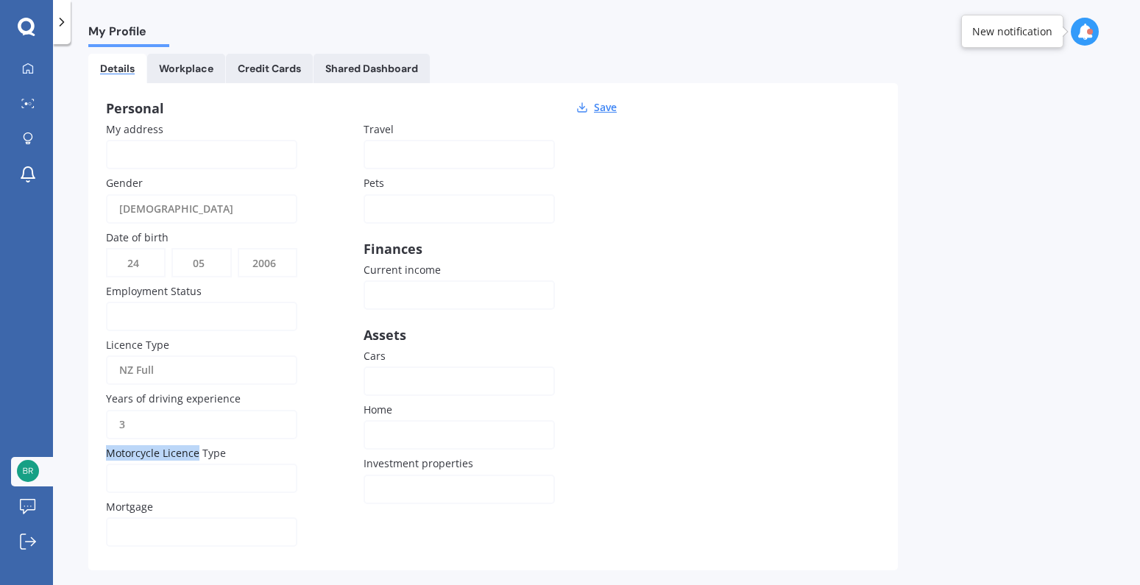
click at [274, 250] on select "YYYY 2009 2008 2007 2006 2005 2004 2003 2002 2001 2000 1999 1998 1997 1996 1995…" at bounding box center [267, 263] width 57 height 27
select select "1972"
click at [239, 250] on select "YYYY 2009 2008 2007 2006 2005 2004 2003 2002 2001 2000 1999 1998 1997 1996 1995…" at bounding box center [267, 263] width 57 height 27
click at [624, 336] on div "Personal Save My address Gender [DEMOGRAPHIC_DATA] [DEMOGRAPHIC_DATA] [DEMOGRAP…" at bounding box center [493, 326] width 810 height 487
click at [584, 308] on div "My address Gender [DEMOGRAPHIC_DATA] [DEMOGRAPHIC_DATA] [DEMOGRAPHIC_DATA] Date…" at bounding box center [363, 336] width 515 height 431
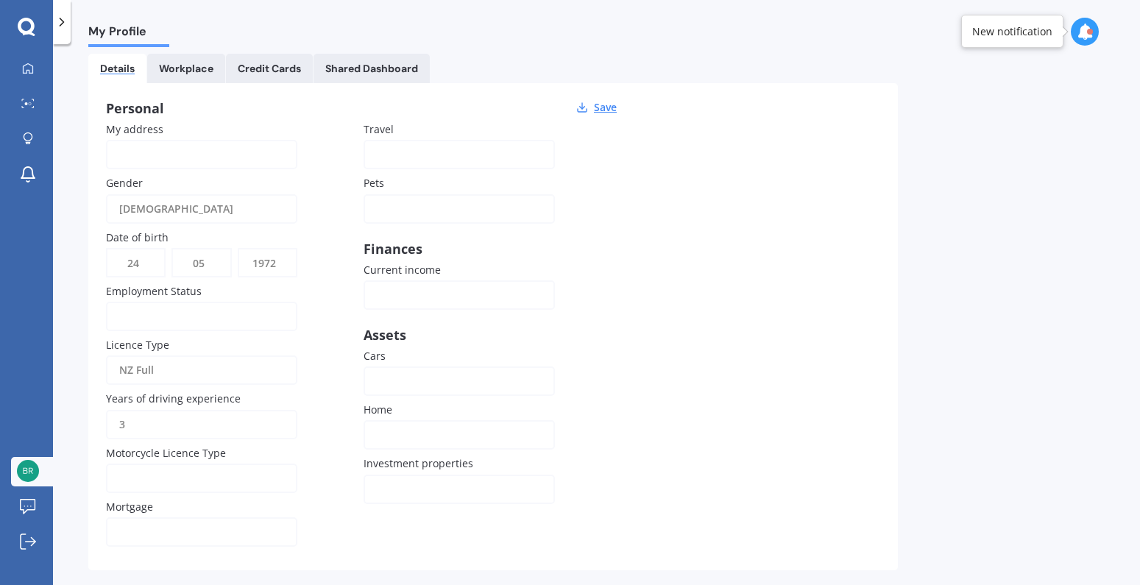
click at [267, 518] on div "Yes No" at bounding box center [201, 532] width 191 height 29
click at [134, 410] on input "3" at bounding box center [201, 424] width 191 height 29
drag, startPoint x: 142, startPoint y: 397, endPoint x: 93, endPoint y: 396, distance: 49.3
click at [93, 393] on div "Personal Save My address Gender [DEMOGRAPHIC_DATA] [DEMOGRAPHIC_DATA] [DEMOGRAP…" at bounding box center [493, 326] width 810 height 487
type input "38"
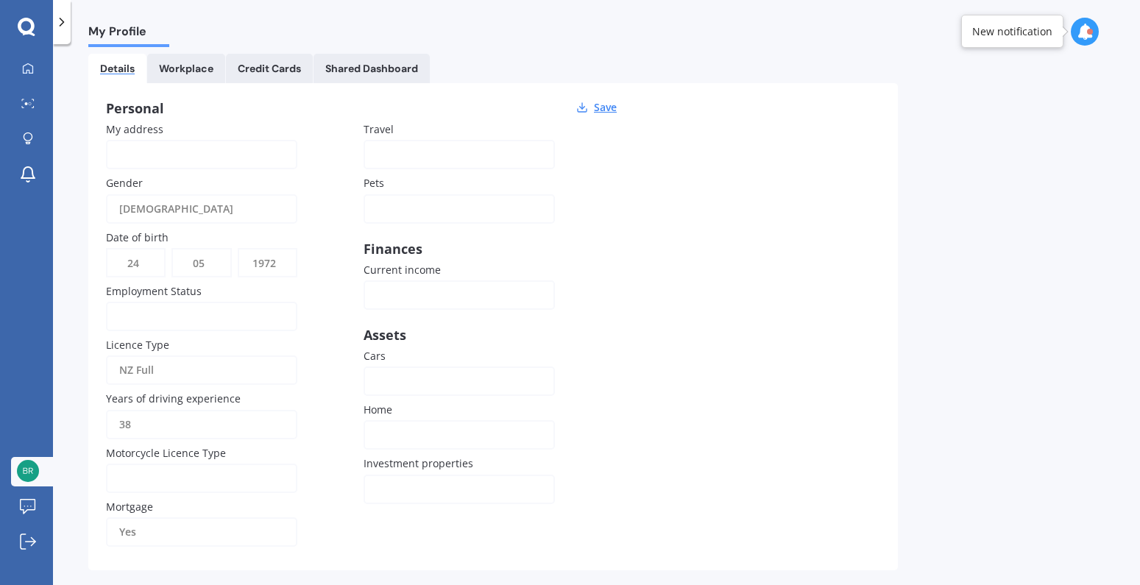
click at [855, 341] on div "Personal Save My address Gender [DEMOGRAPHIC_DATA] [DEMOGRAPHIC_DATA] [DEMOGRAP…" at bounding box center [493, 326] width 810 height 487
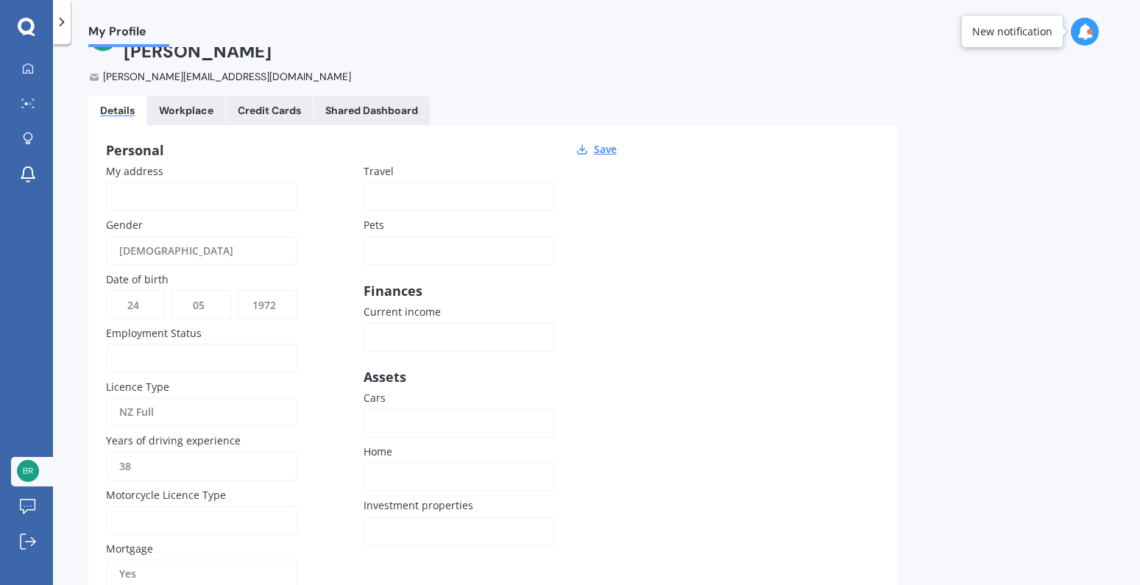
scroll to position [0, 0]
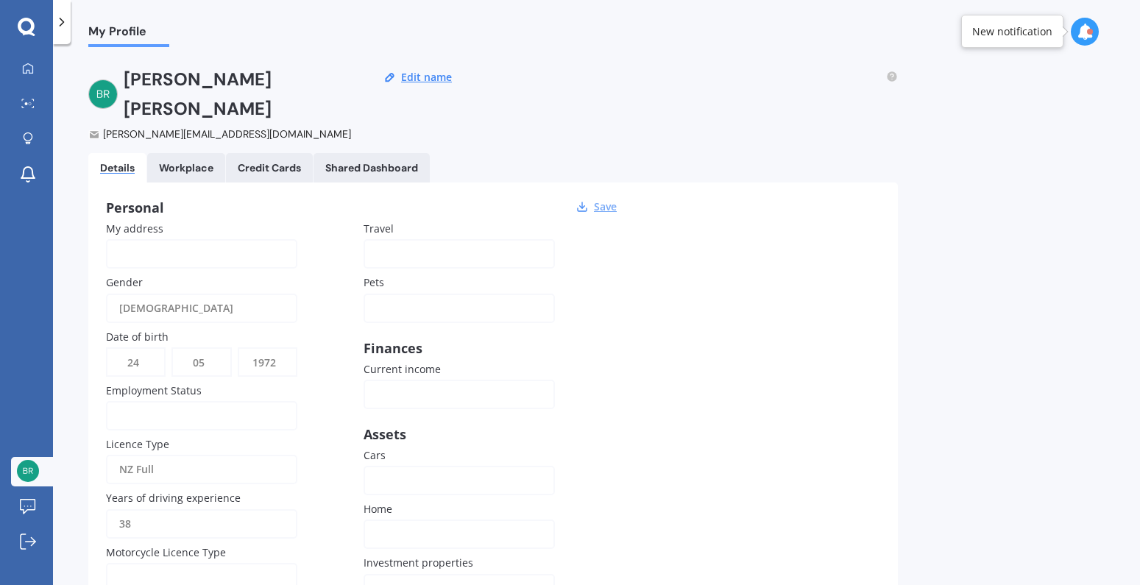
click at [608, 200] on button "Save" at bounding box center [606, 206] width 32 height 13
click at [809, 272] on div "Personal Edit My address Gender [DEMOGRAPHIC_DATA] [DEMOGRAPHIC_DATA] [DEMOGRAP…" at bounding box center [493, 426] width 810 height 487
drag, startPoint x: 520, startPoint y: 126, endPoint x: 511, endPoint y: 126, distance: 8.8
click at [514, 153] on div "Details Workplace Credit Cards Shared Dashboard" at bounding box center [493, 167] width 810 height 29
click at [448, 275] on label "Pets" at bounding box center [457, 282] width 186 height 15
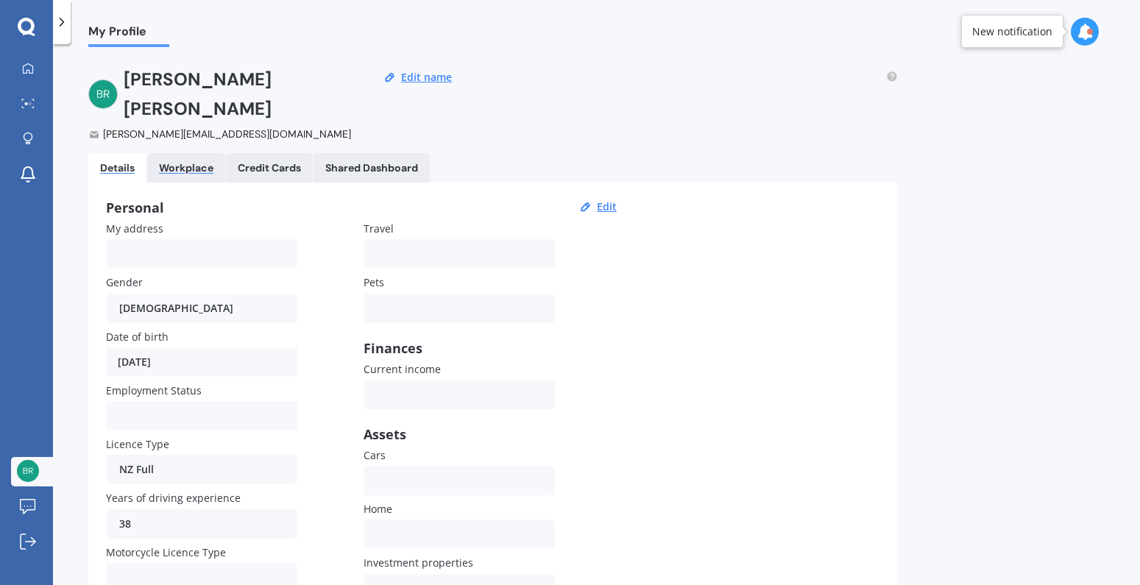
click at [191, 162] on div "Workplace" at bounding box center [186, 168] width 54 height 13
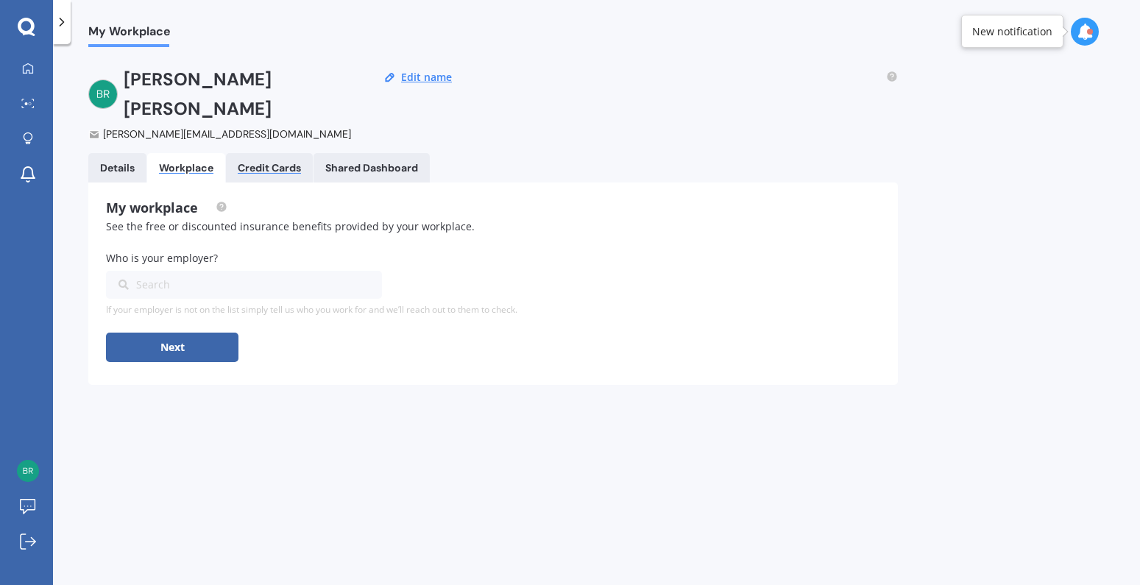
click at [269, 162] on div "Credit Cards" at bounding box center [269, 168] width 63 height 13
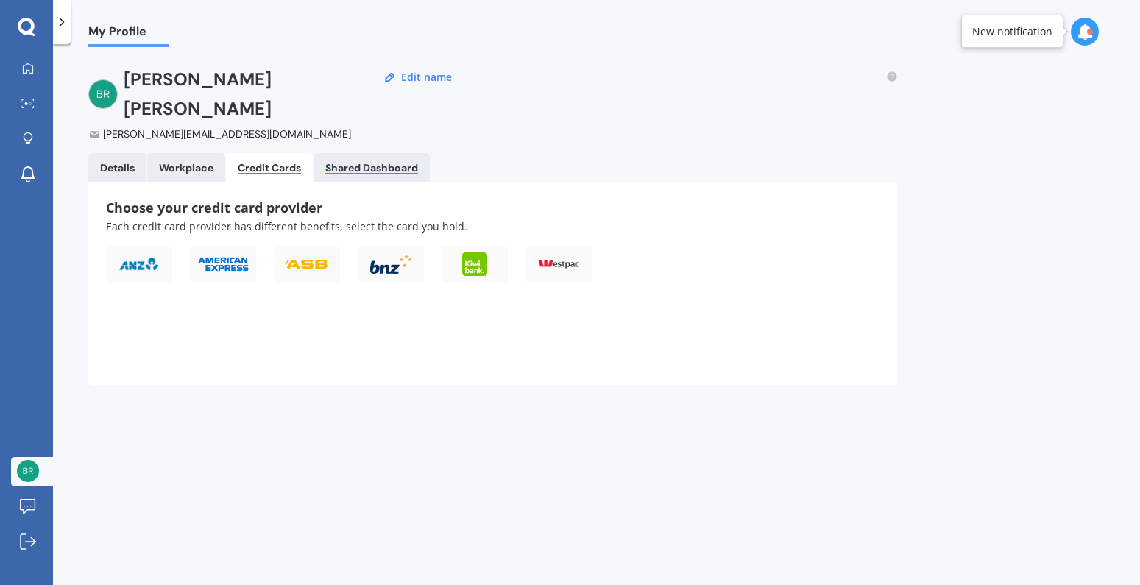
click at [399, 162] on div "Shared Dashboard" at bounding box center [371, 168] width 93 height 13
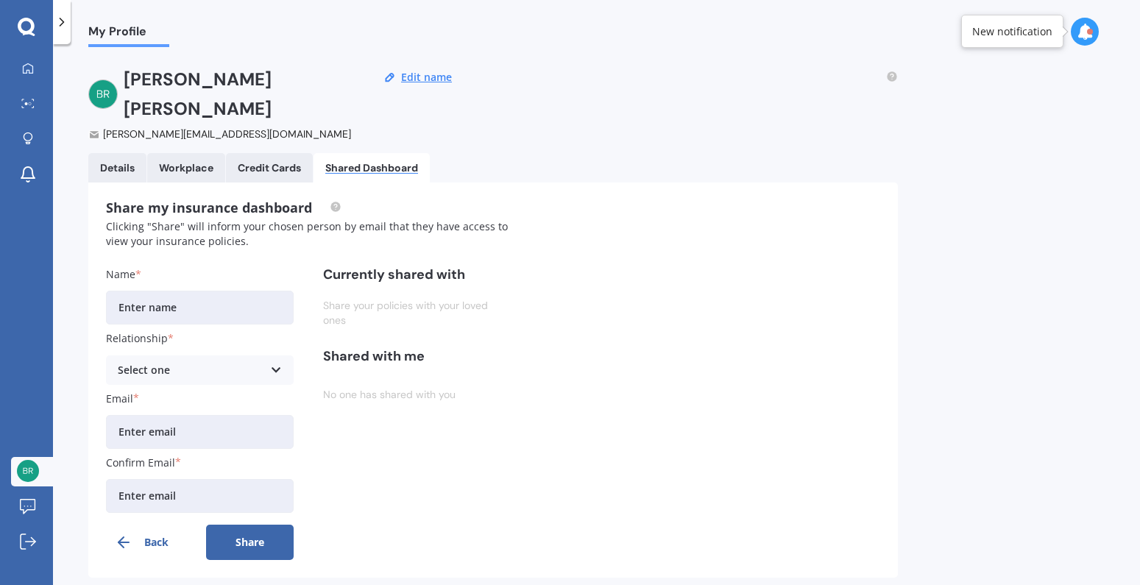
click at [115, 80] on img at bounding box center [102, 94] width 29 height 29
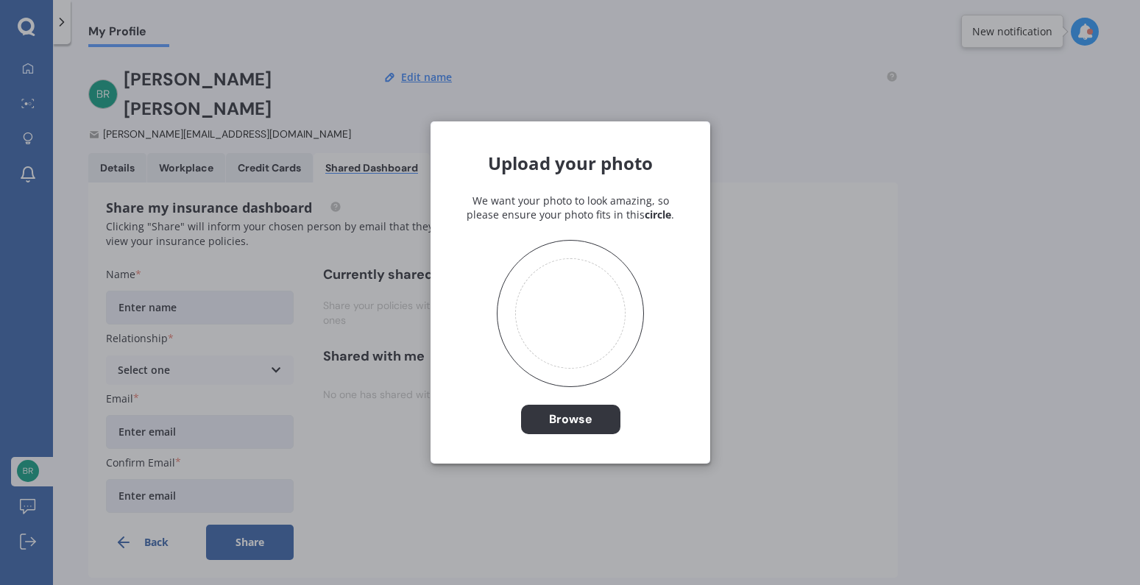
click at [276, 52] on div "Upload your photo We want your photo to look amazing, so please ensure your pho…" at bounding box center [570, 292] width 1140 height 585
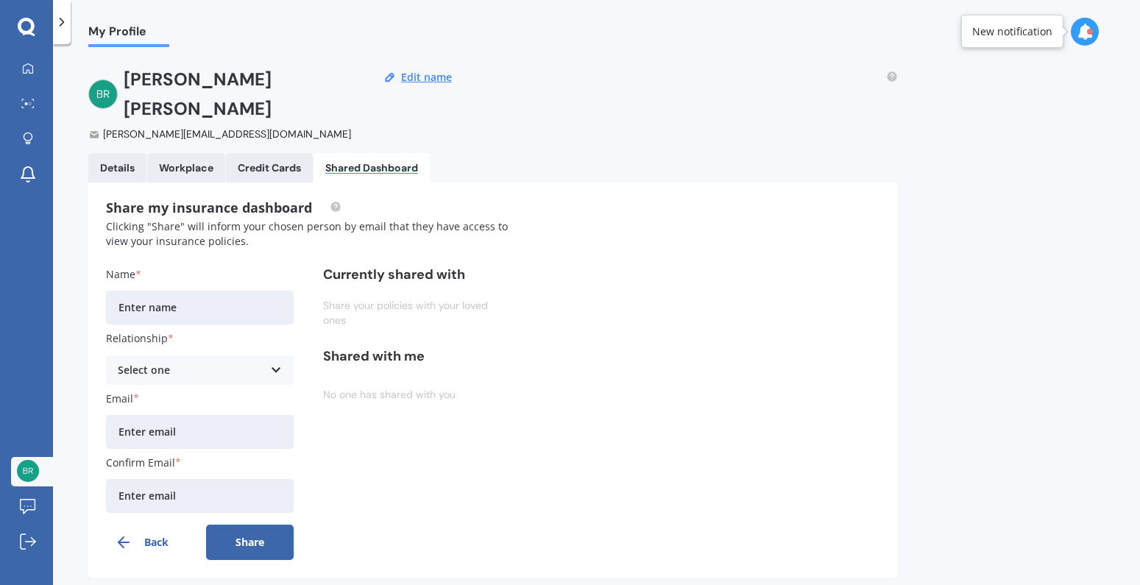
click at [147, 525] on button "Back" at bounding box center [150, 542] width 88 height 35
click at [158, 525] on button "Back" at bounding box center [150, 542] width 88 height 35
click at [535, 487] on div "Share my insurance dashboard Clicking "Share" will inform your chosen person by…" at bounding box center [493, 380] width 810 height 395
drag, startPoint x: 897, startPoint y: 121, endPoint x: 522, endPoint y: 124, distance: 374.7
click at [896, 121] on div "[PERSON_NAME] [PERSON_NAME][EMAIL_ADDRESS][DOMAIN_NAME] Edit name Details Workp…" at bounding box center [493, 330] width 810 height 531
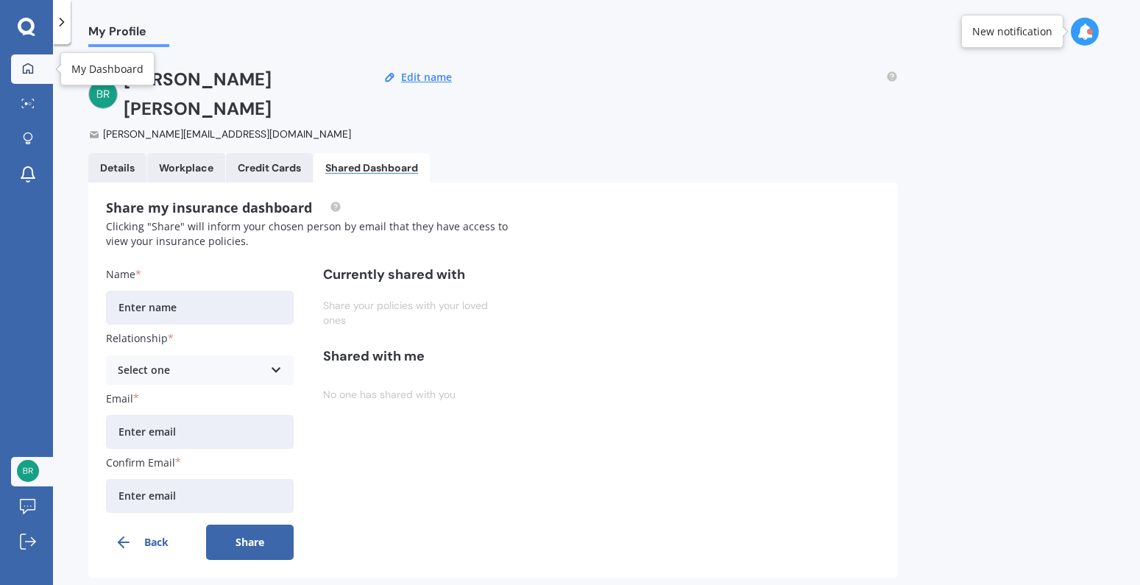
click at [40, 66] on link "My Dashboard" at bounding box center [32, 68] width 42 height 29
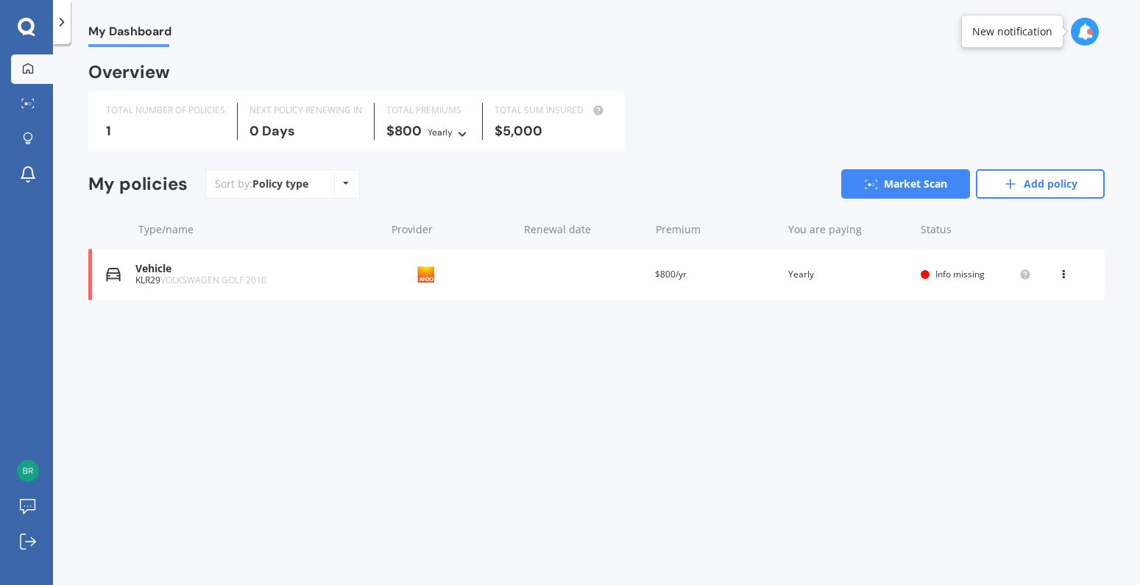
click at [157, 277] on div "KLR29 VOLKSWAGEN GOLF 2010" at bounding box center [256, 280] width 242 height 10
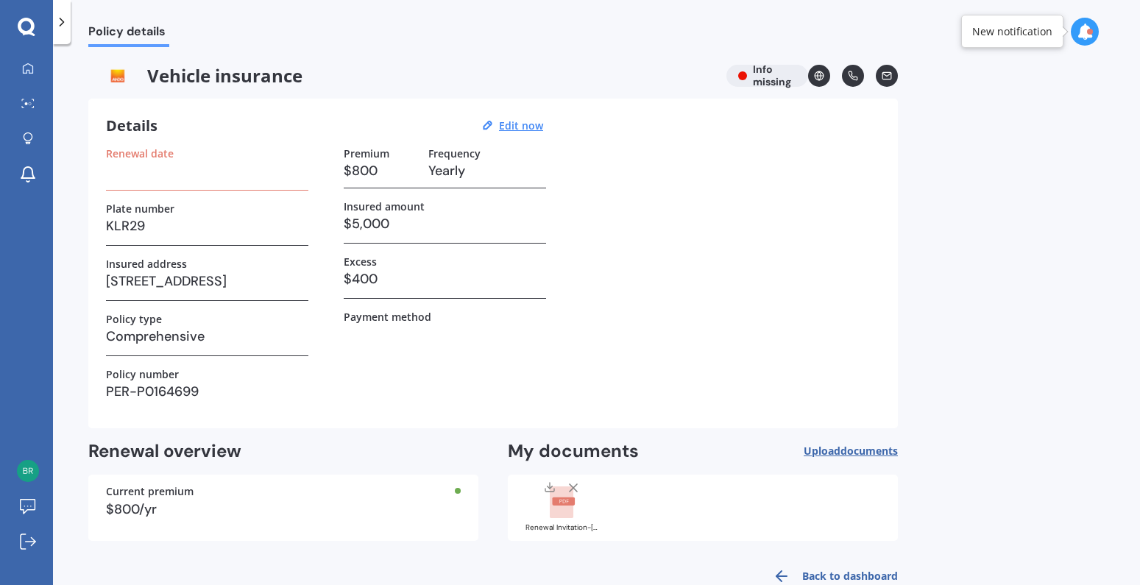
click at [705, 348] on div "Renewal date Plate number KLR29 Insured address [STREET_ADDRESS] Policy type Co…" at bounding box center [493, 279] width 774 height 264
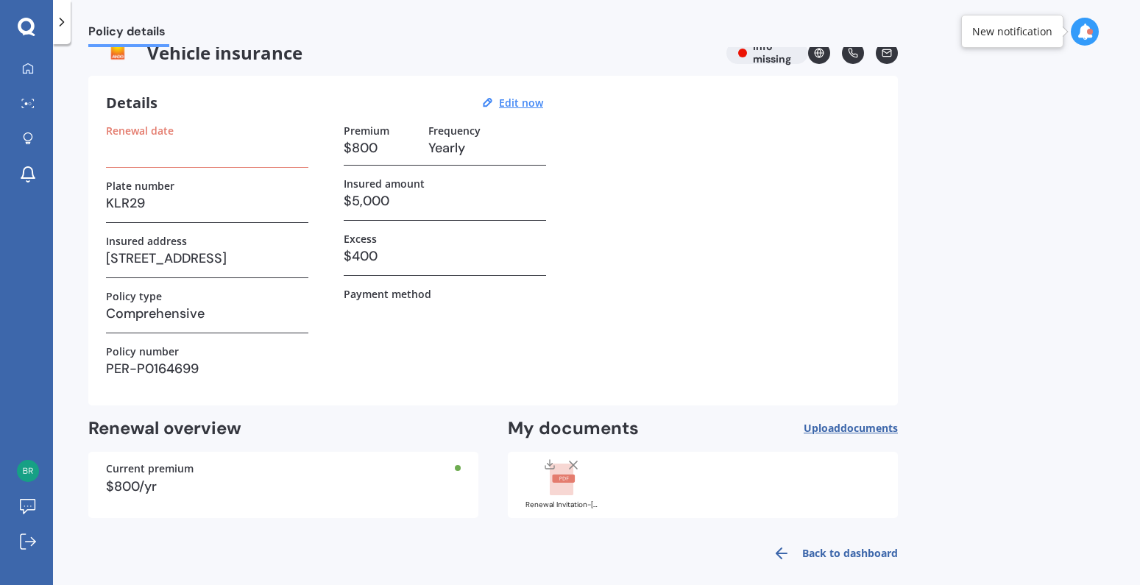
scroll to position [35, 0]
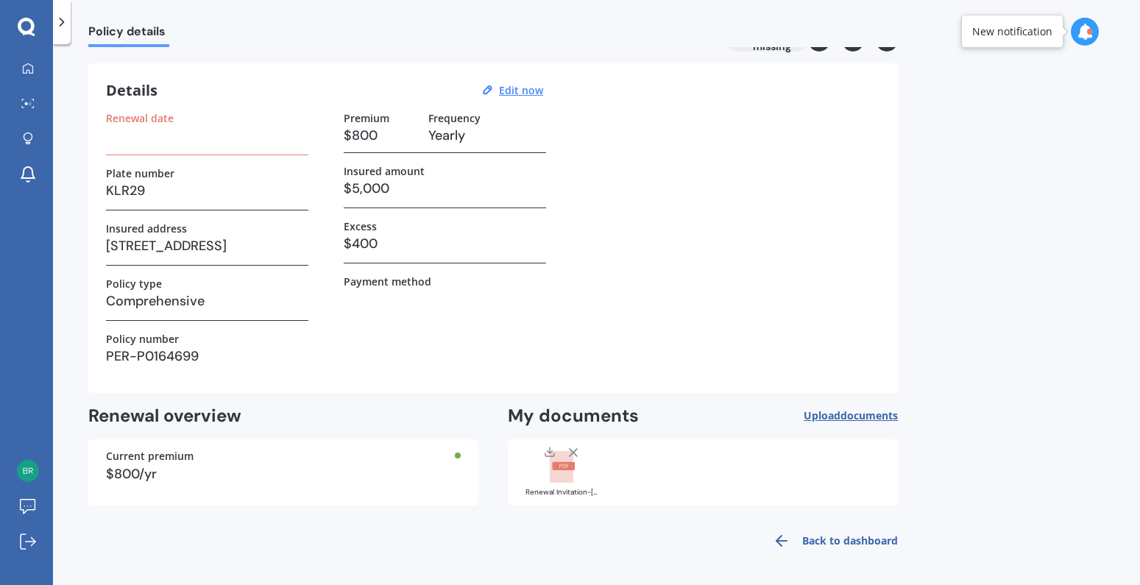
click at [810, 537] on link "Back to dashboard" at bounding box center [831, 540] width 134 height 35
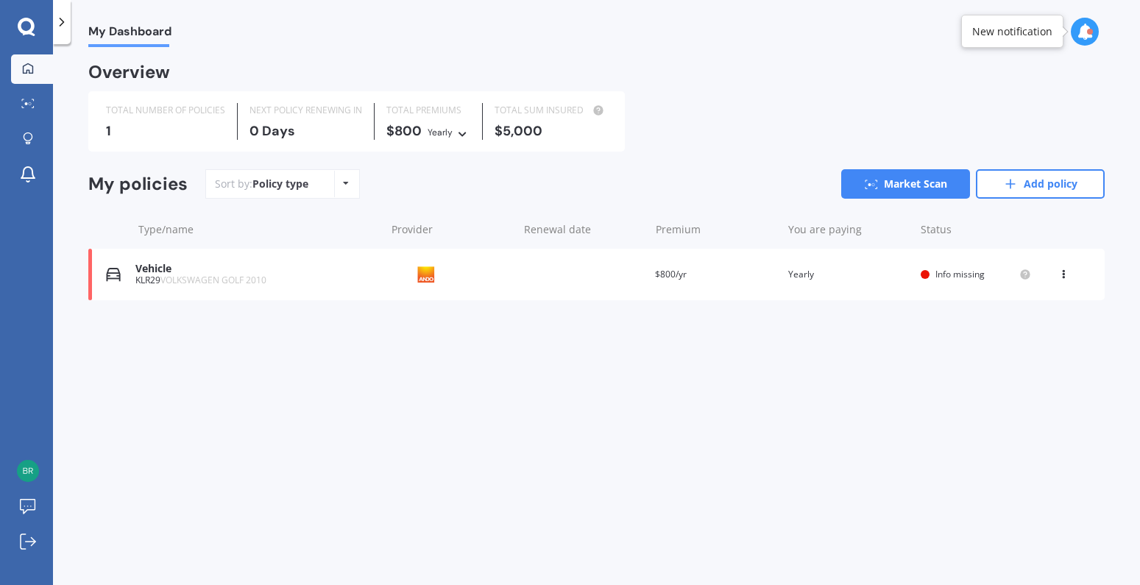
click at [412, 459] on div "My Dashboard Overview TOTAL NUMBER OF POLICIES 1 NEXT POLICY RENEWING [DATE] TO…" at bounding box center [596, 317] width 1087 height 541
click at [906, 187] on link "Market Scan" at bounding box center [905, 183] width 129 height 29
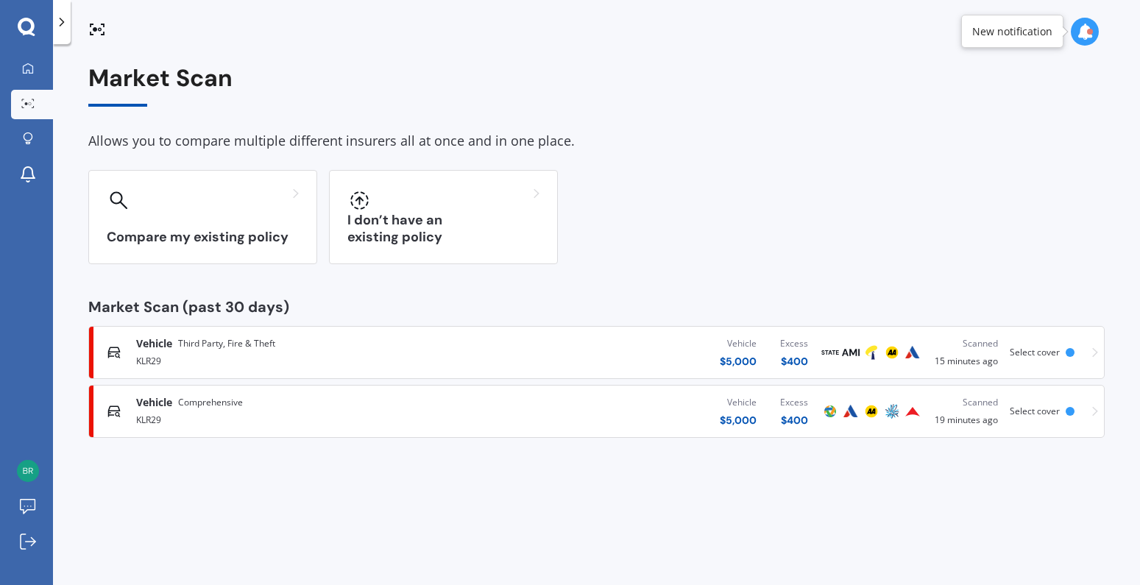
click at [177, 406] on div "Vehicle Comprehensive" at bounding box center [189, 402] width 107 height 15
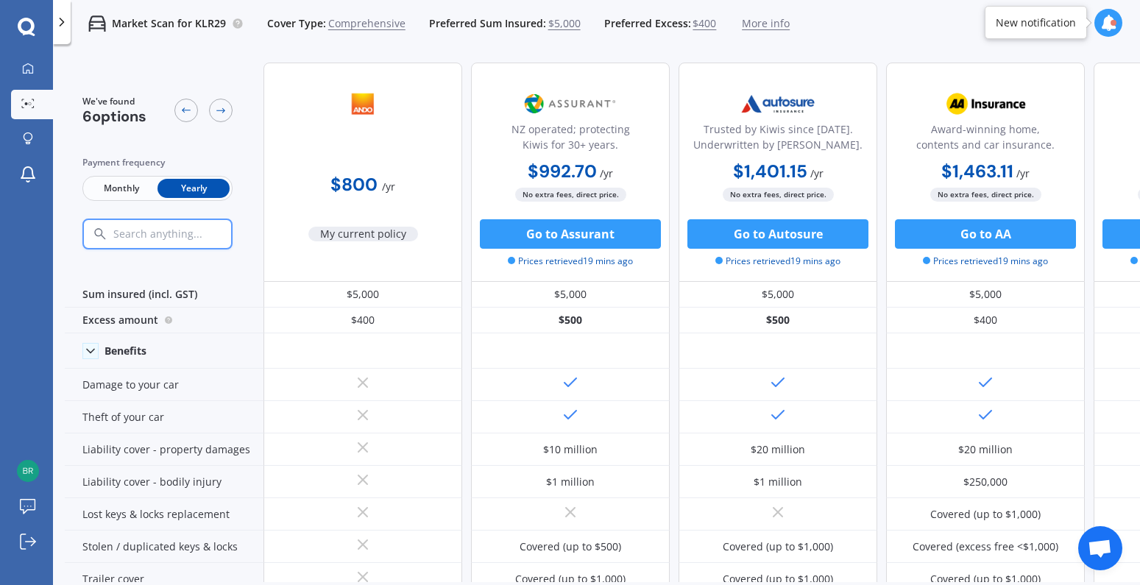
click at [810, 24] on div "Market Scan for KLR29 Cover Type: Comprehensive Preferred Sum Insured: $5,000 P…" at bounding box center [596, 23] width 1087 height 47
click at [229, 107] on div at bounding box center [221, 111] width 24 height 24
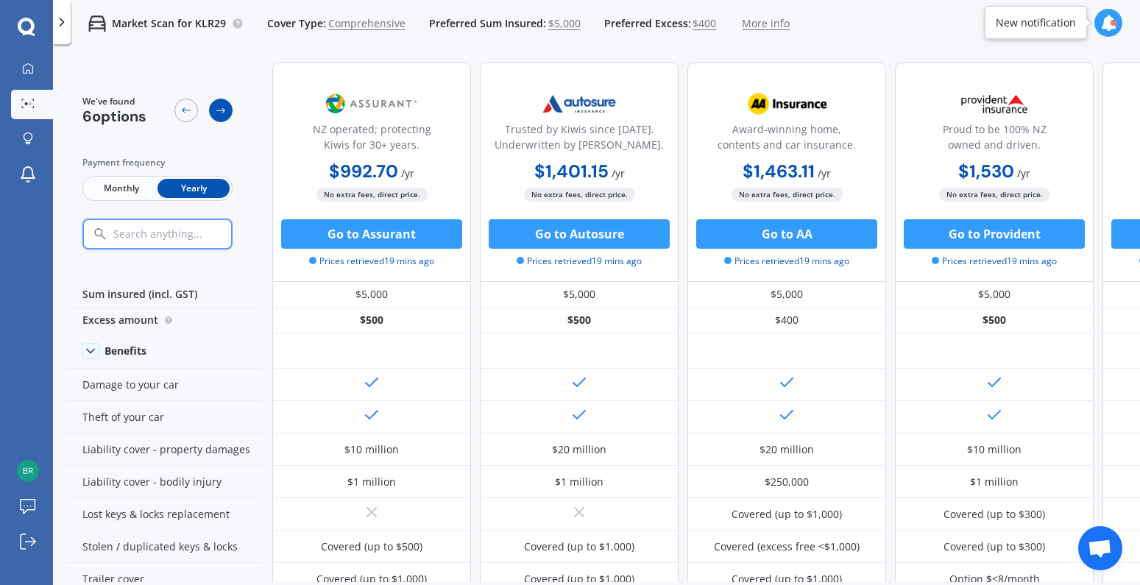
click at [227, 108] on div at bounding box center [221, 111] width 24 height 24
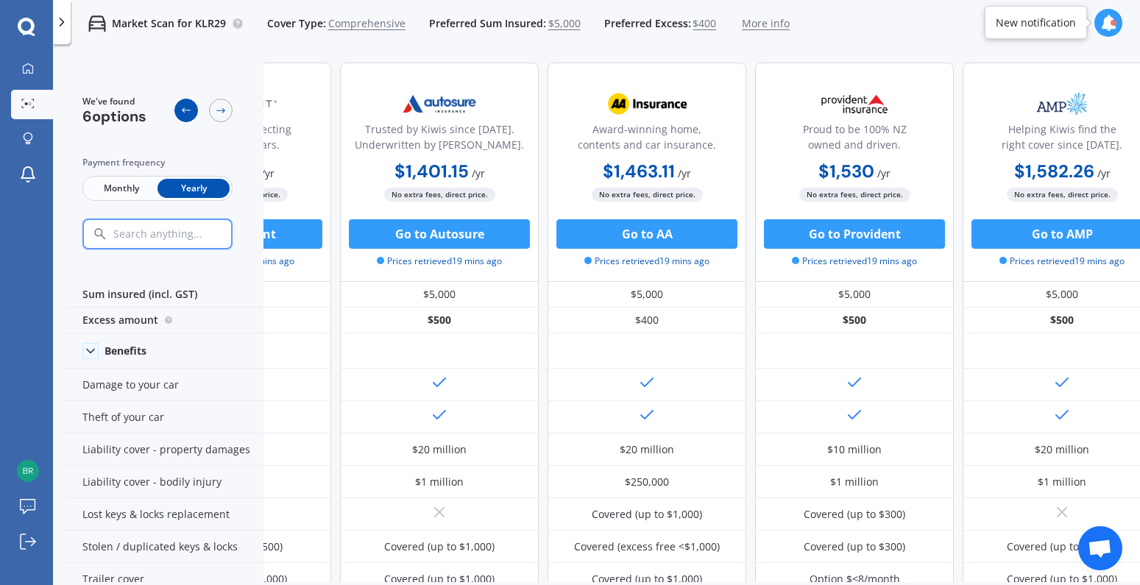
scroll to position [0, 367]
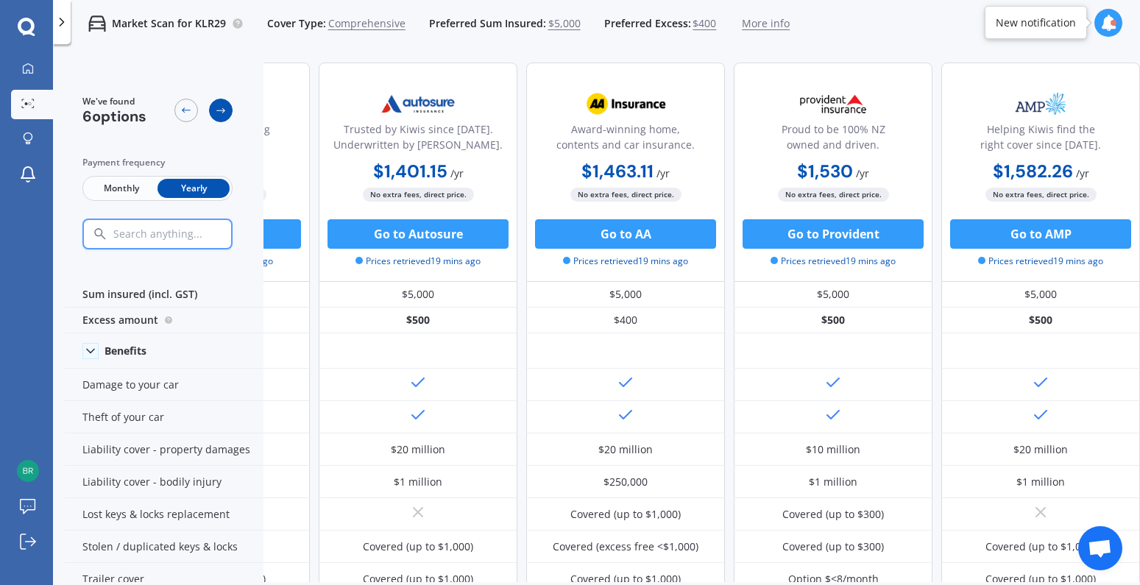
click at [222, 114] on icon at bounding box center [221, 111] width 12 height 12
click at [178, 113] on div at bounding box center [186, 111] width 24 height 24
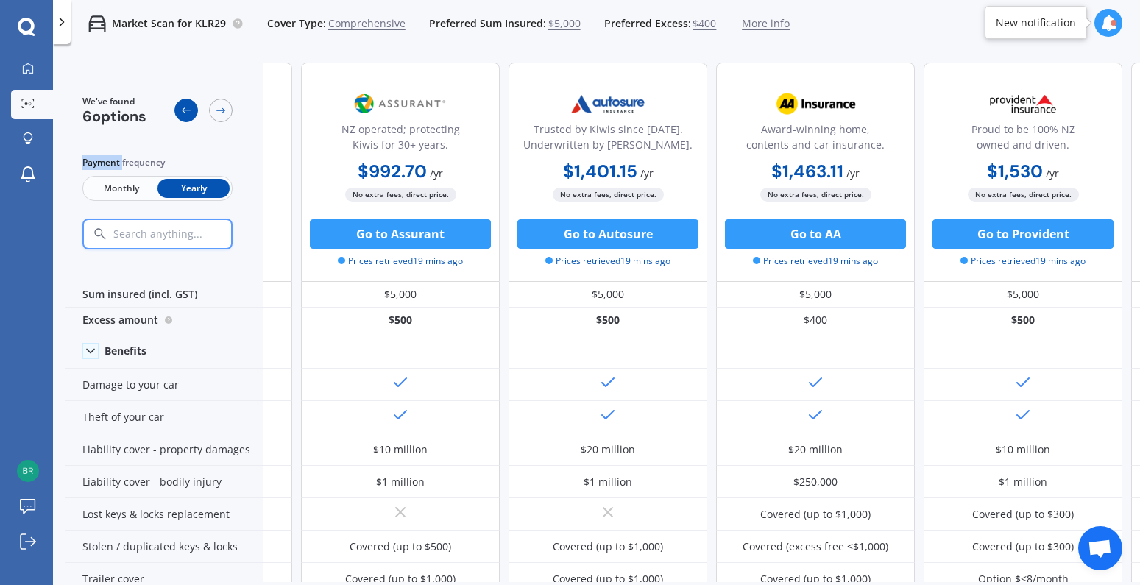
click at [178, 113] on div at bounding box center [186, 111] width 24 height 24
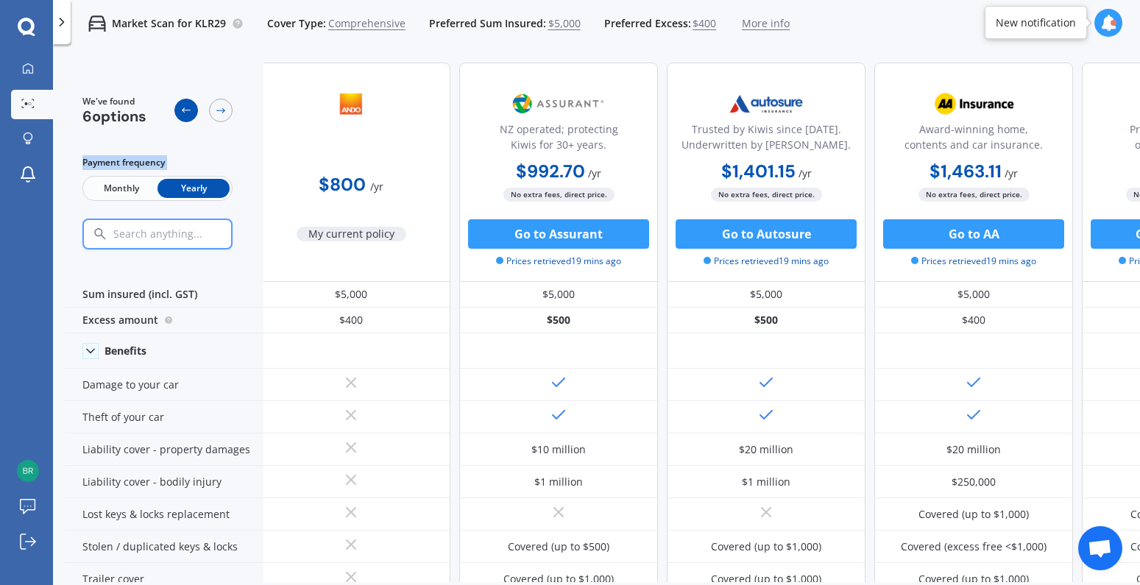
click at [178, 113] on div at bounding box center [186, 111] width 24 height 24
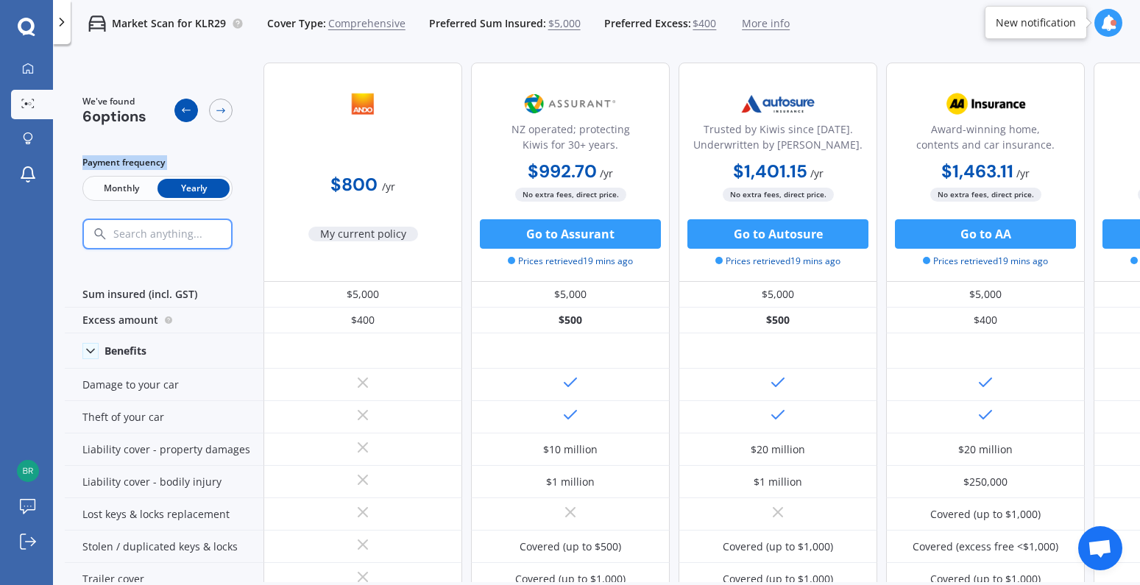
click at [178, 113] on div at bounding box center [186, 111] width 24 height 24
click at [758, 24] on span "More info" at bounding box center [766, 23] width 48 height 15
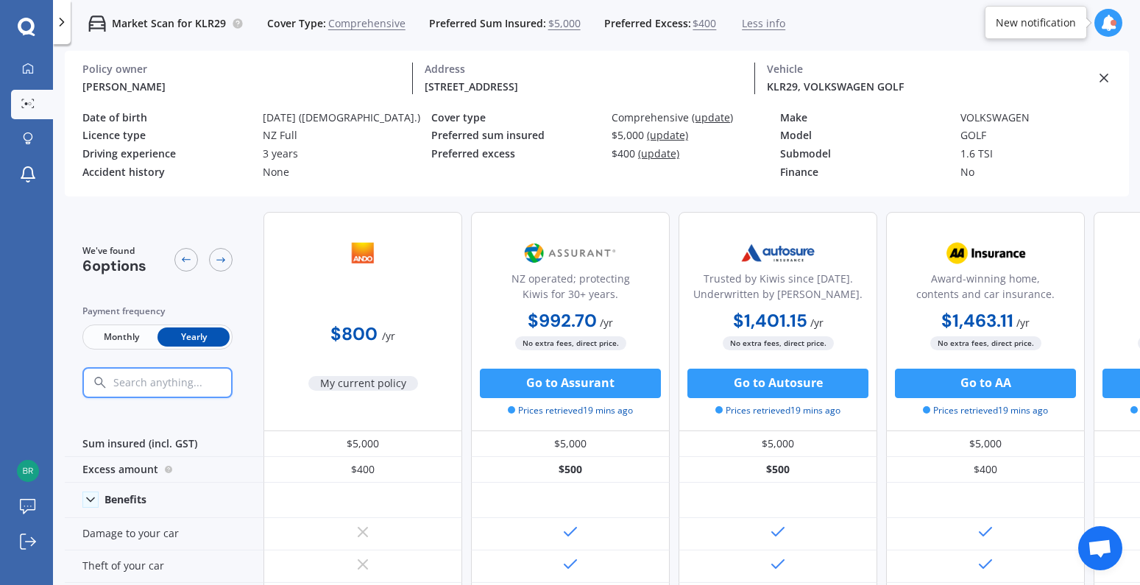
drag, startPoint x: 1112, startPoint y: 75, endPoint x: 1101, endPoint y: 78, distance: 10.7
click at [1101, 78] on div "[PERSON_NAME] Policy owner [STREET_ADDRESS] Address KLR29, VOLKSWAGEN GOLF Vehi…" at bounding box center [597, 124] width 1064 height 146
click at [1102, 78] on icon at bounding box center [1104, 78] width 15 height 15
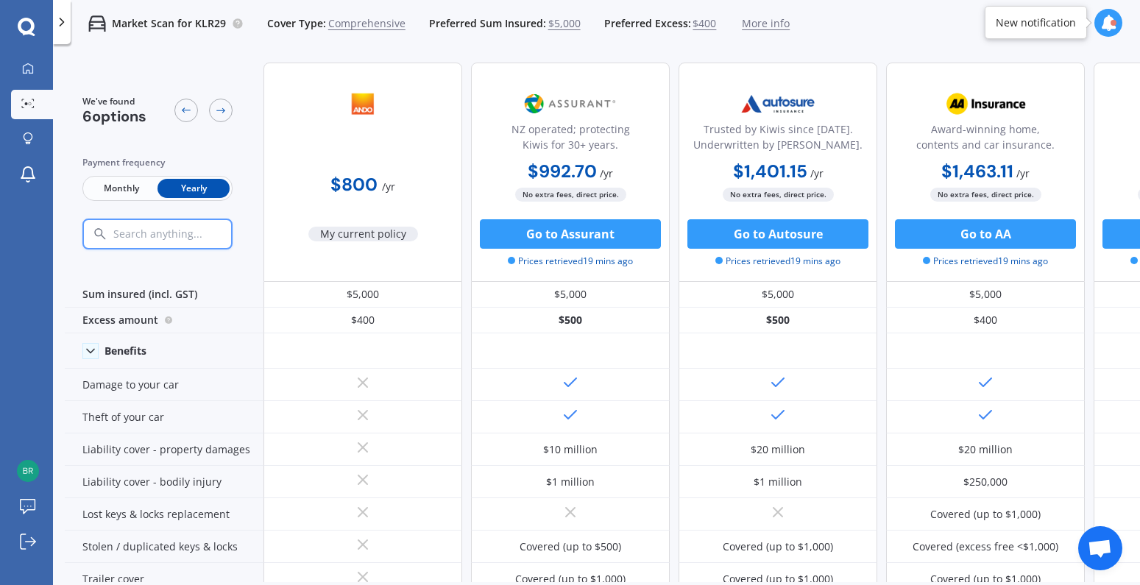
click at [59, 25] on icon at bounding box center [61, 22] width 15 height 15
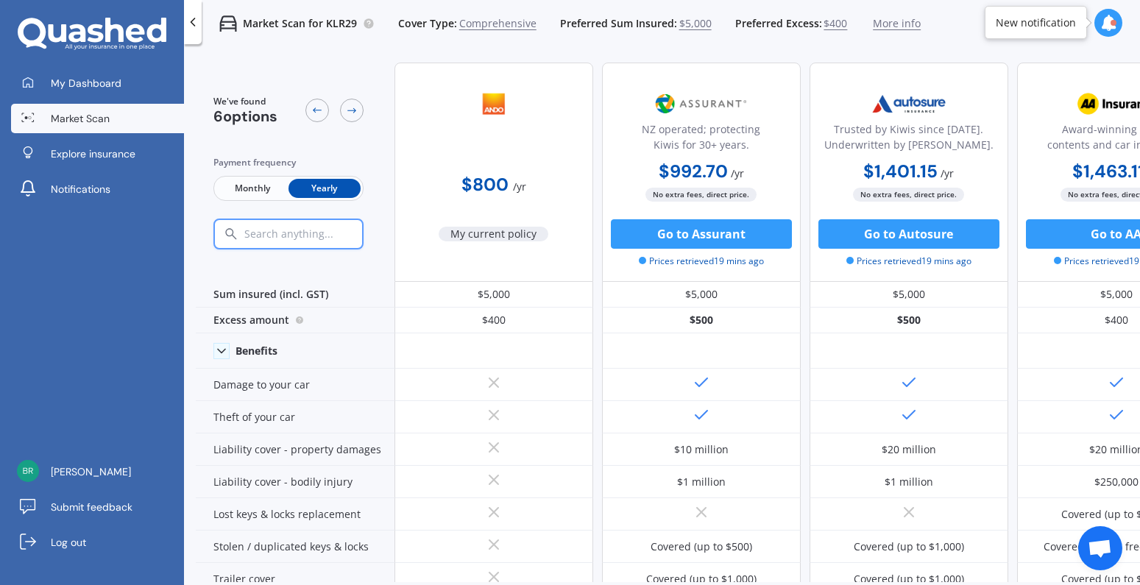
click at [92, 127] on link "Market Scan" at bounding box center [97, 118] width 173 height 29
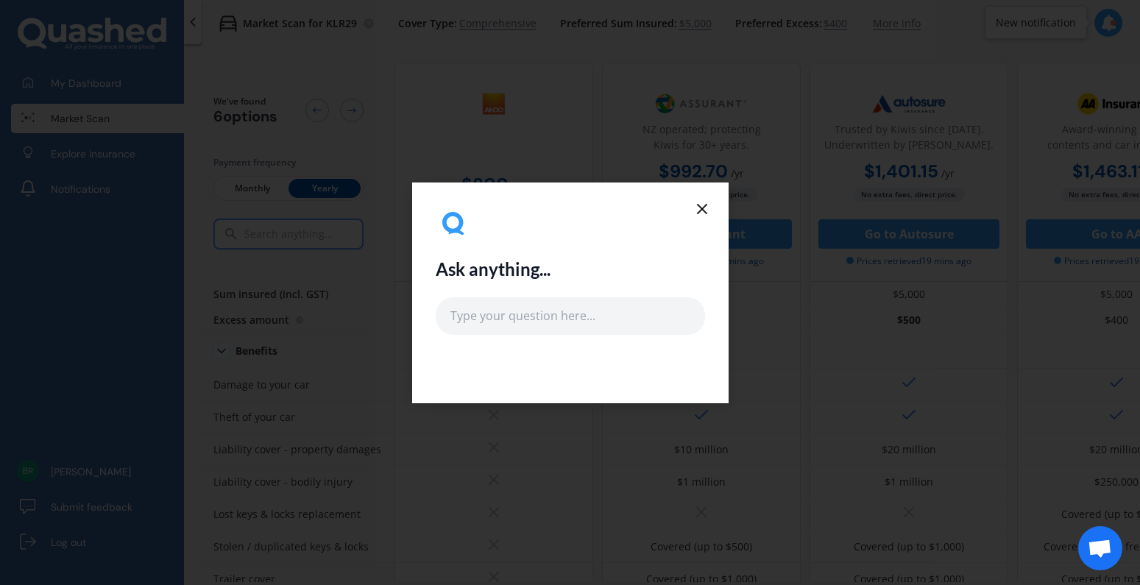
click at [708, 204] on icon at bounding box center [702, 209] width 18 height 18
